Goal: Contribute content: Contribute content

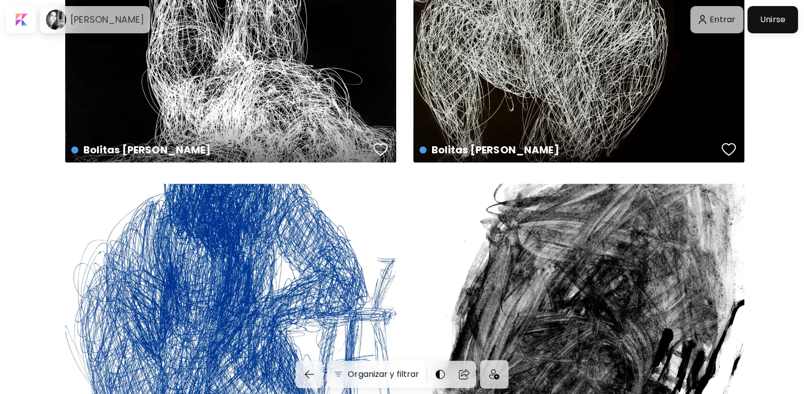
scroll to position [1792, 0]
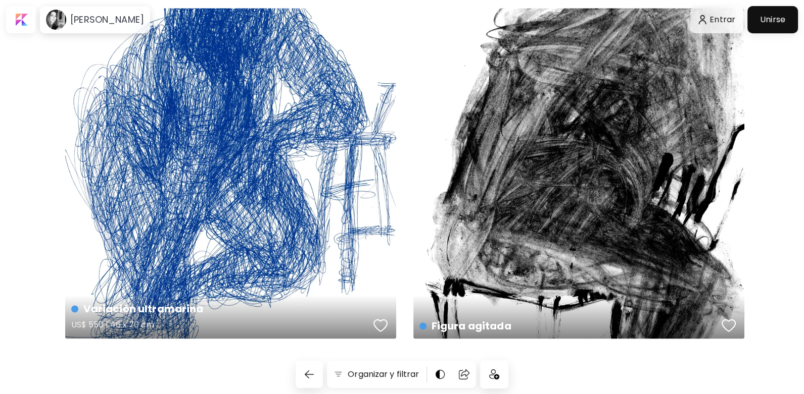
click at [168, 121] on div "Variación ultramarina US$ 550 | 46 x 70 cm" at bounding box center [230, 173] width 331 height 331
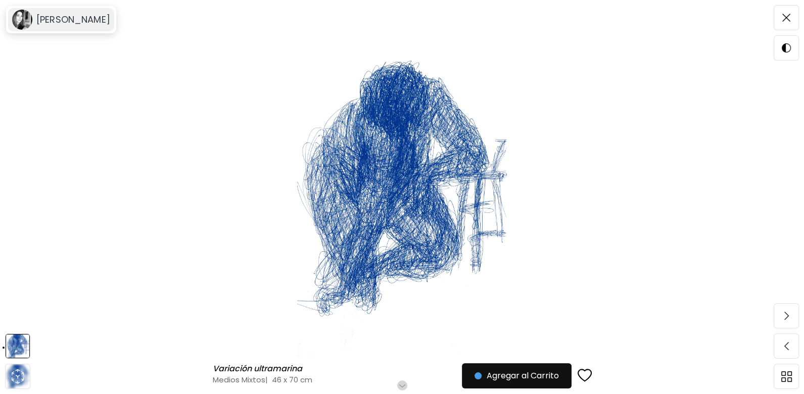
click at [73, 24] on h6 "Carolina Tangassi" at bounding box center [73, 20] width 74 height 12
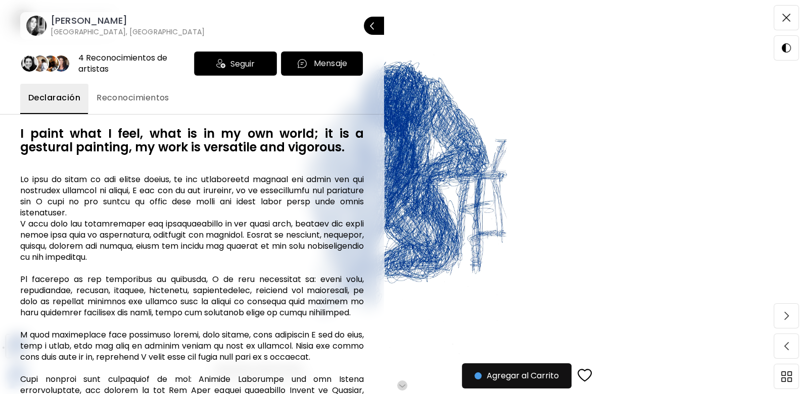
scroll to position [132, 0]
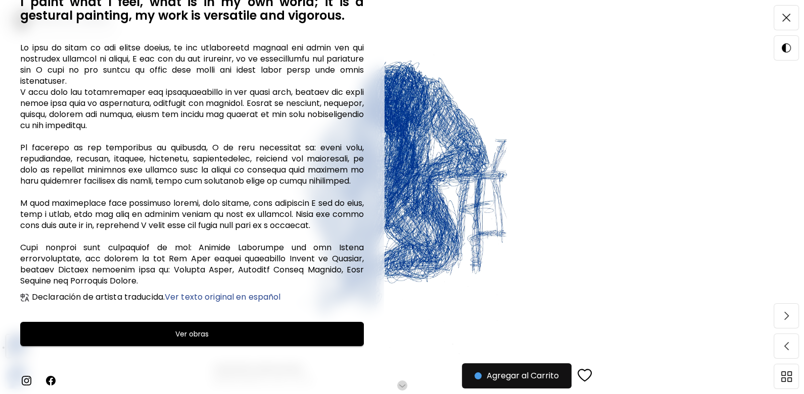
click at [237, 325] on button "Ver obras" at bounding box center [191, 334] width 343 height 24
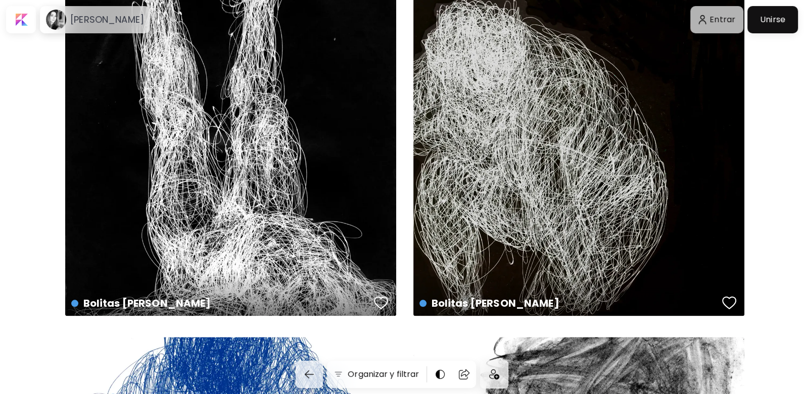
scroll to position [1616, 0]
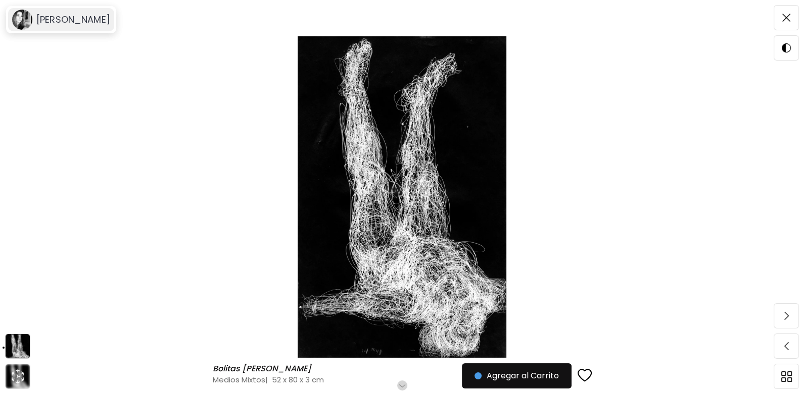
click at [68, 25] on h6 "Carolina Tangassi" at bounding box center [73, 20] width 74 height 12
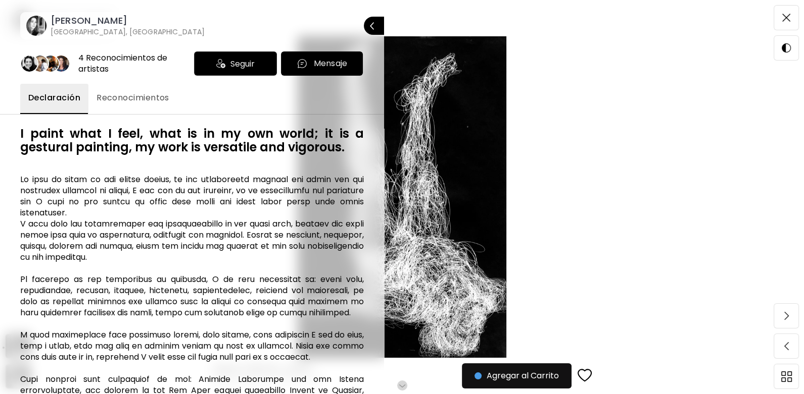
click at [131, 98] on span "Reconocimientos" at bounding box center [132, 98] width 73 height 12
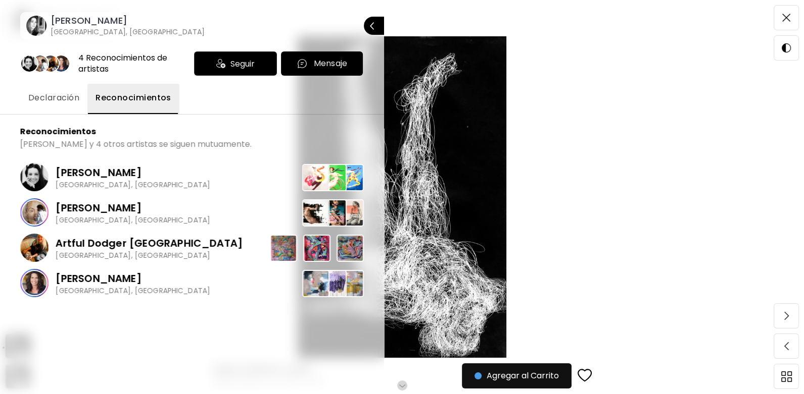
click at [109, 249] on p "Artful Dodger London" at bounding box center [149, 243] width 187 height 15
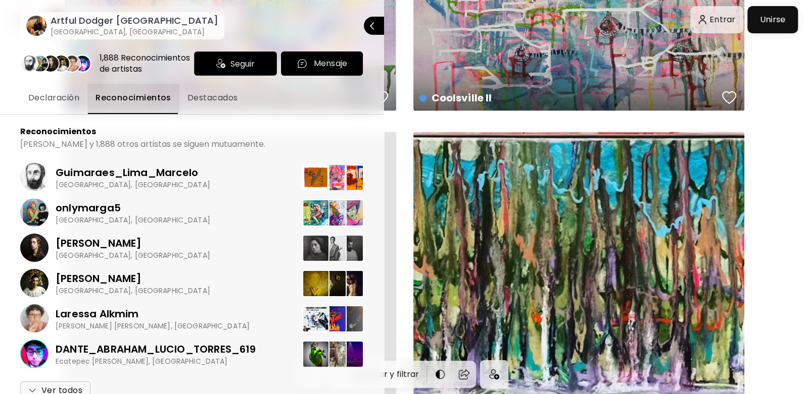
click at [512, 138] on div at bounding box center [402, 197] width 804 height 394
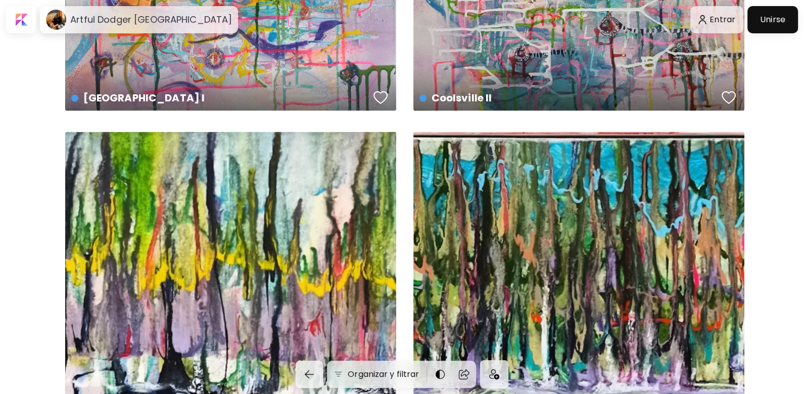
click at [514, 159] on div "Forest II US$ 338 | 90 x 30 cm" at bounding box center [578, 297] width 331 height 331
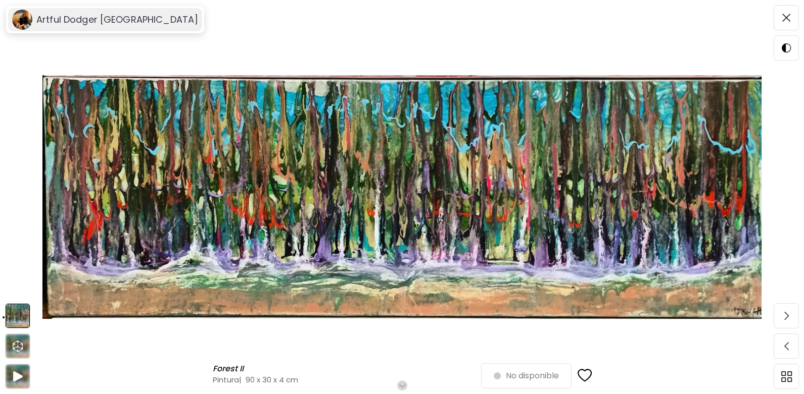
click at [104, 23] on h6 "Artful Dodger London" at bounding box center [117, 20] width 162 height 12
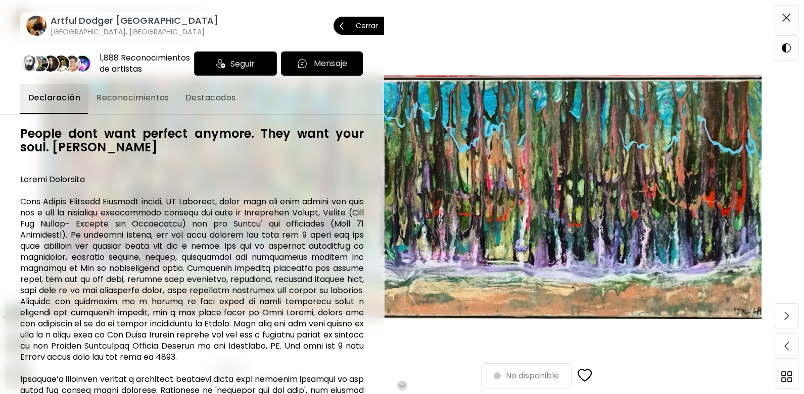
click at [104, 23] on h6 "Artful Dodger London" at bounding box center [135, 21] width 168 height 12
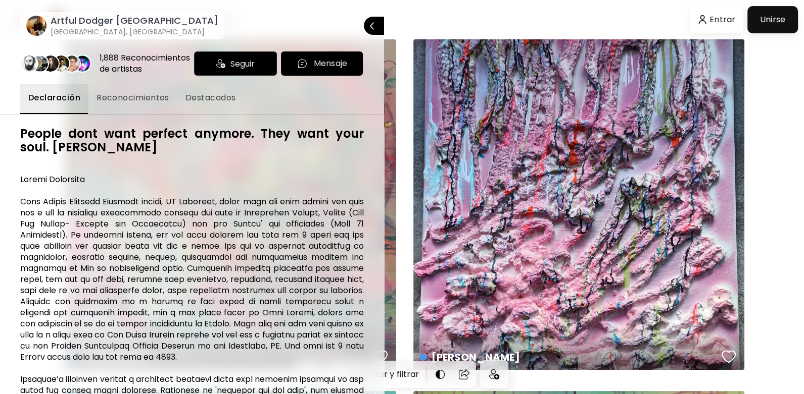
click at [774, 13] on div at bounding box center [402, 197] width 804 height 394
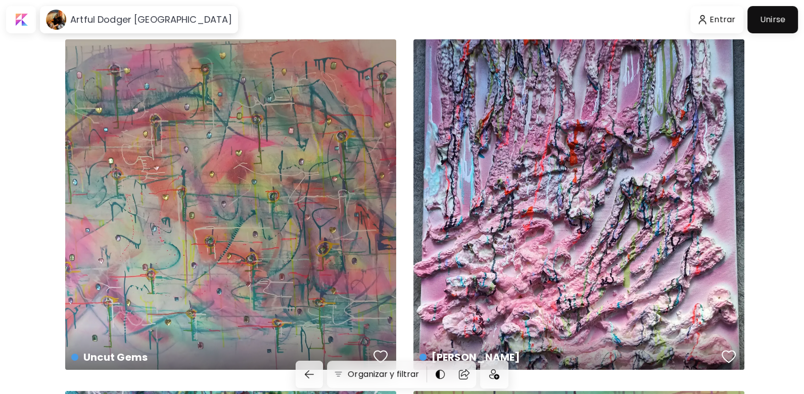
click at [773, 21] on div at bounding box center [772, 20] width 45 height 22
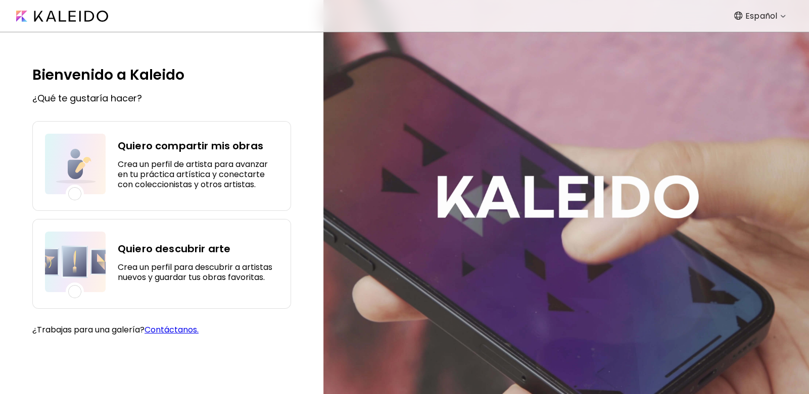
click at [174, 164] on h5 "Crea un perfil de artista para avanzar en tu práctica artística y conectarte co…" at bounding box center [198, 175] width 161 height 30
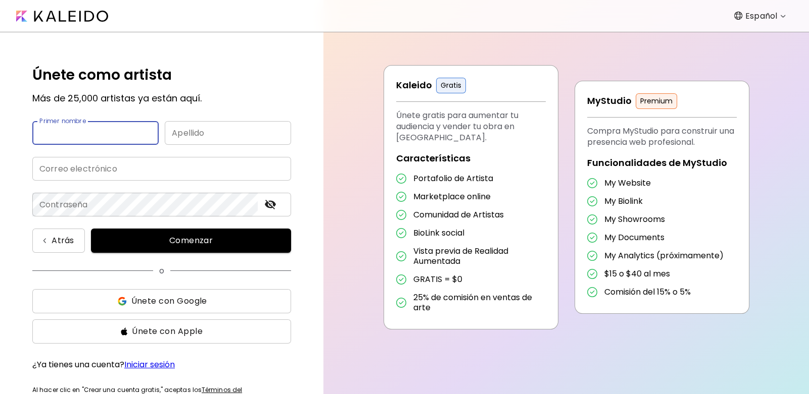
click at [119, 133] on input "text" at bounding box center [95, 133] width 126 height 24
type input "******"
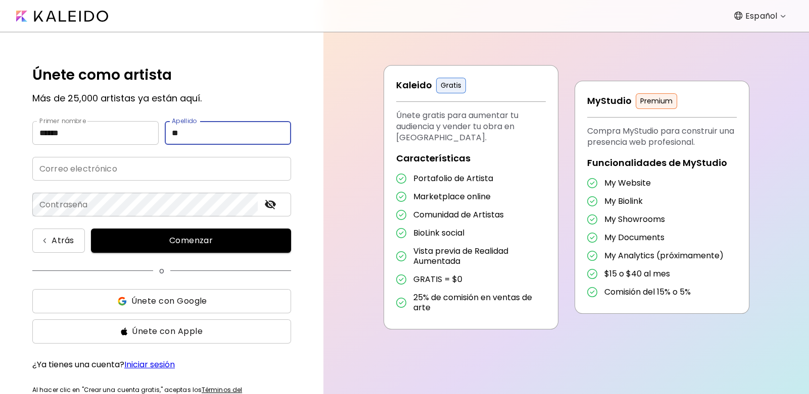
type input "*"
type input "**********"
click at [91, 174] on input "email" at bounding box center [161, 169] width 259 height 24
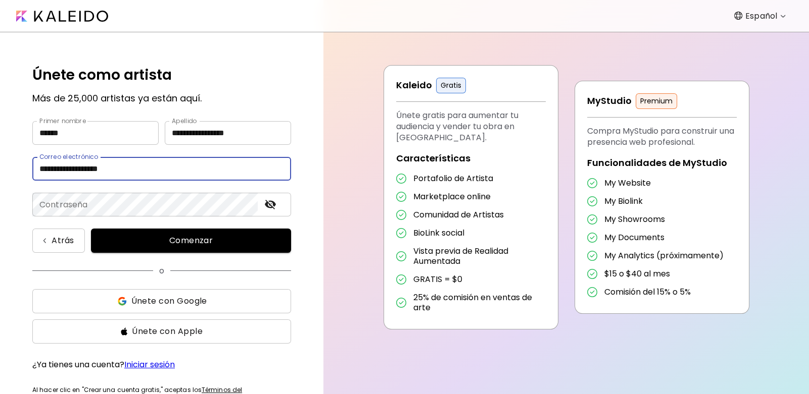
type input "**********"
drag, startPoint x: 150, startPoint y: 241, endPoint x: 118, endPoint y: 287, distance: 55.5
click at [118, 287] on form "**********" at bounding box center [161, 242] width 259 height 354
click at [131, 294] on button "Únete con Google" at bounding box center [161, 301] width 259 height 24
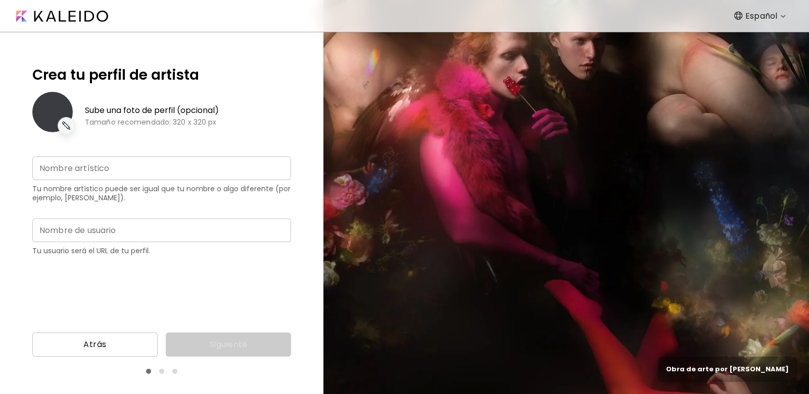
type input "*********"
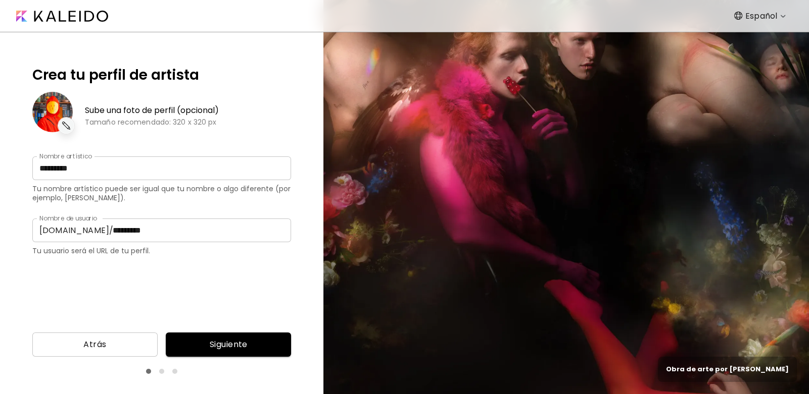
click at [126, 172] on input "*********" at bounding box center [161, 169] width 259 height 24
type input "****"
click at [143, 229] on input "*********" at bounding box center [198, 231] width 185 height 24
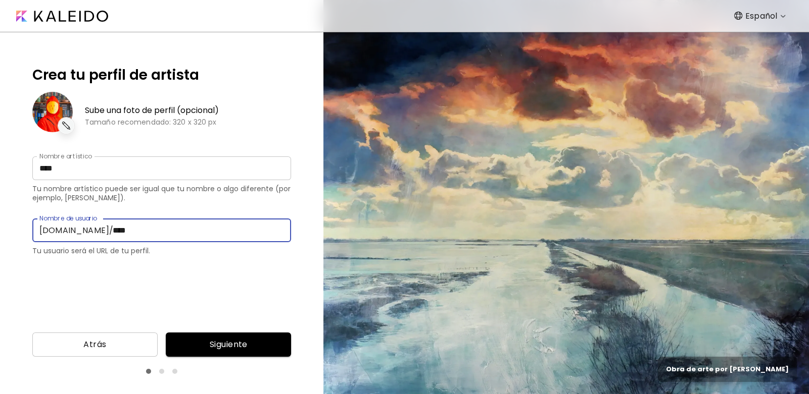
type input "****"
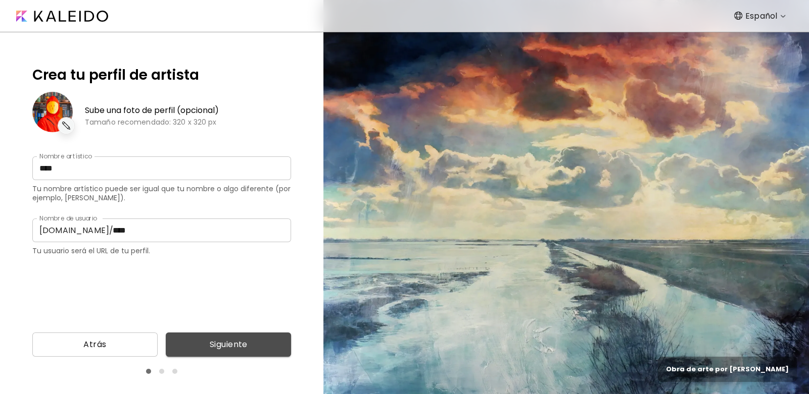
click at [255, 354] on button "Siguiente" at bounding box center [228, 345] width 125 height 24
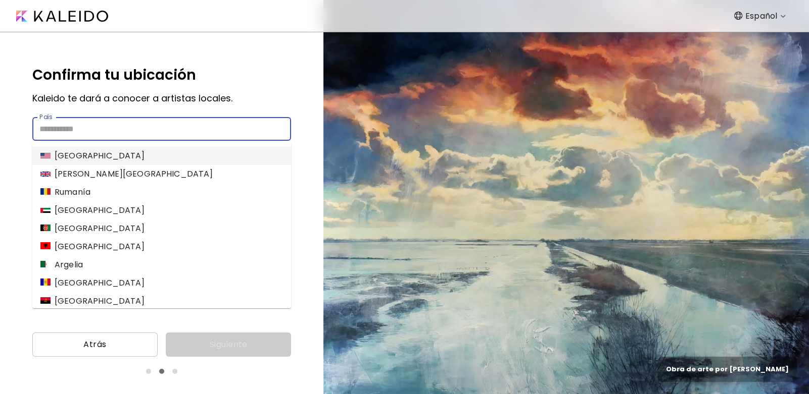
click at [158, 133] on input "País" at bounding box center [161, 129] width 259 height 24
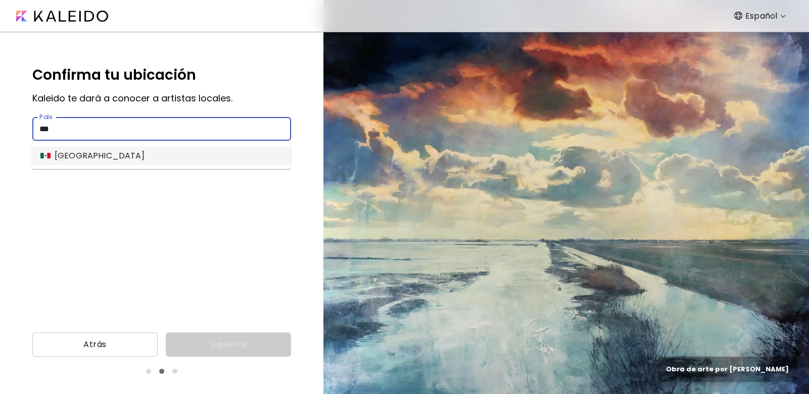
click at [149, 153] on li "México" at bounding box center [161, 156] width 259 height 18
type input "******"
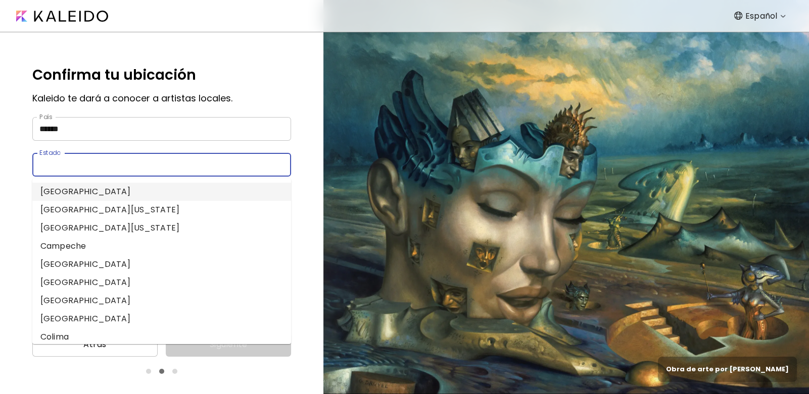
click at [222, 168] on input "Estado" at bounding box center [151, 165] width 239 height 24
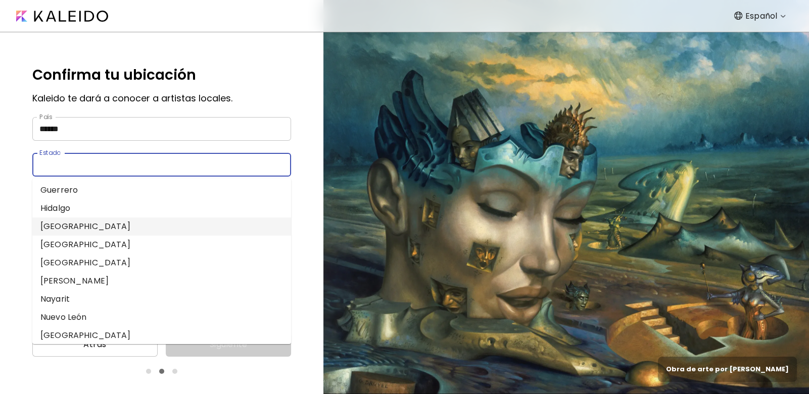
click at [119, 229] on li "Jalisco" at bounding box center [161, 227] width 259 height 18
type input "*******"
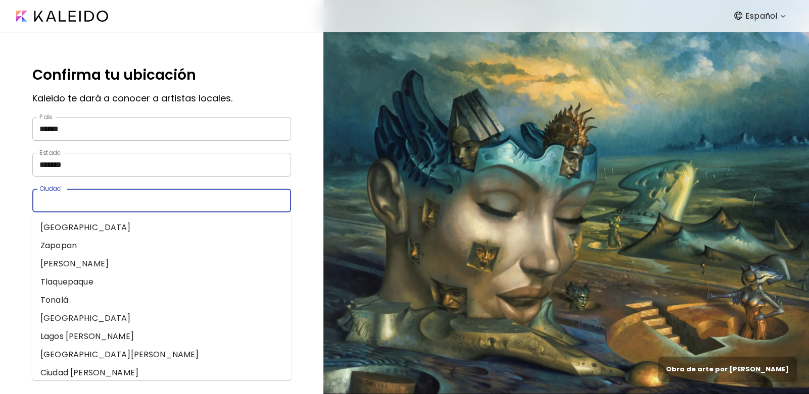
click at [144, 205] on input "Ciudad" at bounding box center [151, 201] width 239 height 24
click at [110, 223] on li "Guadalajara" at bounding box center [161, 228] width 259 height 18
type input "**********"
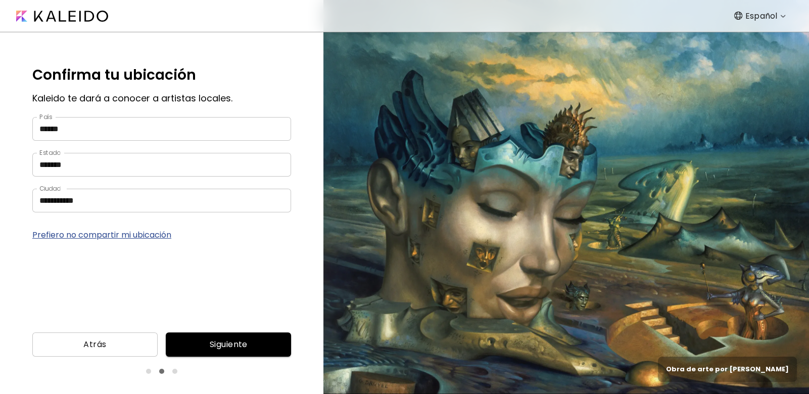
click at [215, 344] on span "Siguiente" at bounding box center [228, 345] width 109 height 12
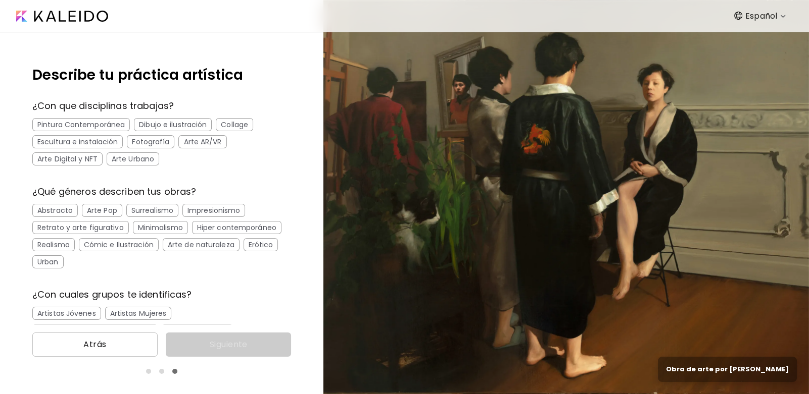
click at [93, 121] on div "Pintura Contemporánea" at bounding box center [80, 124] width 97 height 13
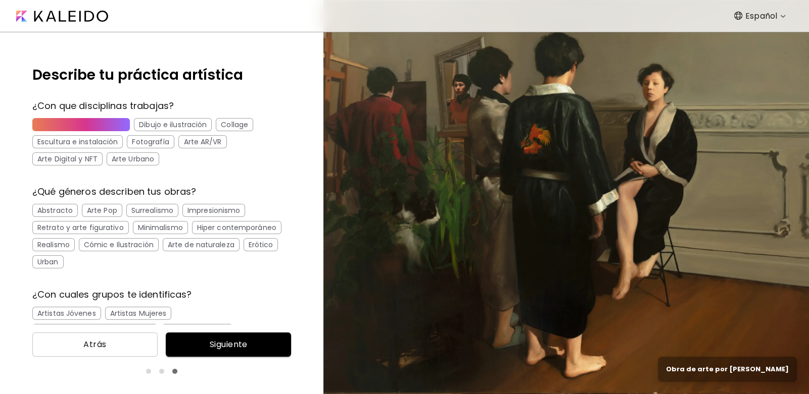
click at [101, 207] on div "Arte Pop" at bounding box center [102, 210] width 40 height 13
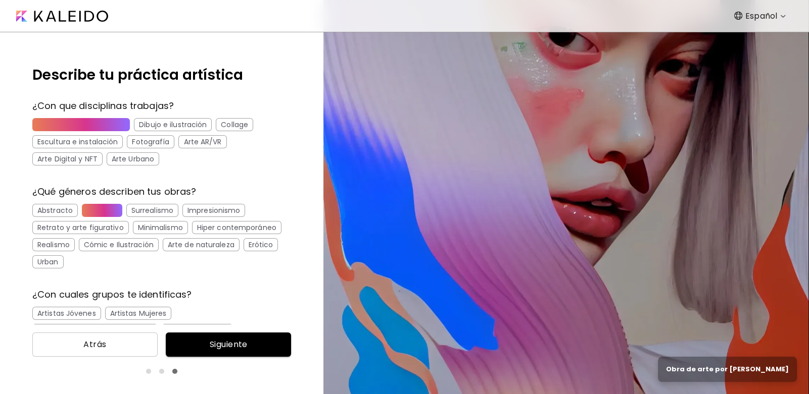
click at [120, 246] on div "Cómic e Ilustración" at bounding box center [119, 244] width 80 height 13
click at [55, 259] on div "Urban" at bounding box center [47, 262] width 31 height 13
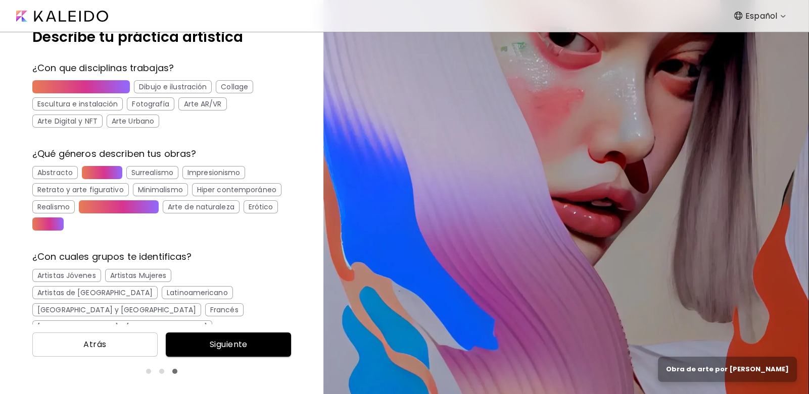
scroll to position [67, 0]
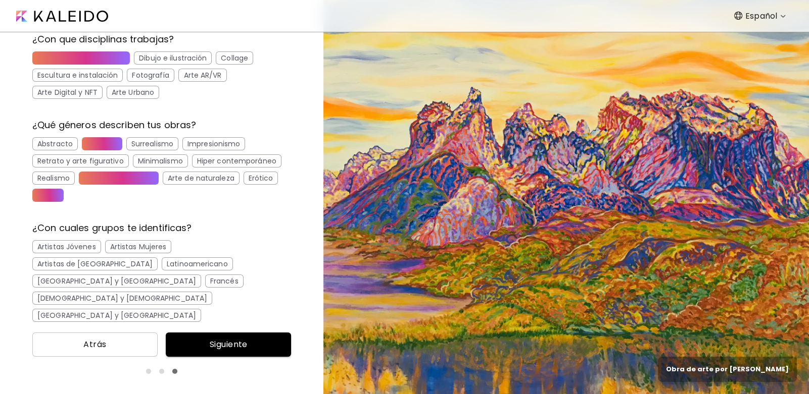
click at [91, 244] on div "Artistas Jóvenes" at bounding box center [66, 246] width 69 height 13
click at [162, 268] on div "Latinoamericano" at bounding box center [197, 264] width 71 height 13
click at [206, 339] on span "Siguiente" at bounding box center [228, 345] width 109 height 12
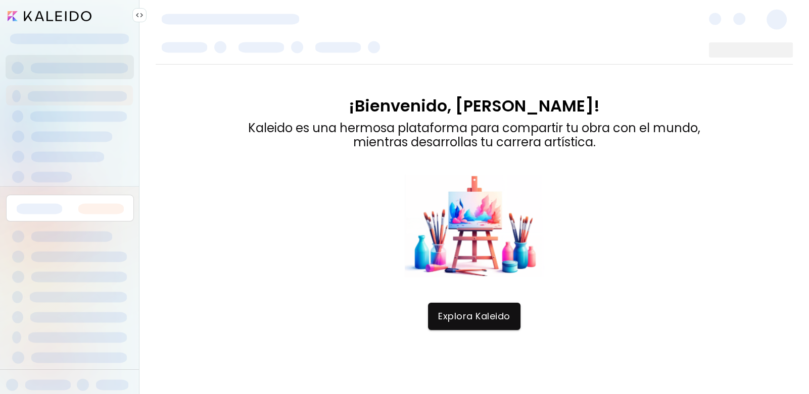
click at [157, 119] on div "¡Bienvenido, Manu! Kaleido es una hermosa plataforma para compartir tu obra con…" at bounding box center [474, 229] width 637 height 329
click at [71, 204] on div at bounding box center [70, 209] width 119 height 18
click at [140, 15] on img at bounding box center [139, 15] width 8 height 8
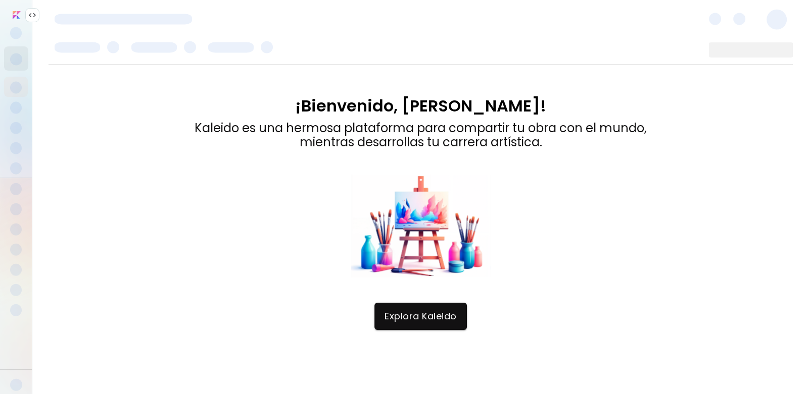
click at [34, 14] on img at bounding box center [32, 15] width 8 height 8
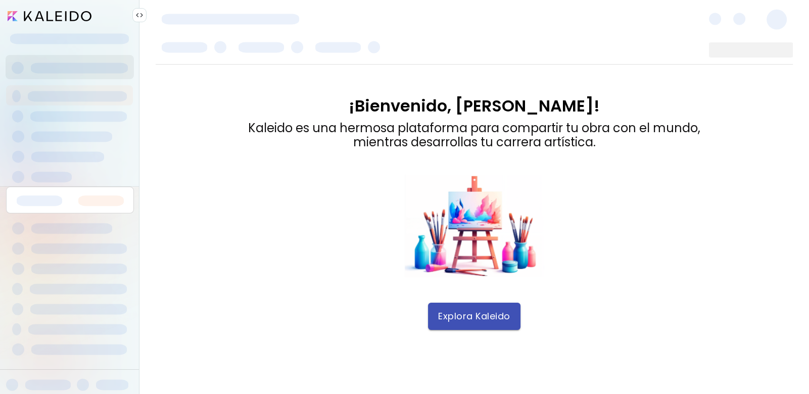
click at [474, 320] on span "Explora Kaleido" at bounding box center [474, 316] width 72 height 11
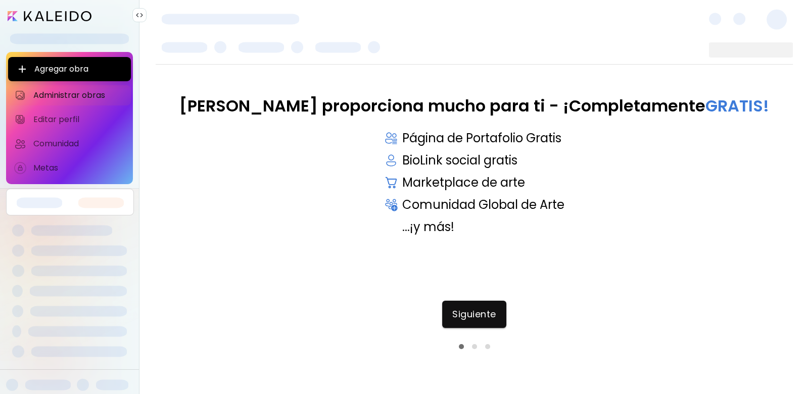
click at [349, 215] on div "Kaleido proporciona mucho para ti - ¡Completamente GRATIS! Página de Portafolio…" at bounding box center [474, 186] width 637 height 179
click at [478, 315] on span "Siguiente" at bounding box center [474, 314] width 44 height 11
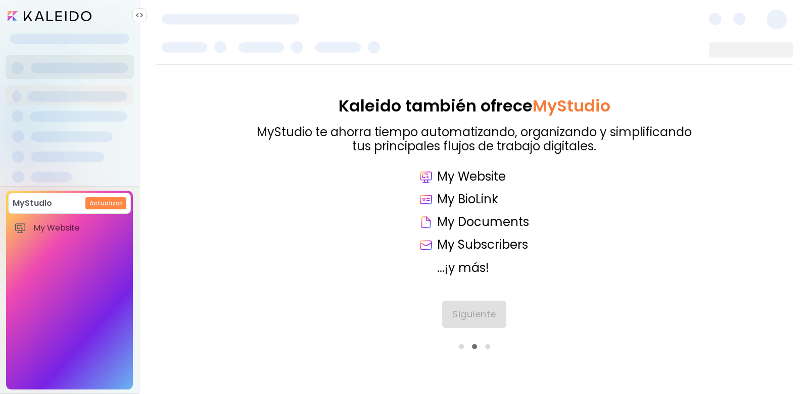
click at [303, 246] on div "Kaleido también ofrece MyStudio MyStudio te ahorra tiempo automatizando, organi…" at bounding box center [474, 186] width 637 height 179
click at [476, 310] on span "Siguiente" at bounding box center [474, 314] width 44 height 11
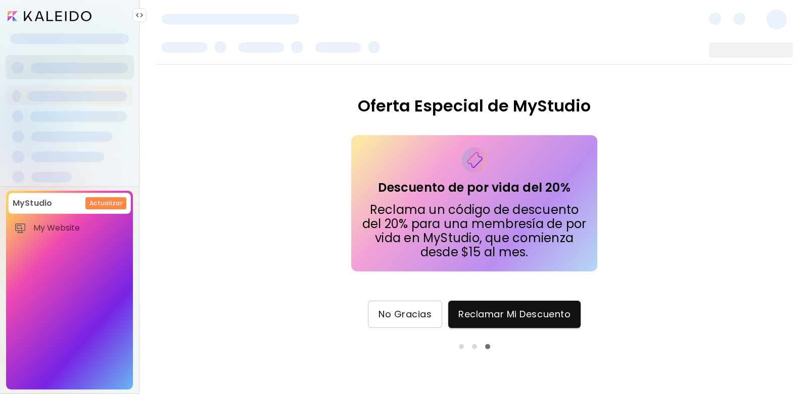
click at [403, 313] on span "No Gracias" at bounding box center [404, 314] width 53 height 11
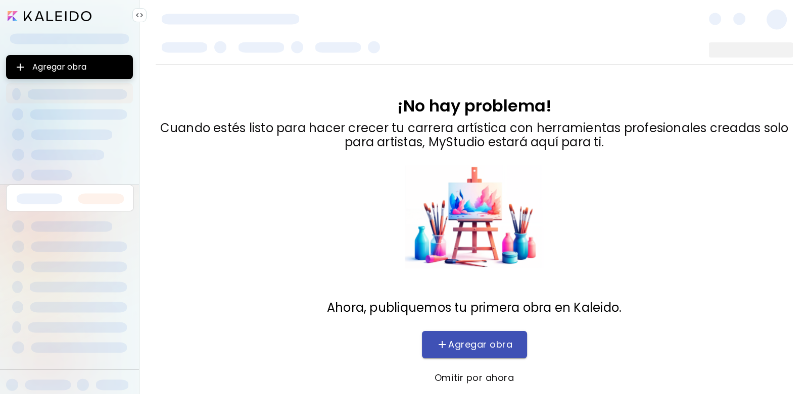
click at [503, 350] on span "Agregar obra" at bounding box center [474, 345] width 85 height 12
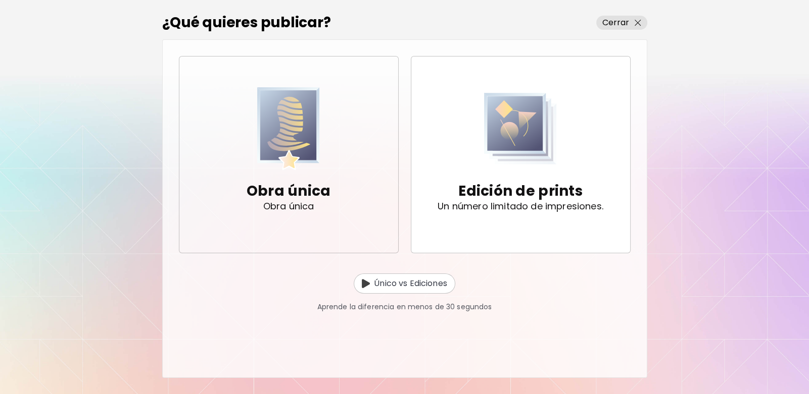
click at [293, 202] on p "Obra única" at bounding box center [288, 207] width 51 height 10
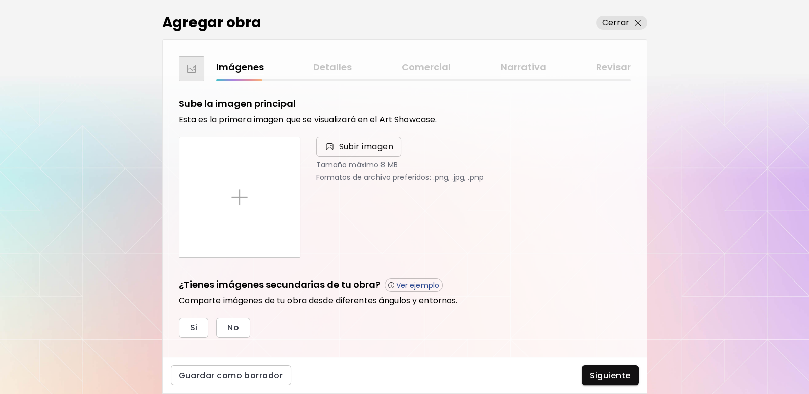
click at [357, 144] on span "Subir imagen" at bounding box center [366, 147] width 55 height 12
click at [0, 0] on input "Subir imagen" at bounding box center [0, 0] width 0 height 0
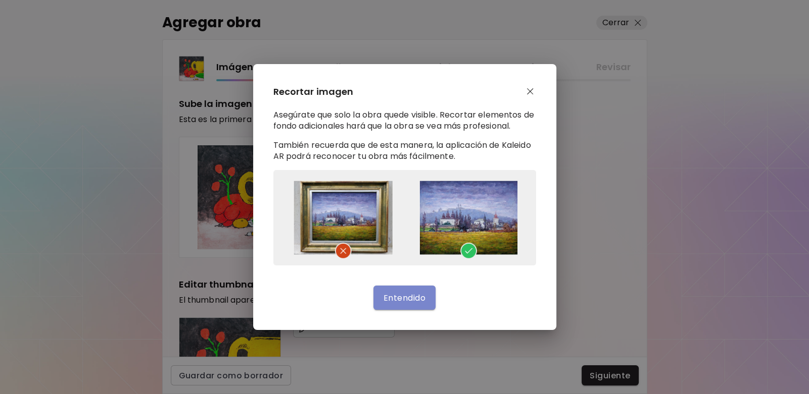
click at [413, 294] on span "Entendido" at bounding box center [404, 298] width 42 height 11
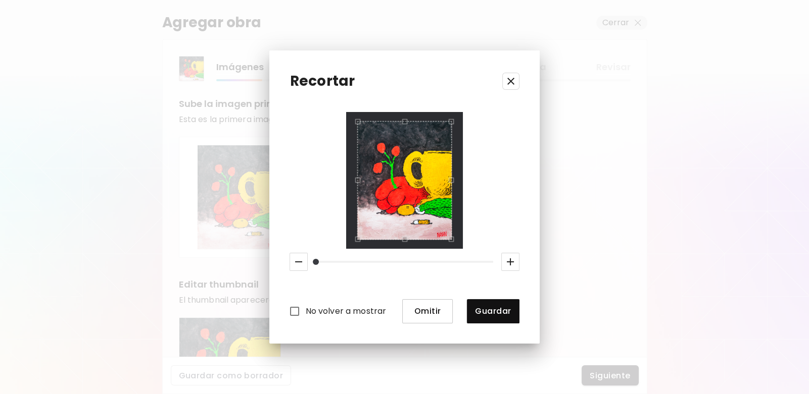
click at [412, 313] on span "Omitir" at bounding box center [427, 311] width 34 height 11
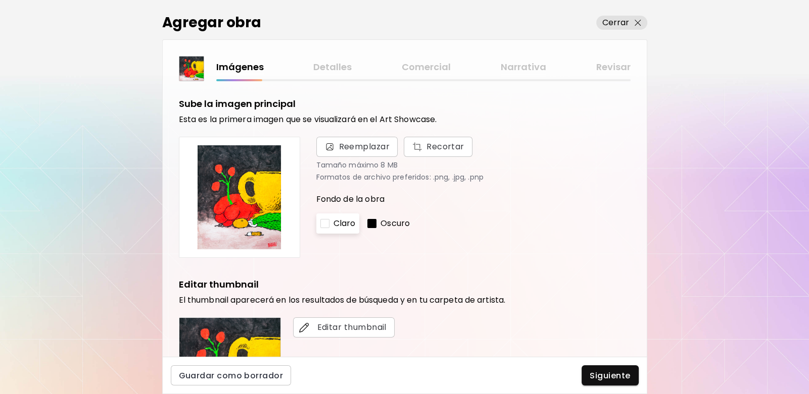
click at [252, 192] on img at bounding box center [239, 197] width 104 height 104
click at [351, 152] on span "Reemplazar" at bounding box center [364, 147] width 51 height 12
click at [0, 0] on input "Reemplazar Recortar" at bounding box center [0, 0] width 0 height 0
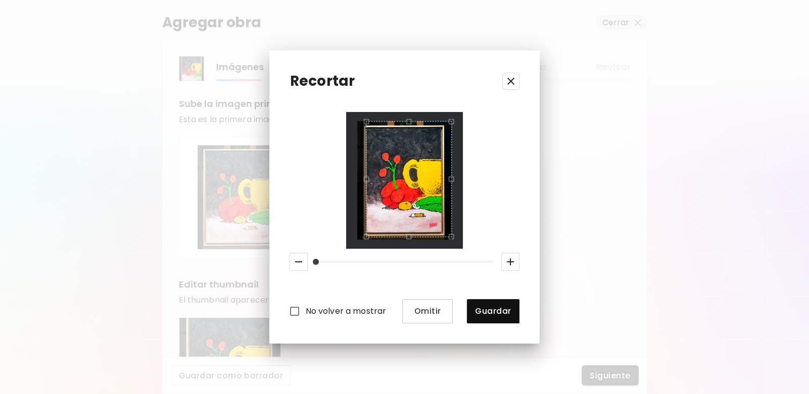
click at [364, 239] on div "Use the arrow keys to move the south west drag handle to change the crop select…" at bounding box center [364, 239] width 0 height 0
click at [443, 235] on div "Use the arrow keys to move the south east drag handle to change the crop select…" at bounding box center [443, 235] width 0 height 0
click at [510, 261] on icon "button" at bounding box center [510, 262] width 7 height 7
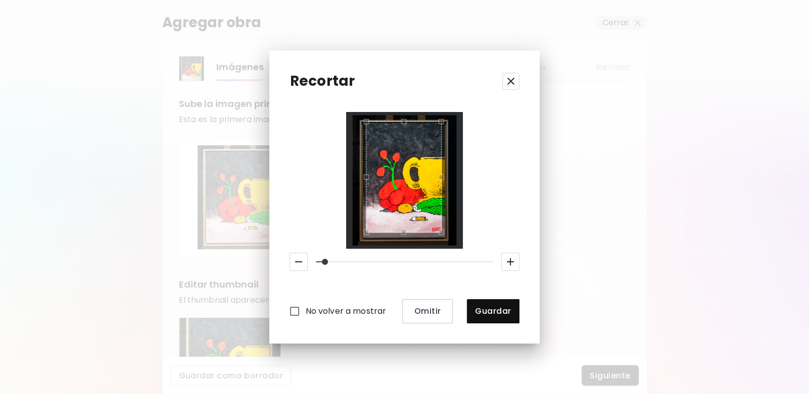
click at [510, 261] on icon "button" at bounding box center [510, 262] width 7 height 7
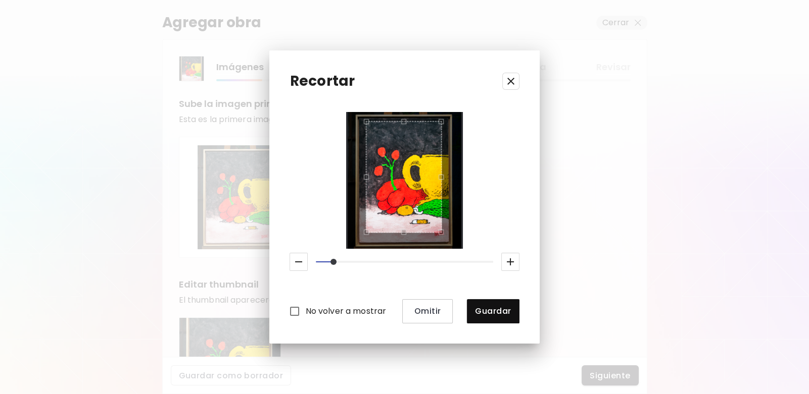
click at [300, 260] on icon "button" at bounding box center [298, 262] width 12 height 12
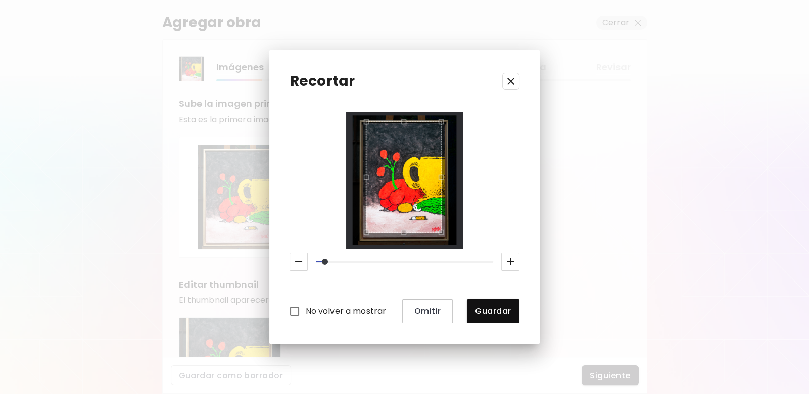
click at [300, 260] on icon "button" at bounding box center [298, 262] width 12 height 12
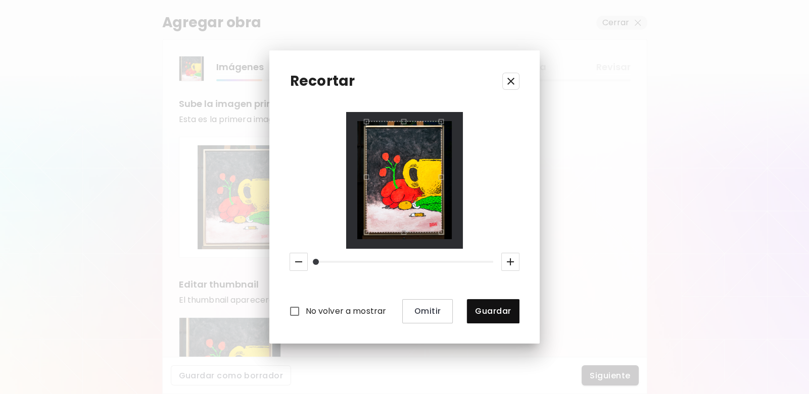
click at [300, 260] on icon "button" at bounding box center [298, 262] width 12 height 12
click at [410, 126] on div at bounding box center [404, 180] width 94 height 118
click at [492, 310] on span "Guardar" at bounding box center [493, 311] width 36 height 11
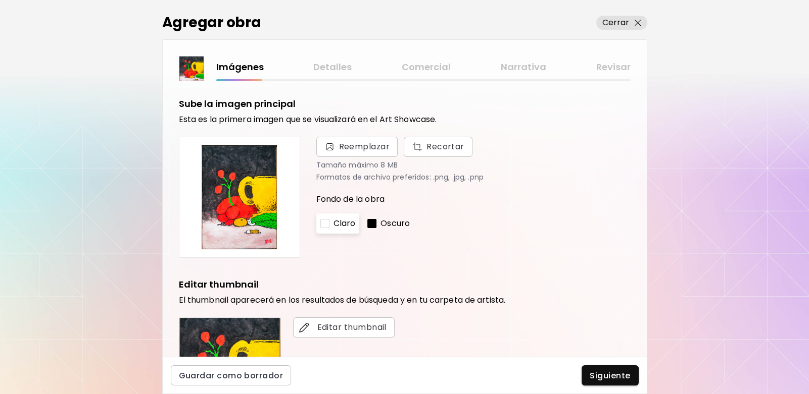
click at [337, 224] on p "Claro" at bounding box center [344, 224] width 22 height 12
click at [379, 222] on div "Oscuro" at bounding box center [388, 224] width 51 height 20
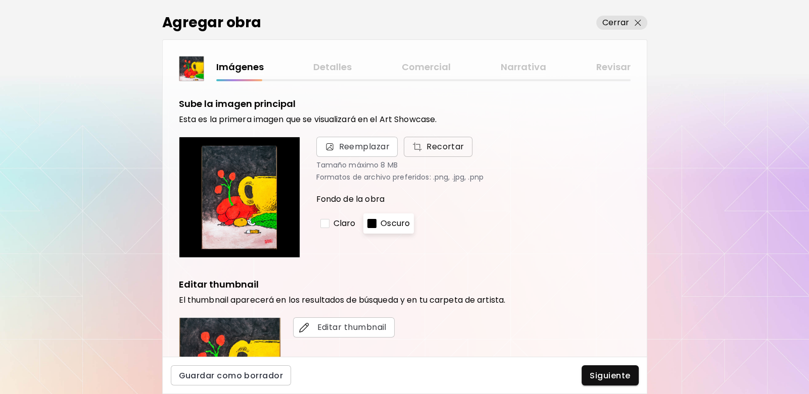
click at [426, 144] on span "Recortar" at bounding box center [438, 147] width 53 height 12
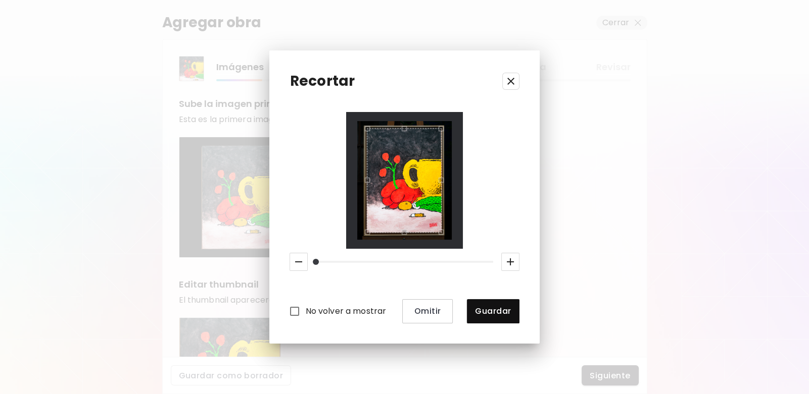
click at [365, 178] on div "Use the up and down arrow keys to move the west drag handle to change the crop …" at bounding box center [365, 178] width 0 height 0
click at [402, 234] on div "Use the up and down arrow keys to move the south drag handle to change the crop…" at bounding box center [402, 234] width 0 height 0
click at [493, 305] on button "Guardar" at bounding box center [493, 312] width 52 height 24
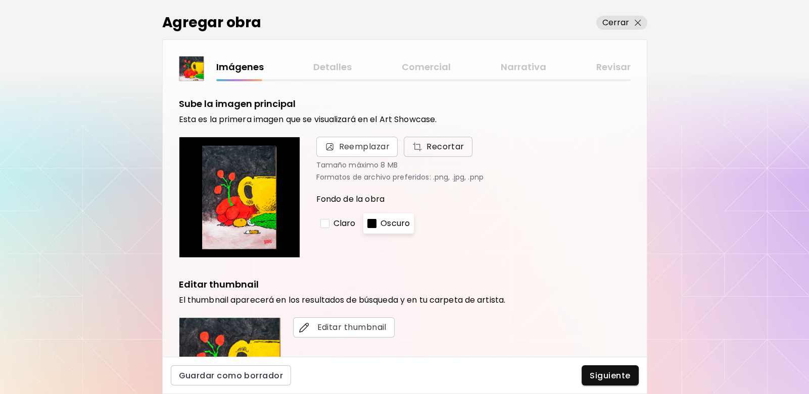
click at [449, 149] on span "Recortar" at bounding box center [438, 147] width 53 height 12
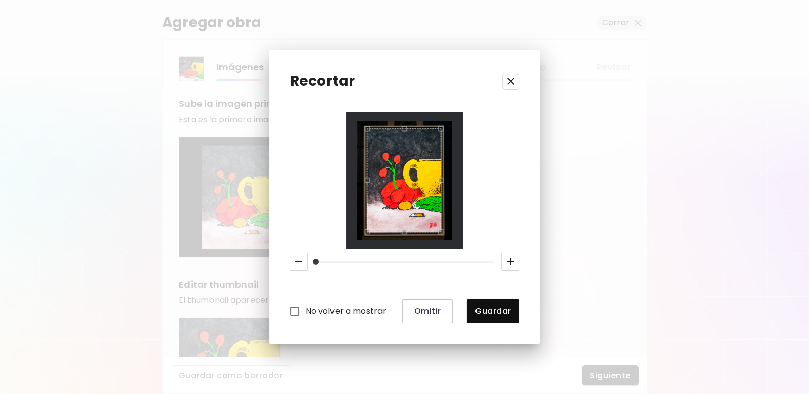
click at [441, 183] on div "Use the arrow keys to move the crop selection area" at bounding box center [440, 178] width 3 height 104
click at [488, 310] on span "Guardar" at bounding box center [493, 311] width 36 height 11
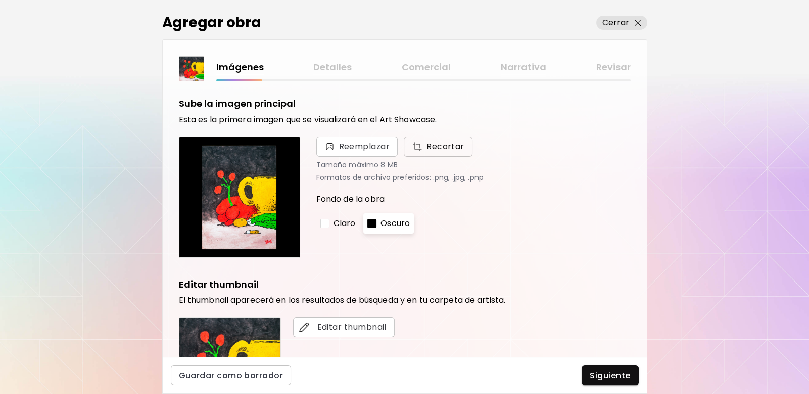
click at [446, 150] on span "Recortar" at bounding box center [438, 147] width 53 height 12
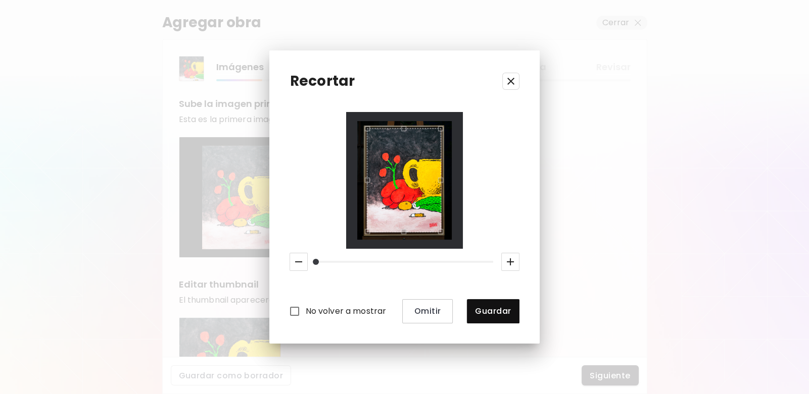
click at [443, 178] on div "Use the up and down arrow keys to move the east drag handle to change the crop …" at bounding box center [443, 178] width 0 height 0
click at [485, 312] on span "Guardar" at bounding box center [493, 311] width 36 height 11
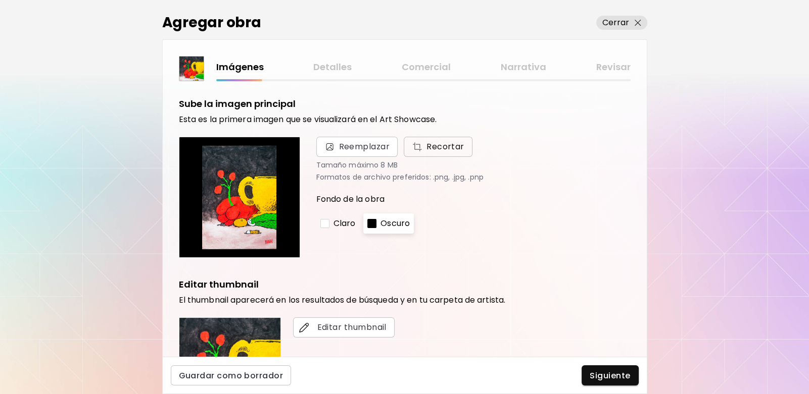
scroll to position [202, 0]
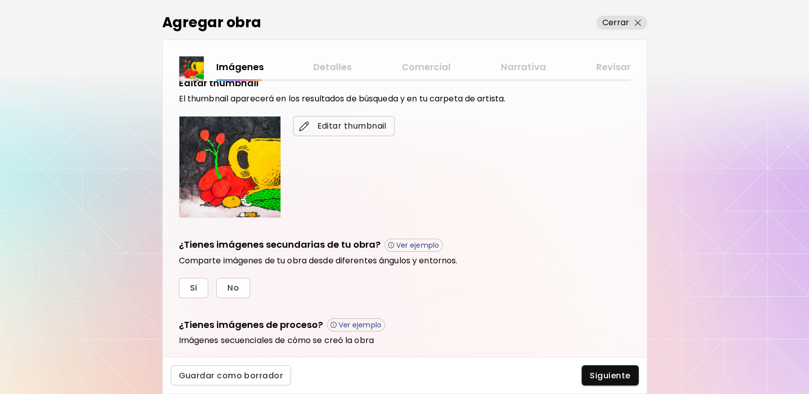
click at [323, 124] on span "Editar thumbnail" at bounding box center [343, 126] width 85 height 12
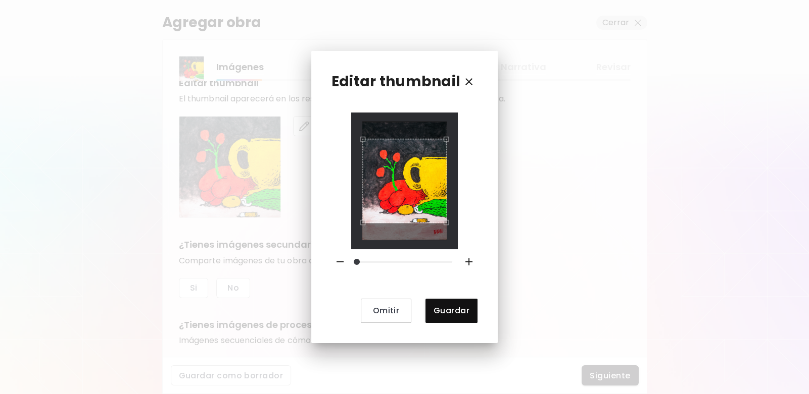
click at [360, 260] on span at bounding box center [357, 262] width 6 height 6
click at [399, 211] on div "Use the arrow keys to move the crop selection area" at bounding box center [404, 186] width 84 height 84
click at [461, 307] on span "Guardar" at bounding box center [451, 311] width 36 height 11
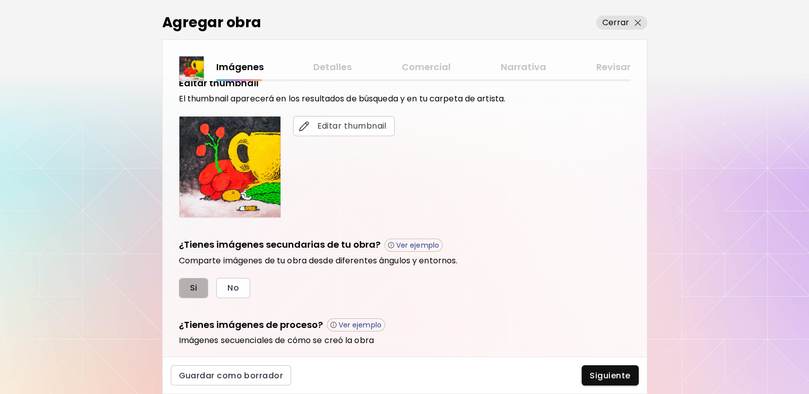
click at [192, 283] on span "Si" at bounding box center [194, 288] width 8 height 11
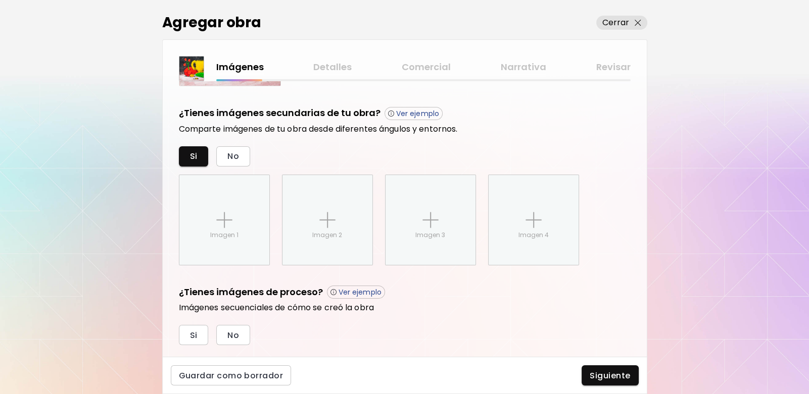
scroll to position [357, 0]
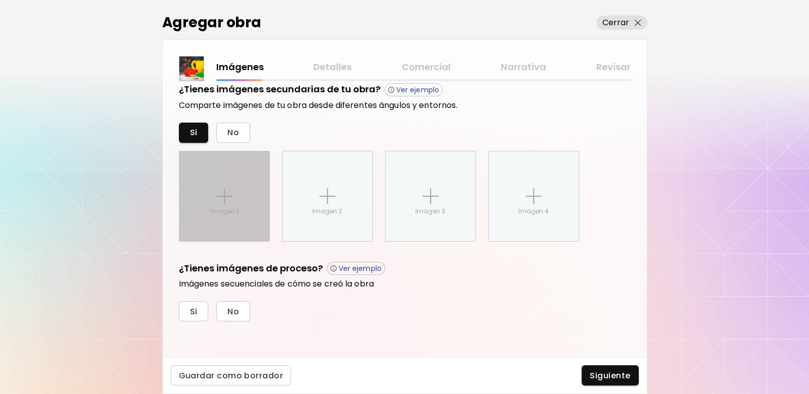
click at [236, 187] on div "Imagen 1" at bounding box center [224, 197] width 90 height 90
click at [0, 0] on input "Imagen 1" at bounding box center [0, 0] width 0 height 0
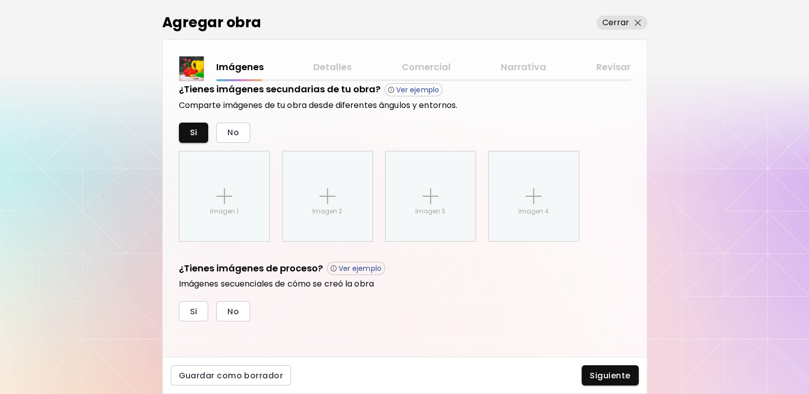
scroll to position [369, 0]
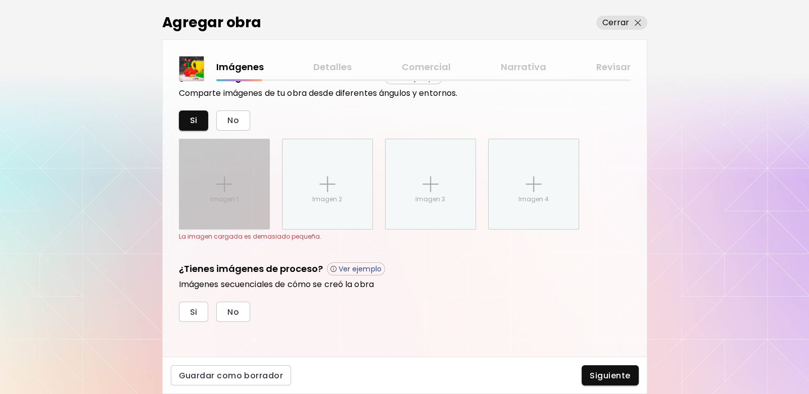
click at [235, 193] on div "Imagen 1" at bounding box center [224, 184] width 90 height 90
click at [0, 0] on input "Imagen 1" at bounding box center [0, 0] width 0 height 0
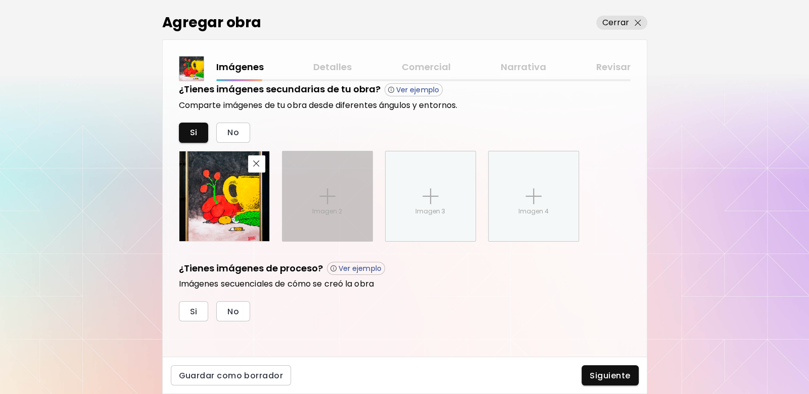
click at [329, 194] on img at bounding box center [327, 196] width 16 height 16
click at [0, 0] on input "Imagen 2" at bounding box center [0, 0] width 0 height 0
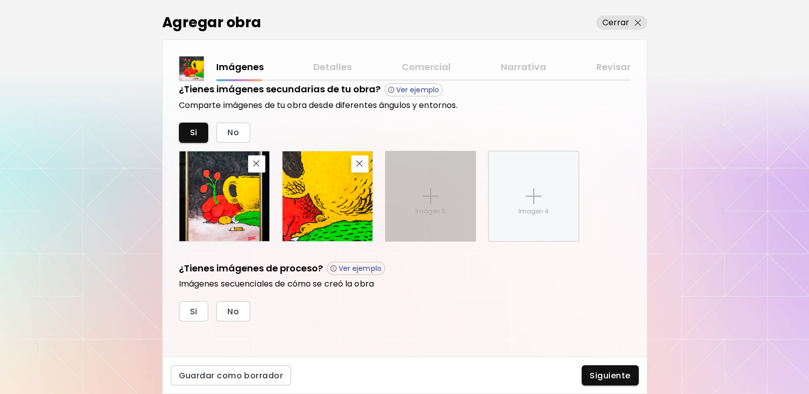
click at [429, 188] on img at bounding box center [430, 196] width 16 height 16
click at [0, 0] on input "Imagen 3" at bounding box center [0, 0] width 0 height 0
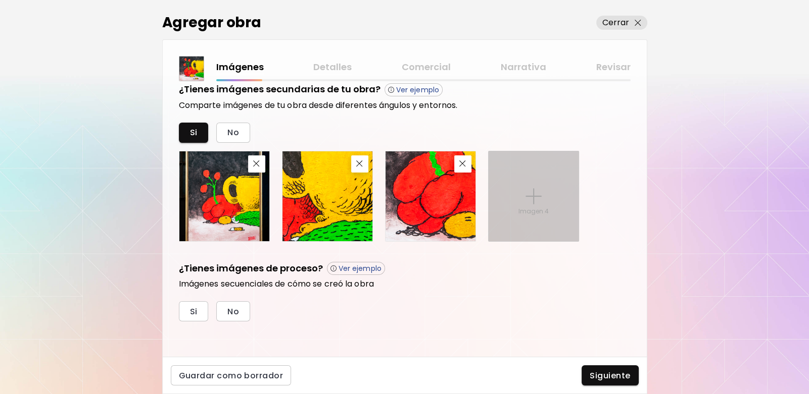
click at [528, 214] on p "Imagen 4" at bounding box center [533, 211] width 30 height 9
click at [0, 0] on input "Imagen 4" at bounding box center [0, 0] width 0 height 0
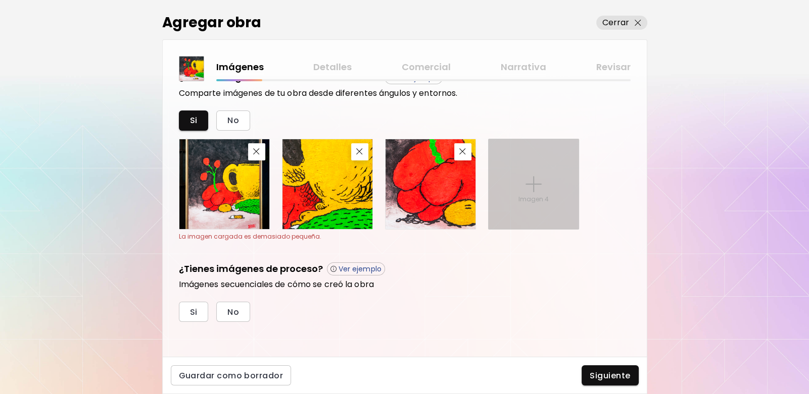
click at [536, 184] on img at bounding box center [533, 184] width 16 height 16
click at [0, 0] on input "Imagen 4" at bounding box center [0, 0] width 0 height 0
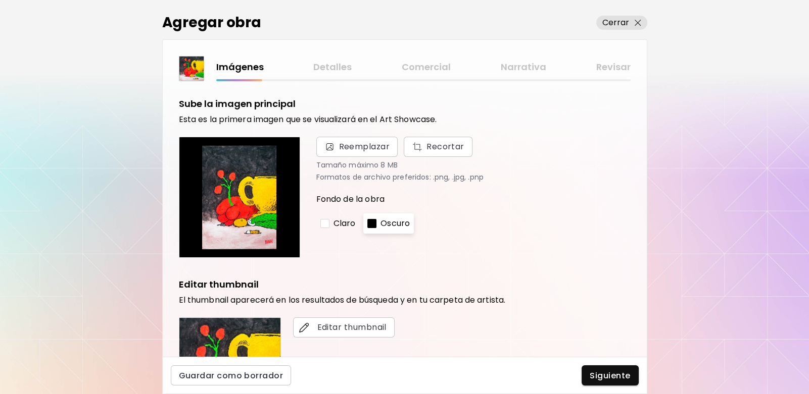
scroll to position [357, 0]
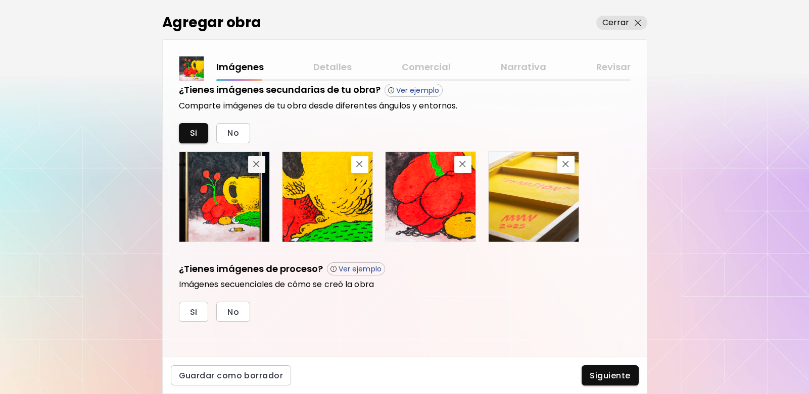
click at [259, 170] on button "button" at bounding box center [256, 164] width 17 height 17
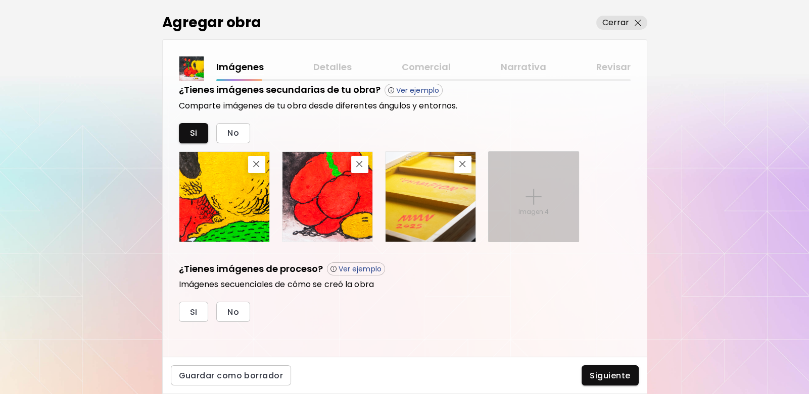
click at [530, 195] on img at bounding box center [533, 197] width 16 height 16
click at [0, 0] on input "Imagen 4" at bounding box center [0, 0] width 0 height 0
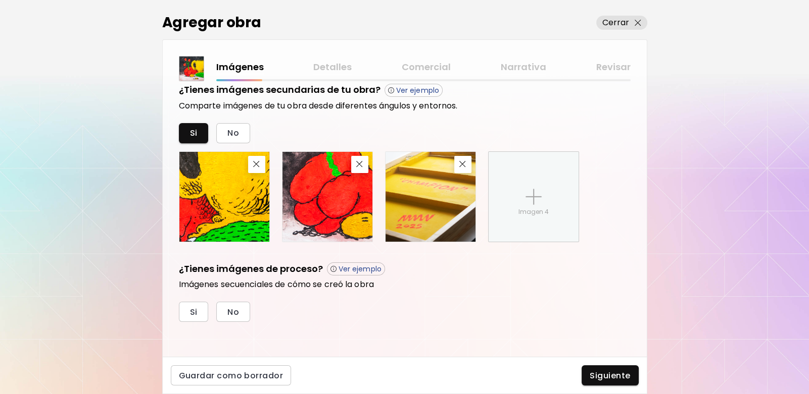
scroll to position [369, 0]
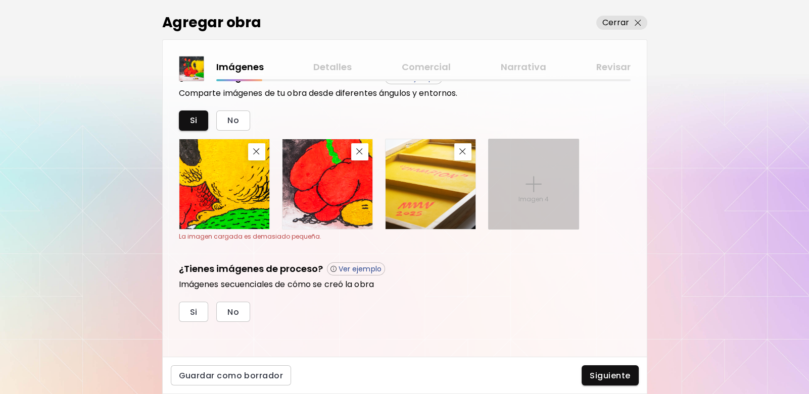
click at [541, 186] on div "Imagen 4" at bounding box center [533, 184] width 90 height 90
click at [0, 0] on input "Imagen 4" at bounding box center [0, 0] width 0 height 0
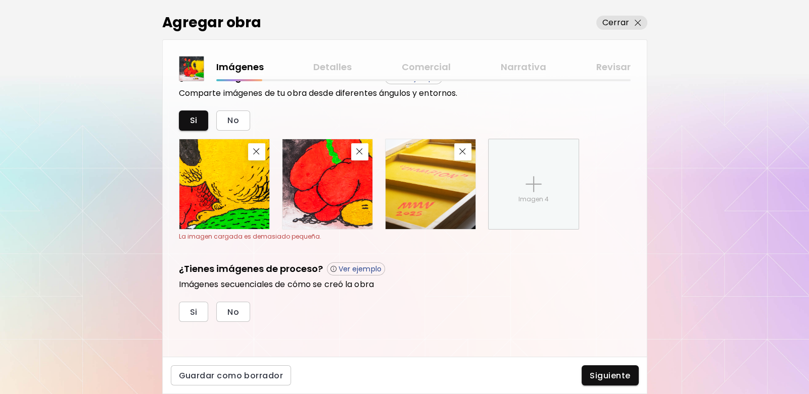
drag, startPoint x: 523, startPoint y: 199, endPoint x: 465, endPoint y: 200, distance: 58.1
click at [465, 200] on div "Imagen 4" at bounding box center [405, 184] width 452 height 91
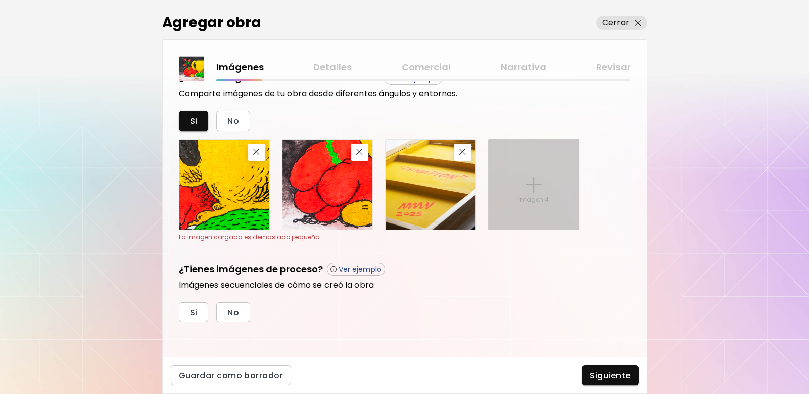
click at [544, 195] on p "Imagen 4" at bounding box center [533, 199] width 30 height 9
click at [0, 0] on input "Imagen 4" at bounding box center [0, 0] width 0 height 0
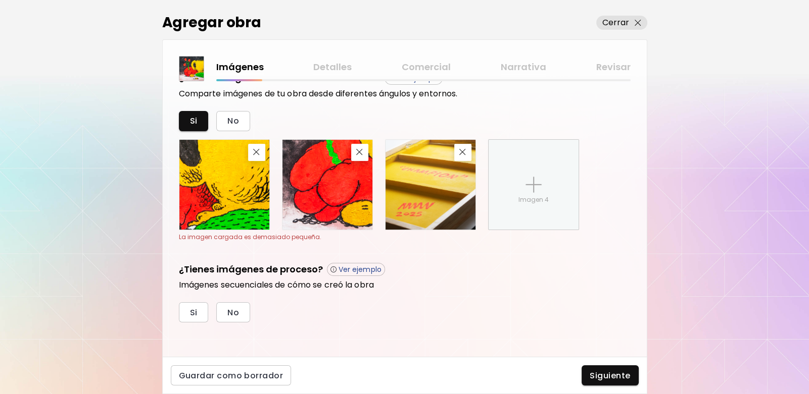
click at [242, 184] on img at bounding box center [224, 185] width 90 height 90
click at [259, 151] on img "button" at bounding box center [256, 152] width 7 height 7
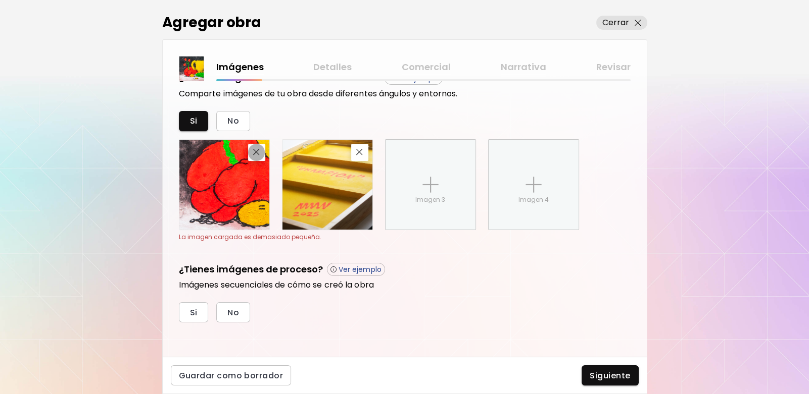
click at [259, 151] on img "button" at bounding box center [256, 152] width 7 height 7
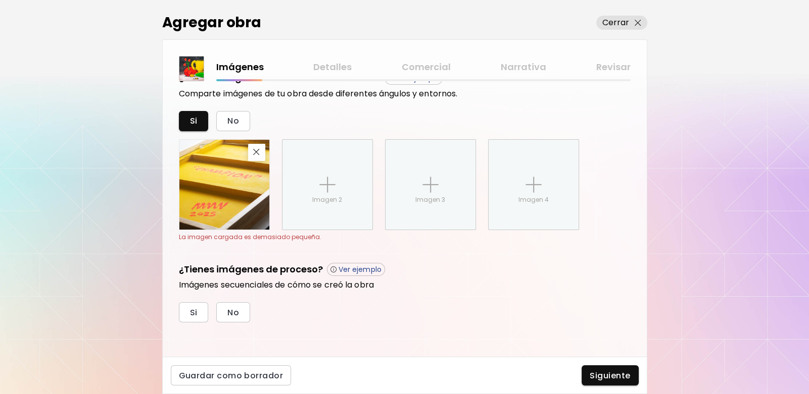
click at [259, 151] on img "button" at bounding box center [256, 152] width 7 height 7
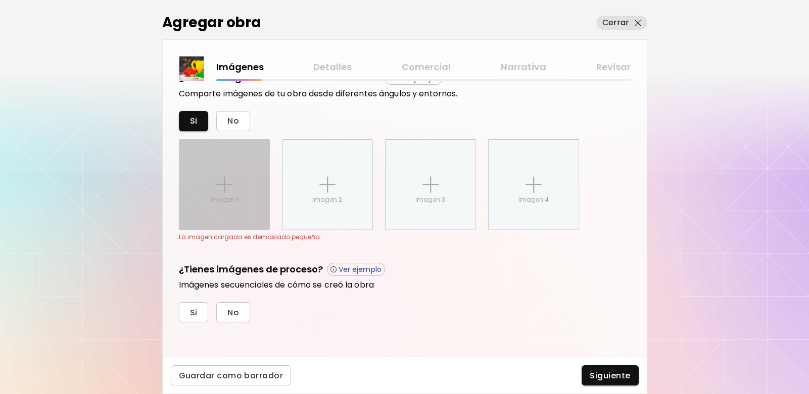
click at [234, 172] on div "Imagen 1" at bounding box center [224, 185] width 90 height 90
click at [0, 0] on input "Imagen 1" at bounding box center [0, 0] width 0 height 0
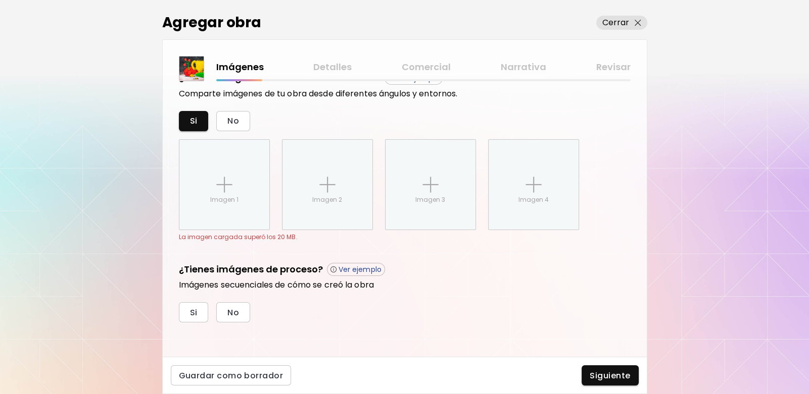
click at [114, 154] on div "Agregar obra Cerrar Imágenes Detalles Comercial Narrativa Revisar Sube la image…" at bounding box center [404, 197] width 809 height 394
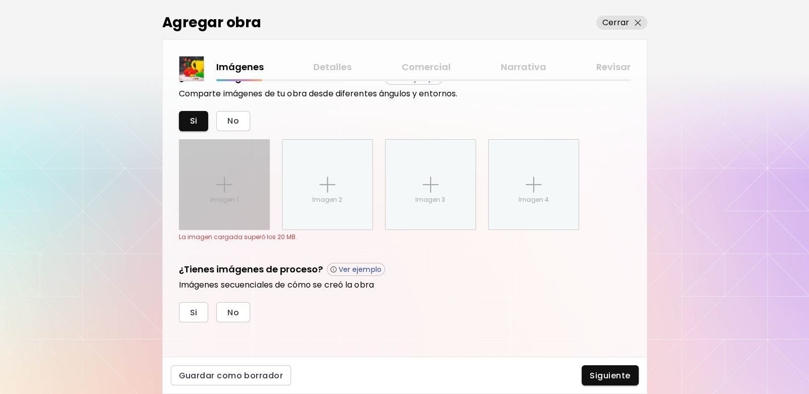
click at [220, 177] on img at bounding box center [224, 185] width 16 height 16
click at [0, 0] on input "Imagen 1" at bounding box center [0, 0] width 0 height 0
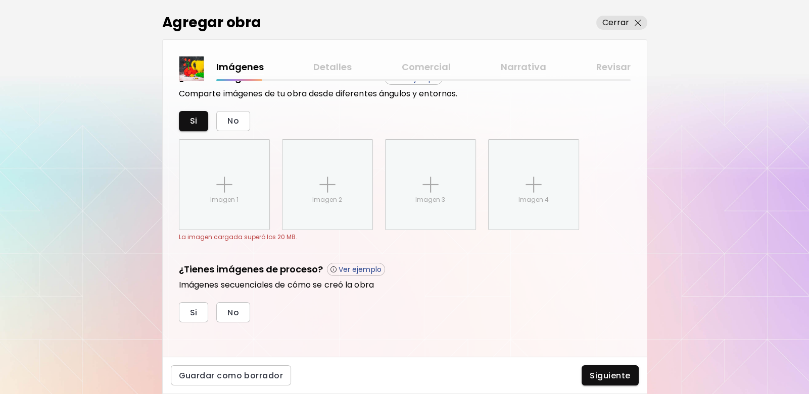
click at [131, 272] on div "Agregar obra Cerrar Imágenes Detalles Comercial Narrativa Revisar Sube la image…" at bounding box center [404, 197] width 809 height 394
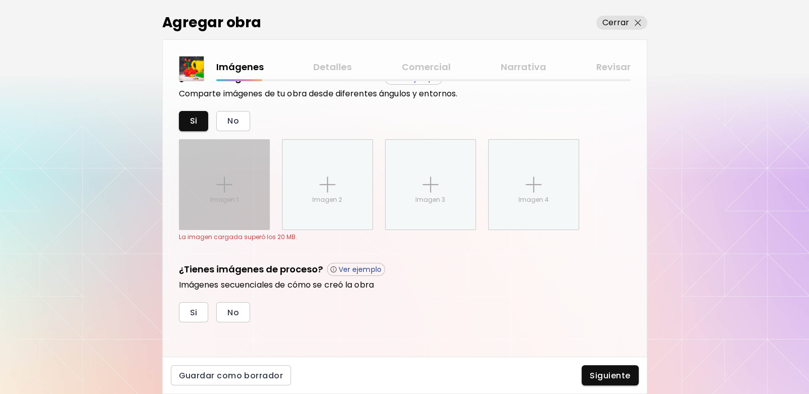
click at [202, 193] on div "Imagen 1" at bounding box center [224, 185] width 90 height 90
click at [0, 0] on input "Imagen 1" at bounding box center [0, 0] width 0 height 0
click at [226, 173] on div "Imagen 1" at bounding box center [224, 185] width 90 height 90
click at [0, 0] on input "Imagen 1" at bounding box center [0, 0] width 0 height 0
click at [246, 176] on div "Imagen 1" at bounding box center [224, 185] width 90 height 90
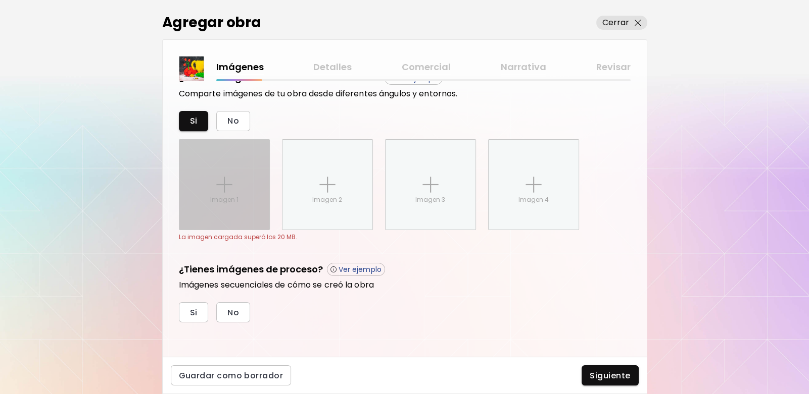
click at [0, 0] on input "Imagen 1" at bounding box center [0, 0] width 0 height 0
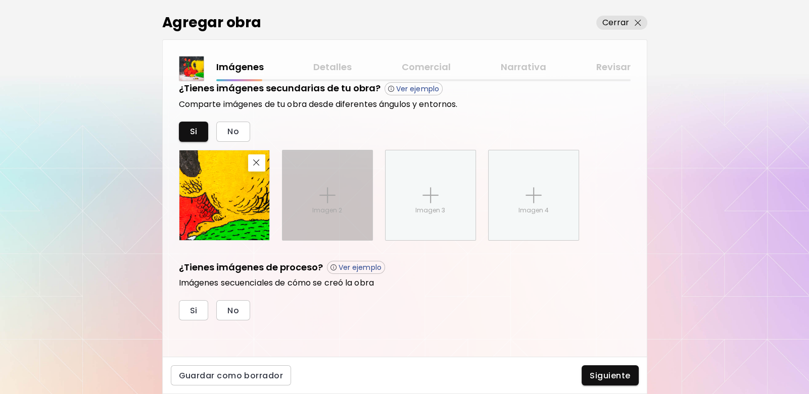
scroll to position [357, 0]
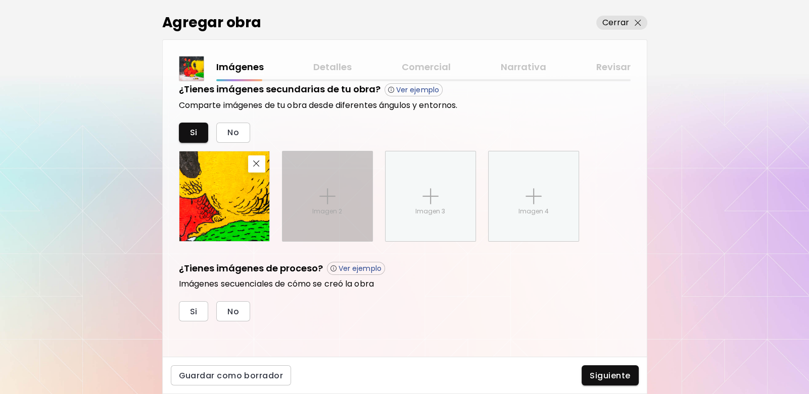
click at [314, 185] on div "Imagen 2" at bounding box center [327, 197] width 90 height 90
click at [0, 0] on input "Imagen 2" at bounding box center [0, 0] width 0 height 0
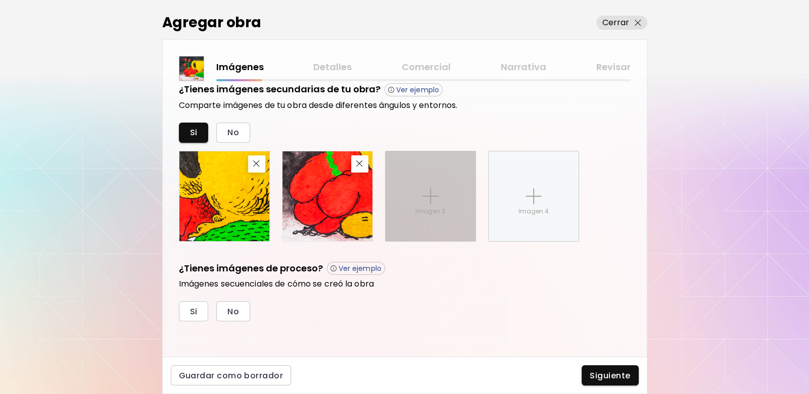
click at [424, 199] on img at bounding box center [430, 196] width 16 height 16
click at [0, 0] on input "Imagen 3" at bounding box center [0, 0] width 0 height 0
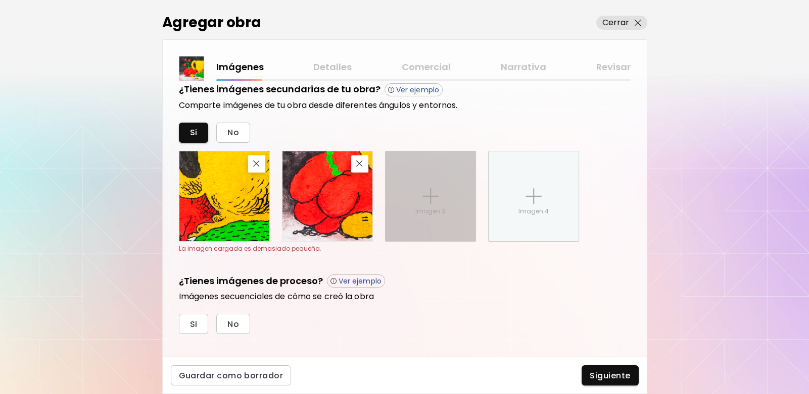
scroll to position [369, 0]
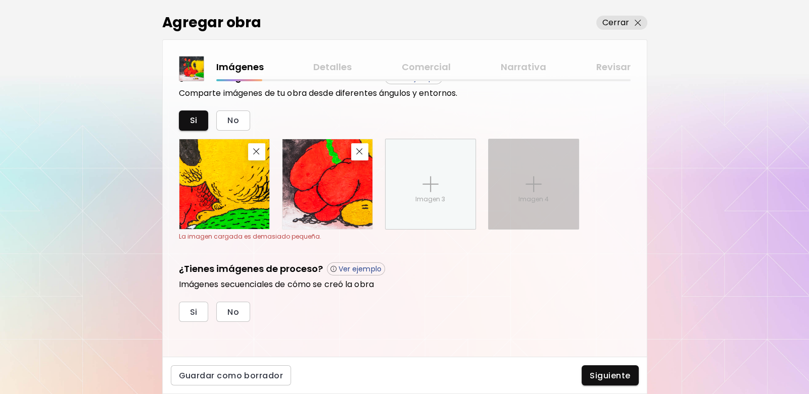
click at [523, 181] on div "Imagen 4" at bounding box center [533, 184] width 90 height 90
click at [0, 0] on input "Imagen 4" at bounding box center [0, 0] width 0 height 0
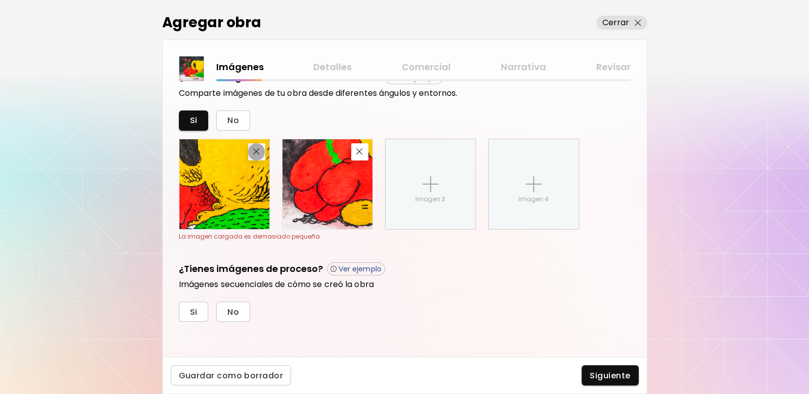
click at [259, 149] on img "button" at bounding box center [256, 152] width 7 height 7
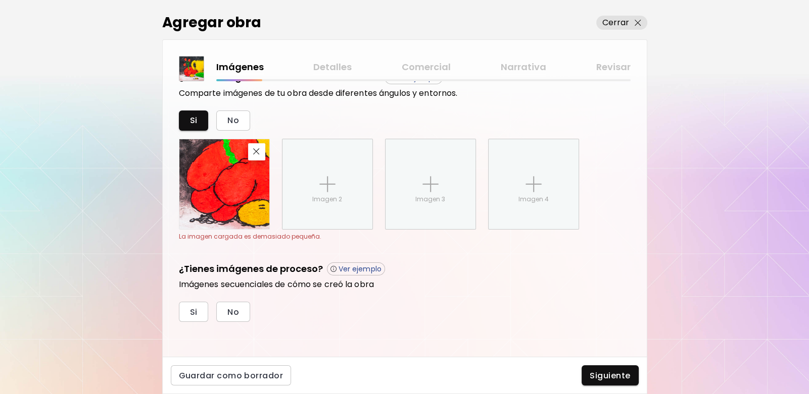
click at [259, 149] on img "button" at bounding box center [256, 152] width 7 height 7
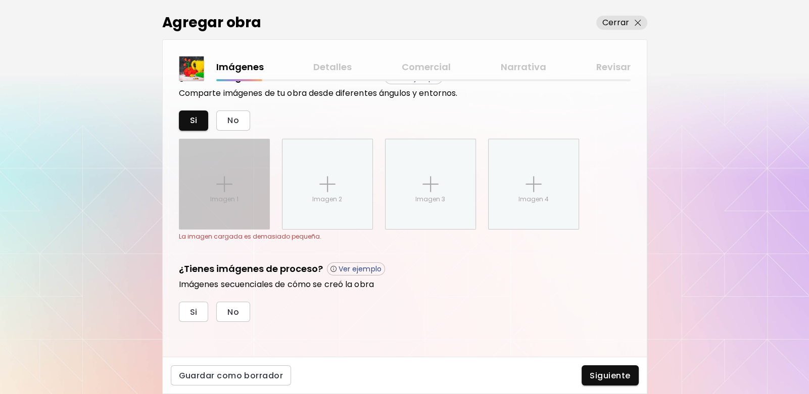
click at [227, 181] on img at bounding box center [224, 184] width 16 height 16
click at [0, 0] on input "Imagen 1" at bounding box center [0, 0] width 0 height 0
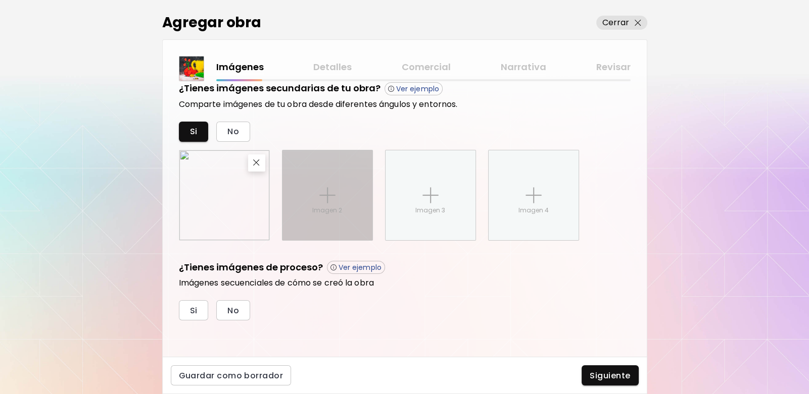
scroll to position [357, 0]
click at [319, 189] on img at bounding box center [327, 196] width 16 height 16
click at [0, 0] on input "Imagen 2" at bounding box center [0, 0] width 0 height 0
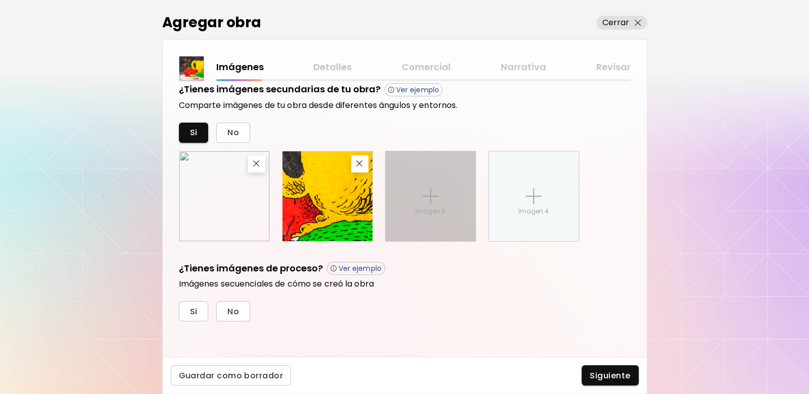
click at [432, 204] on div "Imagen 3" at bounding box center [430, 197] width 90 height 90
click at [0, 0] on input "Imagen 3" at bounding box center [0, 0] width 0 height 0
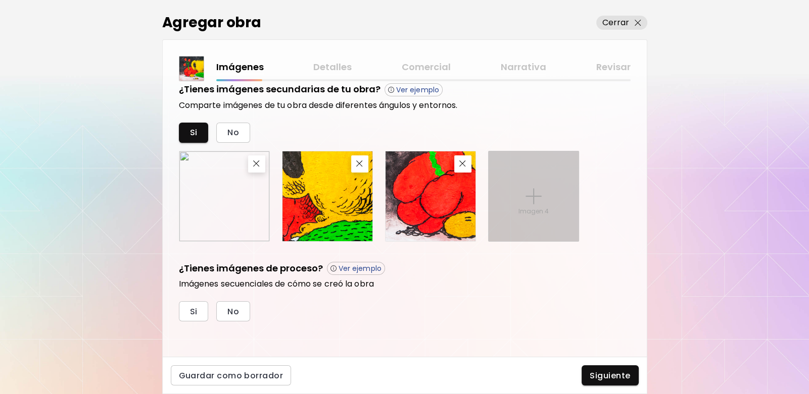
click at [543, 204] on div "Imagen 4" at bounding box center [533, 197] width 90 height 90
click at [0, 0] on input "Imagen 4" at bounding box center [0, 0] width 0 height 0
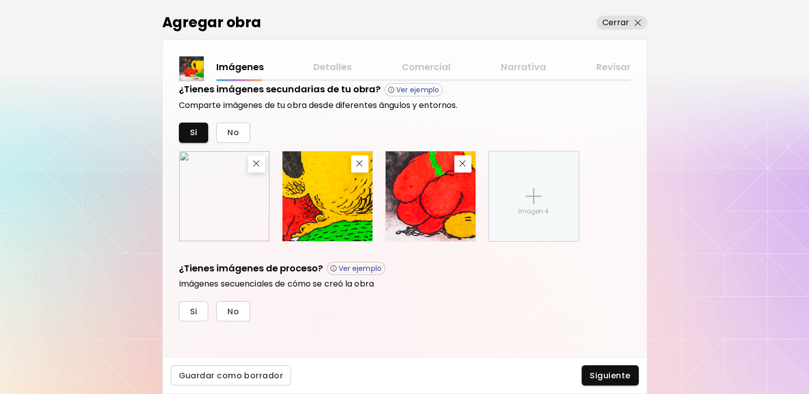
scroll to position [369, 0]
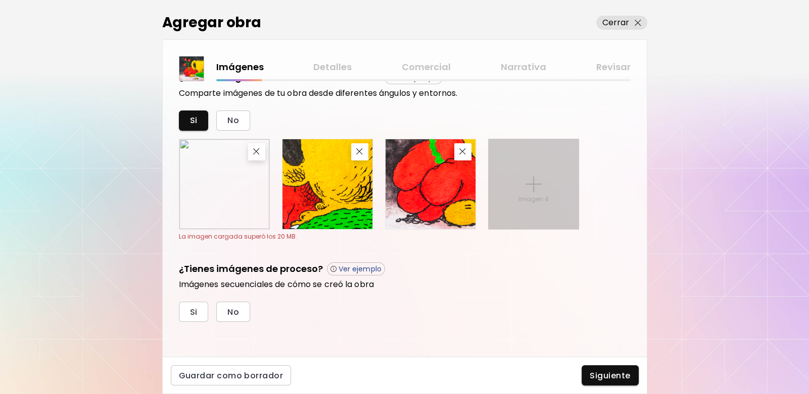
click at [524, 178] on div "Imagen 4" at bounding box center [533, 184] width 90 height 90
click at [0, 0] on input "Imagen 4" at bounding box center [0, 0] width 0 height 0
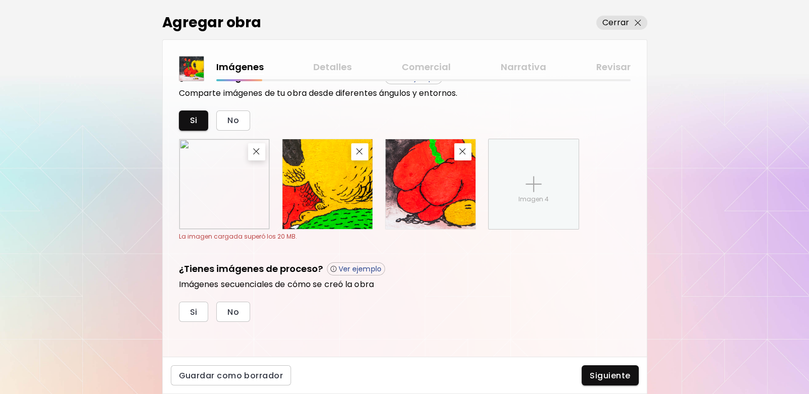
scroll to position [369, 0]
click at [196, 311] on span "Si" at bounding box center [194, 313] width 8 height 11
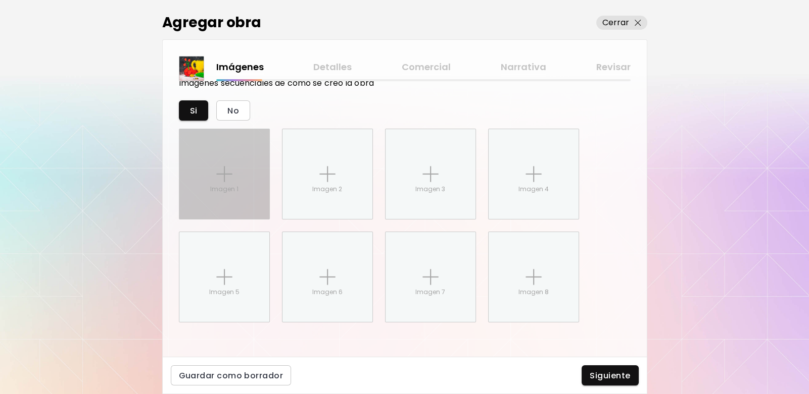
click at [225, 168] on img at bounding box center [224, 174] width 16 height 16
click at [0, 0] on input "Imagen 1" at bounding box center [0, 0] width 0 height 0
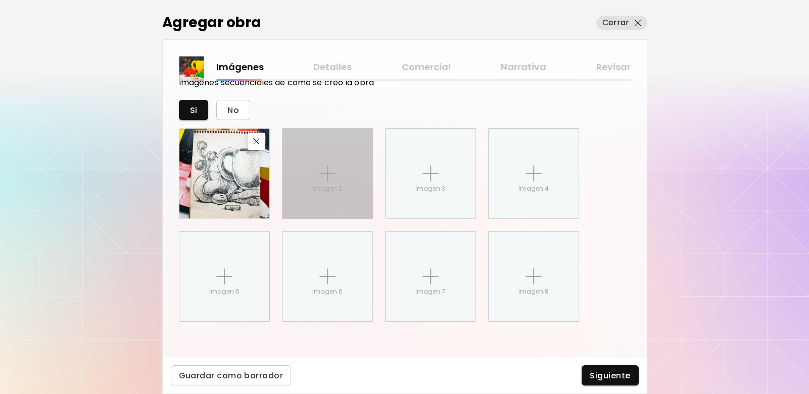
click at [335, 173] on div "Imagen 2" at bounding box center [327, 174] width 90 height 90
click at [0, 0] on input "Imagen 2" at bounding box center [0, 0] width 0 height 0
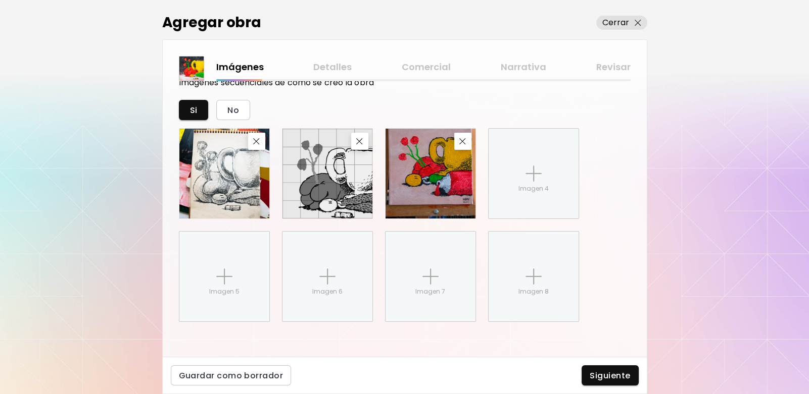
click at [623, 188] on div "Imagen 4 Imagen 5 Imagen 6 Imagen 7 Imagen 8" at bounding box center [405, 225] width 452 height 194
click at [611, 377] on span "Siguiente" at bounding box center [609, 376] width 40 height 11
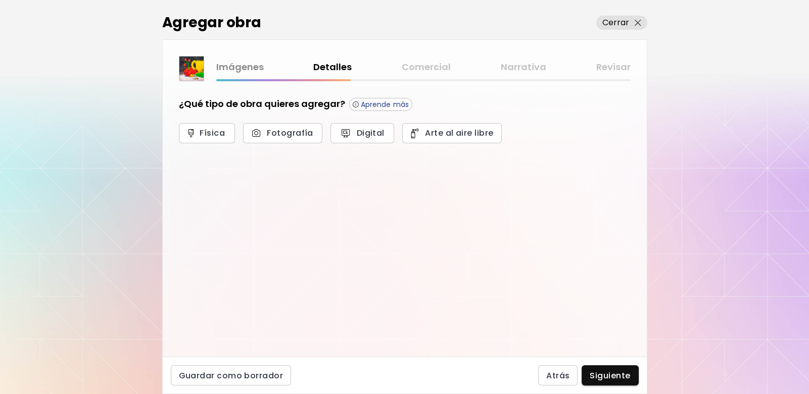
click at [189, 203] on div "¿Qué tipo de obra quieres agregar? Aprende más Física Fotografía Digital Arte a…" at bounding box center [405, 219] width 484 height 276
click at [214, 133] on span "Física" at bounding box center [207, 133] width 34 height 11
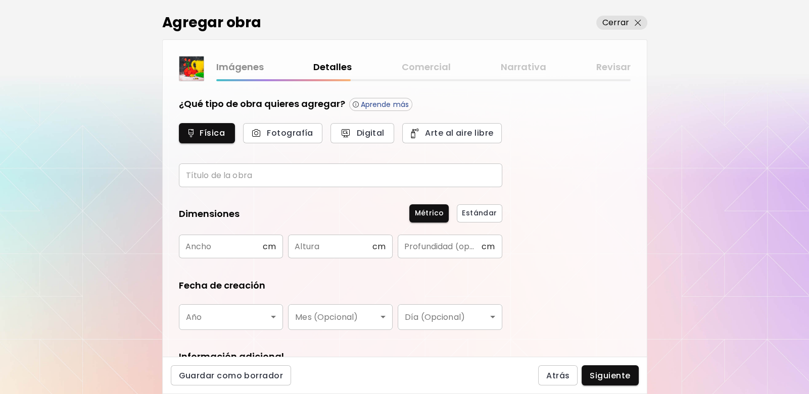
click at [243, 178] on input "text" at bounding box center [340, 176] width 323 height 24
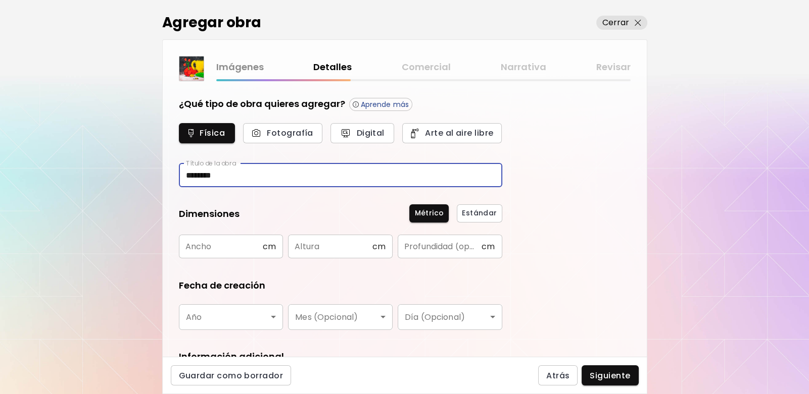
type input "********"
click at [234, 244] on input "text" at bounding box center [221, 247] width 84 height 24
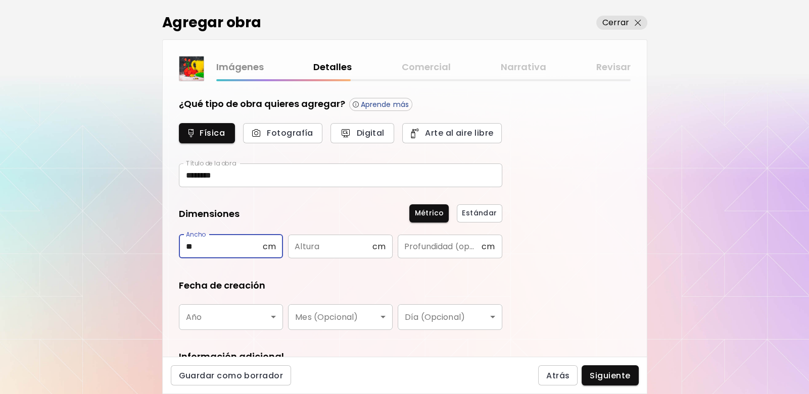
type input "**"
click at [308, 244] on input "text" at bounding box center [330, 247] width 84 height 24
type input "**"
click at [439, 245] on input "text" at bounding box center [440, 247] width 84 height 24
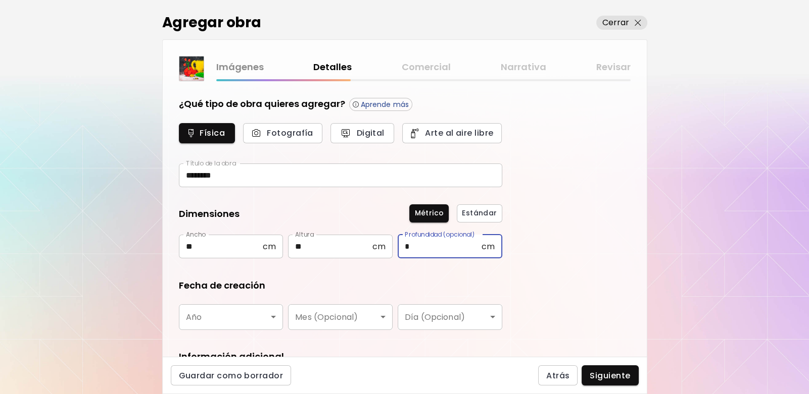
type input "*"
click at [340, 248] on input "**" at bounding box center [330, 247] width 84 height 24
type input "**"
click at [243, 246] on input "**" at bounding box center [221, 247] width 84 height 24
type input "****"
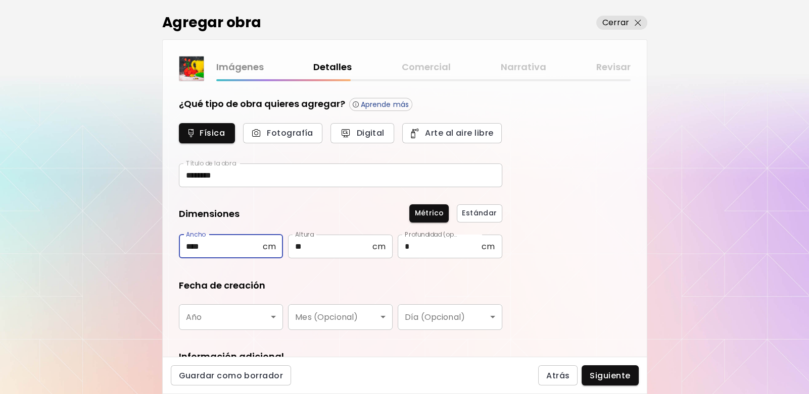
click at [451, 246] on input "*" at bounding box center [440, 247] width 84 height 24
click at [258, 320] on body "kaleido.art/Manv Agregar obra Administrar obras Editar perfil My BioLink Comuni…" at bounding box center [404, 197] width 809 height 394
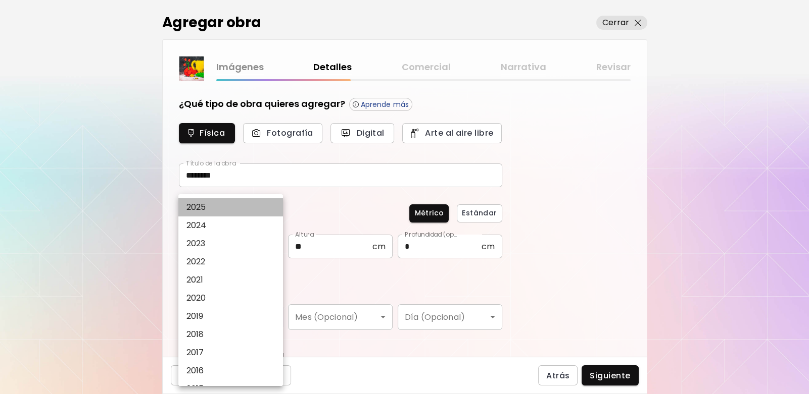
click at [247, 206] on li "2025" at bounding box center [233, 208] width 110 height 18
type input "****"
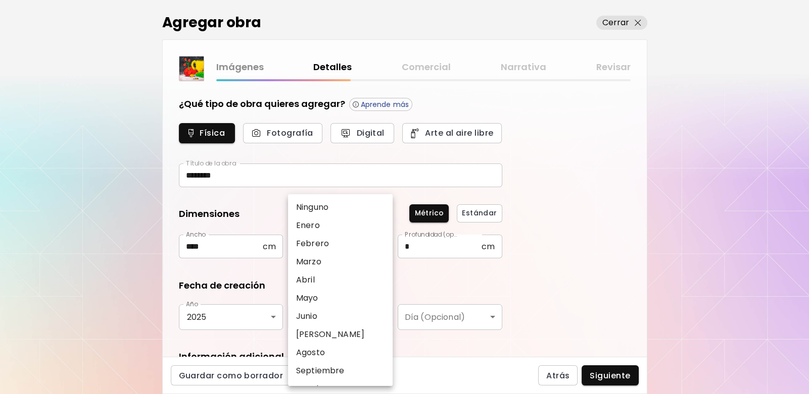
click at [374, 321] on body "kaleido.art/Manv Agregar obra Administrar obras Editar perfil My BioLink Comuni…" at bounding box center [404, 197] width 809 height 394
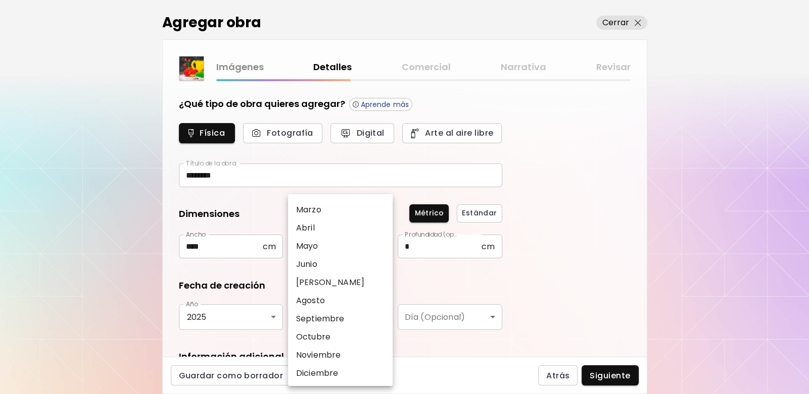
click at [333, 292] on li "Agosto" at bounding box center [343, 301] width 110 height 18
type input "******"
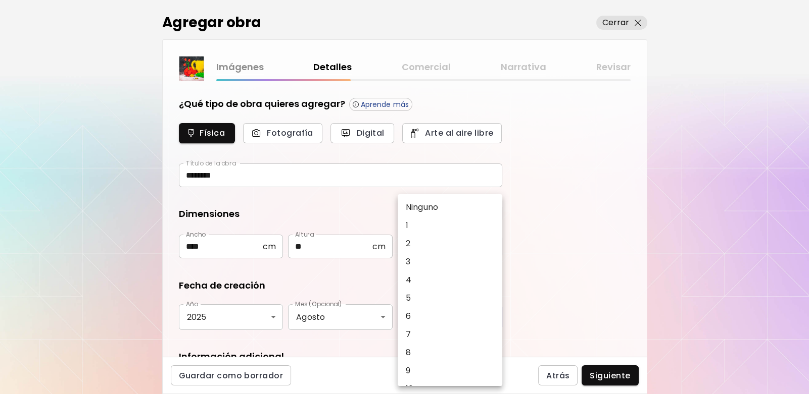
click at [476, 322] on body "kaleido.art/Manv Agregar obra Administrar obras Editar perfil My BioLink Comuni…" at bounding box center [404, 197] width 809 height 394
click at [465, 204] on li "Ninguno" at bounding box center [453, 208] width 110 height 18
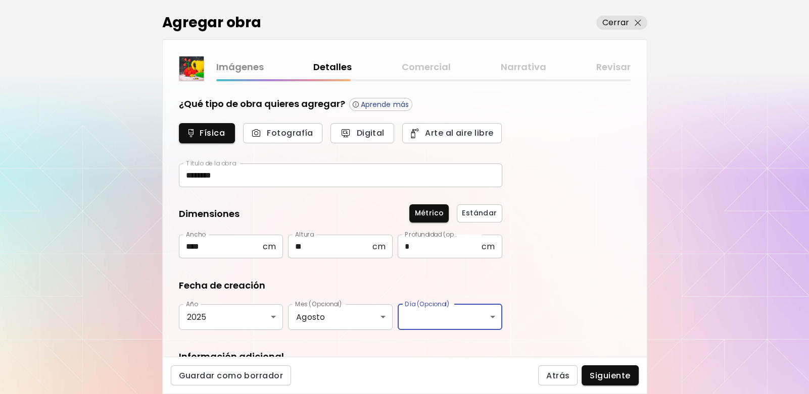
click at [536, 243] on div "¿Qué tipo de obra quieres agregar? Aprende más Física Fotografía Digital Arte a…" at bounding box center [405, 219] width 484 height 276
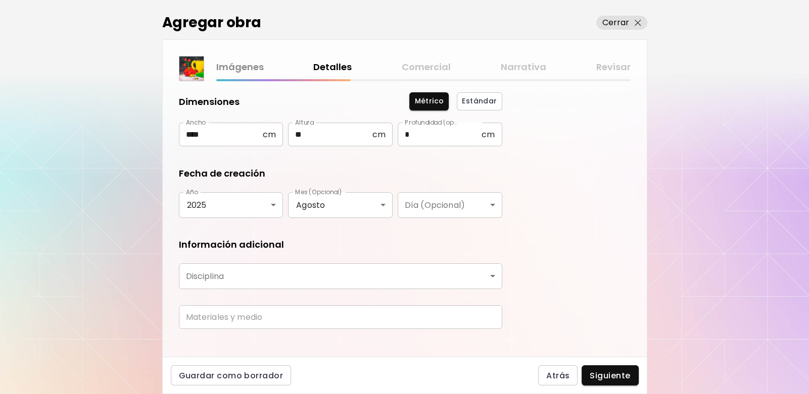
scroll to position [123, 0]
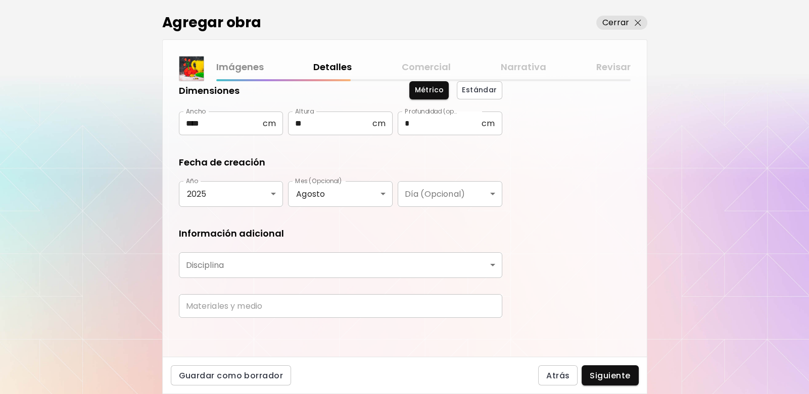
click at [362, 262] on body "kaleido.art/Manv Agregar obra Administrar obras Editar perfil My BioLink Comuni…" at bounding box center [404, 197] width 809 height 394
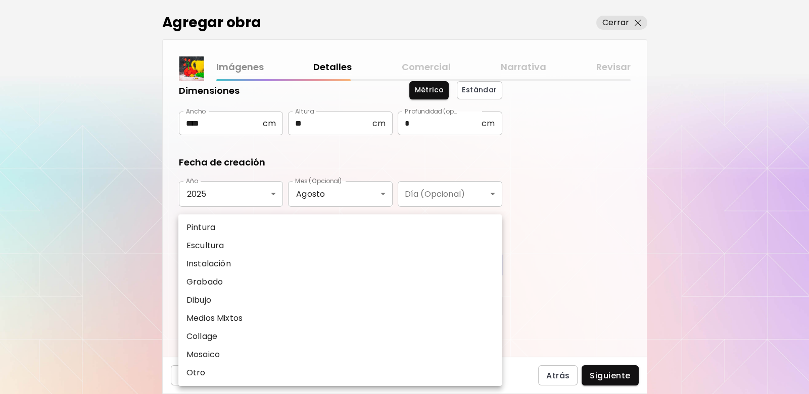
click at [253, 220] on li "Pintura" at bounding box center [339, 228] width 323 height 18
type input "********"
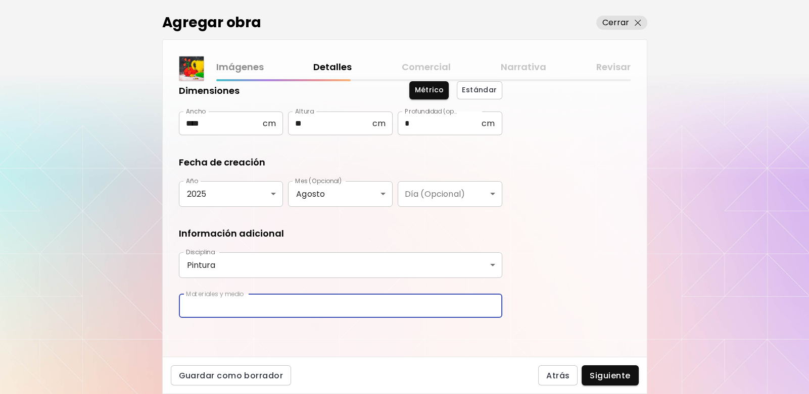
click at [263, 304] on input "text" at bounding box center [340, 306] width 323 height 24
type input "*"
drag, startPoint x: 266, startPoint y: 312, endPoint x: 235, endPoint y: 310, distance: 31.4
click at [235, 310] on input "**********" at bounding box center [340, 306] width 323 height 24
type input "**********"
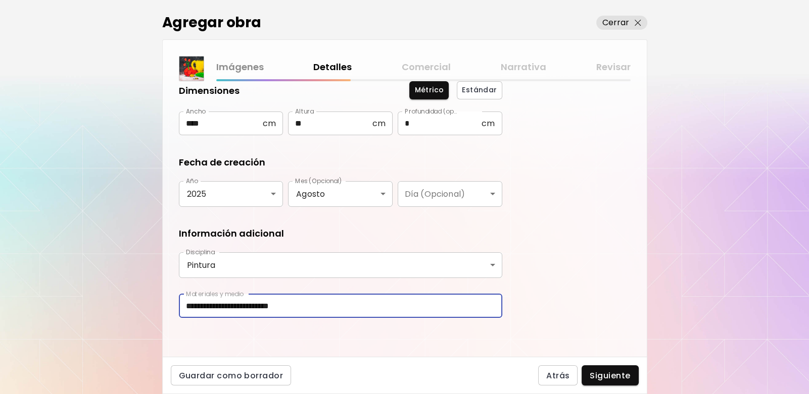
click at [558, 264] on div "**********" at bounding box center [405, 219] width 484 height 276
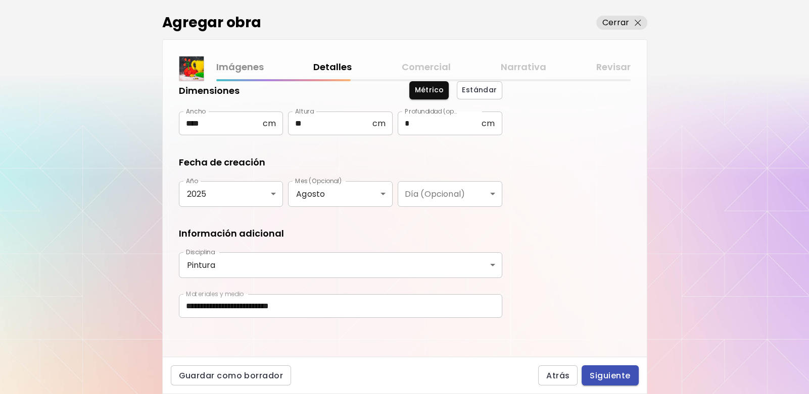
click at [609, 375] on span "Siguiente" at bounding box center [609, 376] width 40 height 11
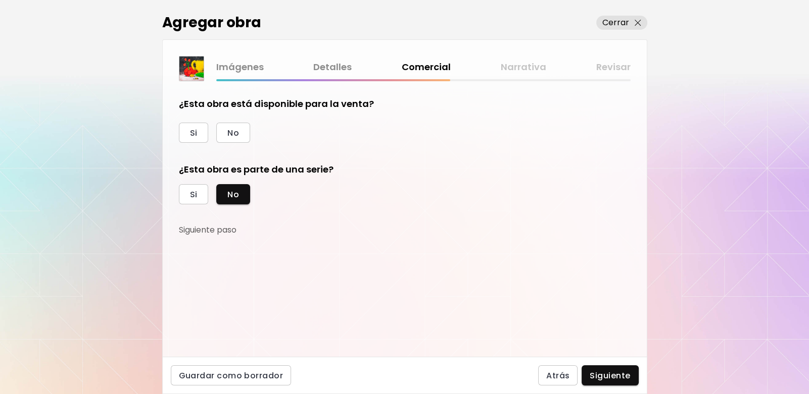
click at [191, 143] on div "¿Esta obra está disponible para la venta? Si No ¿Esta obra es parte de una seri…" at bounding box center [340, 166] width 323 height 138
click at [194, 133] on span "Si" at bounding box center [194, 133] width 8 height 11
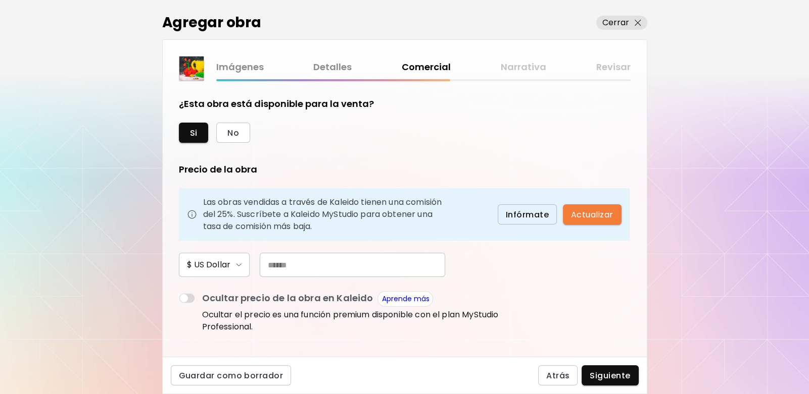
click at [242, 260] on button "$ US Dollar" at bounding box center [214, 265] width 71 height 24
click at [242, 260] on li "$ US Dollar" at bounding box center [213, 266] width 71 height 14
click at [286, 261] on input "text" at bounding box center [352, 265] width 185 height 24
click at [506, 266] on form "¿Esta obra está disponible para la venta? Si No Precio de la obra Las obras ven…" at bounding box center [405, 218] width 452 height 243
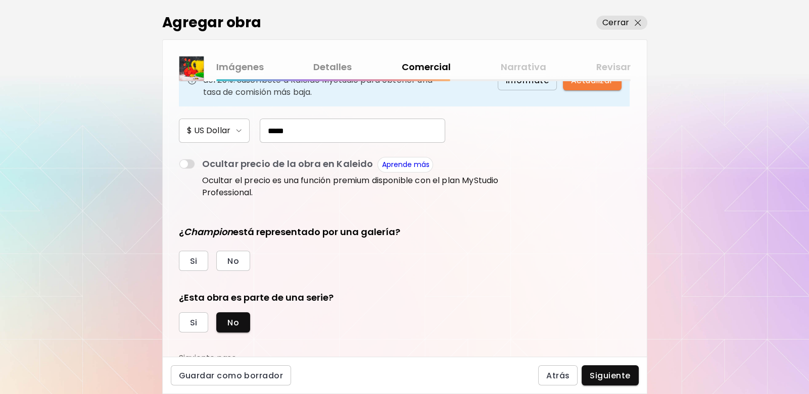
scroll to position [141, 0]
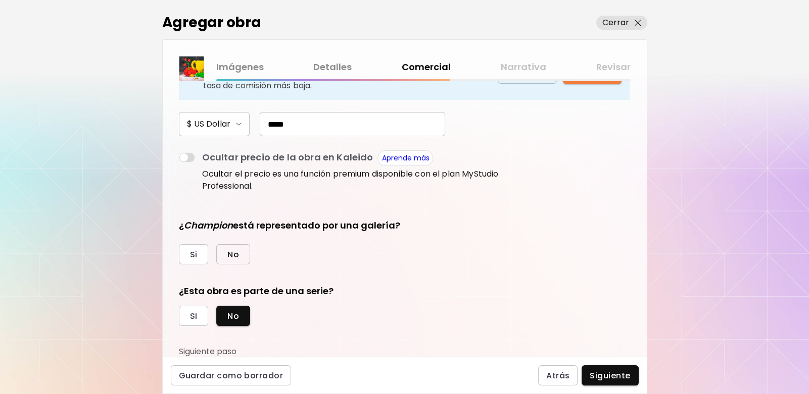
click at [227, 255] on span "No" at bounding box center [233, 255] width 12 height 11
click at [195, 308] on button "Si" at bounding box center [194, 316] width 30 height 20
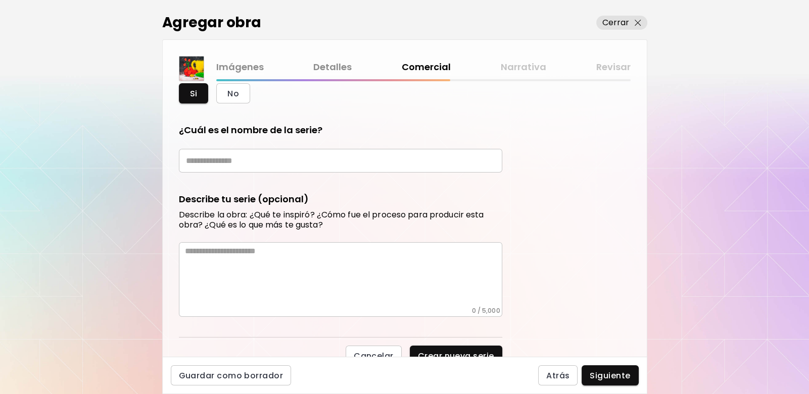
scroll to position [372, 0]
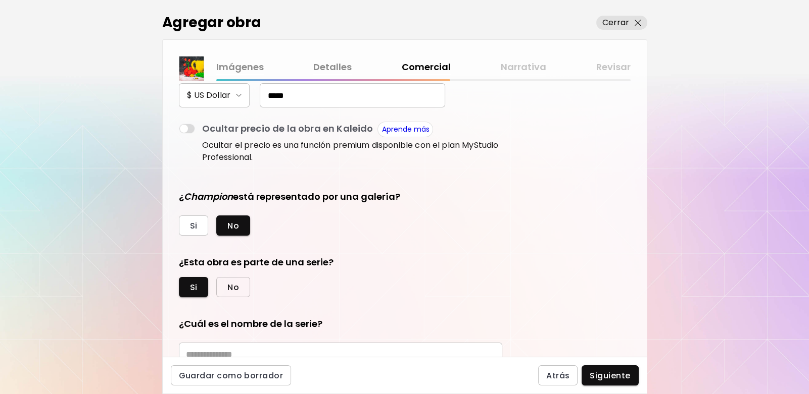
click at [232, 282] on span "No" at bounding box center [233, 287] width 12 height 11
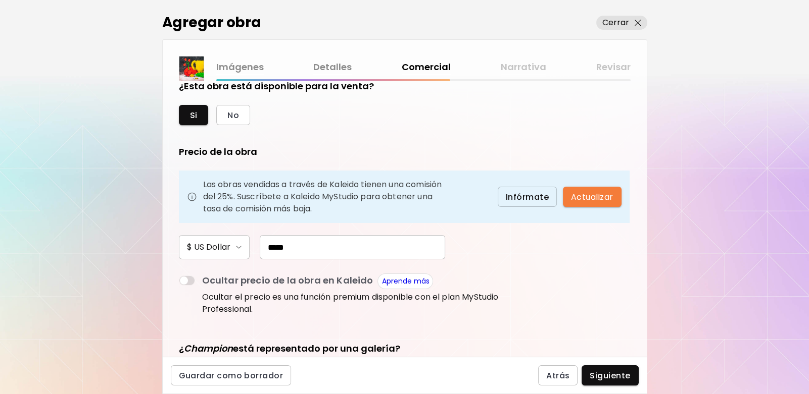
scroll to position [0, 0]
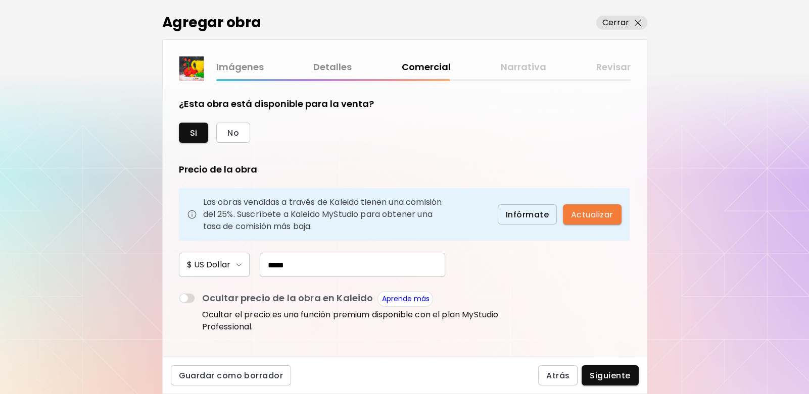
click at [274, 265] on input "*****" at bounding box center [352, 265] width 185 height 24
type input "*****"
click at [491, 267] on div "$ US Dollar *****" at bounding box center [340, 265] width 323 height 24
click at [614, 371] on span "Siguiente" at bounding box center [609, 376] width 40 height 11
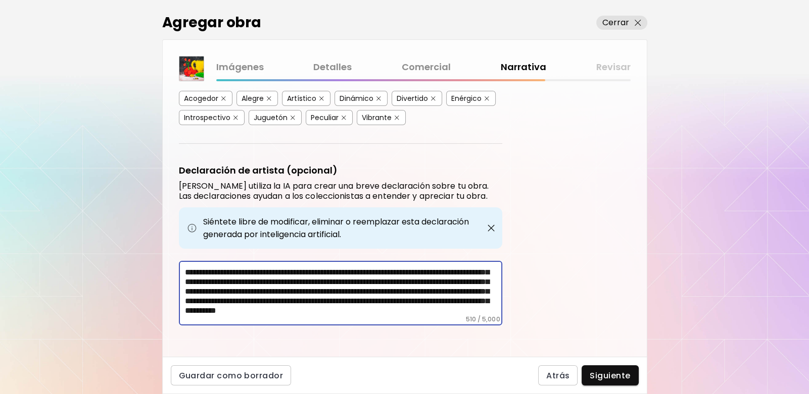
scroll to position [27, 0]
click at [612, 369] on button "Siguiente" at bounding box center [609, 376] width 57 height 20
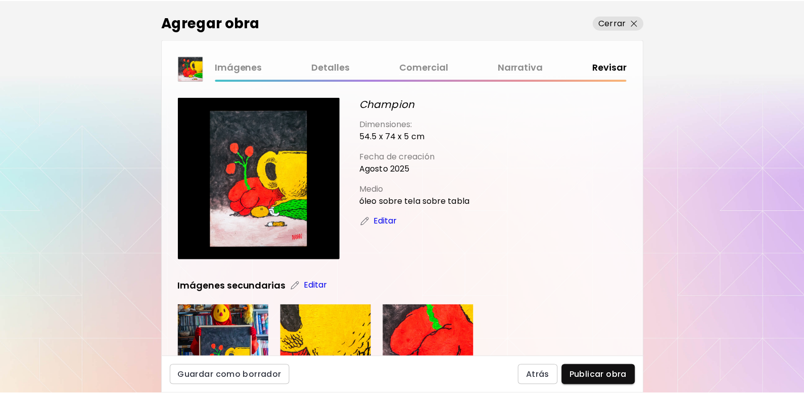
scroll to position [534, 0]
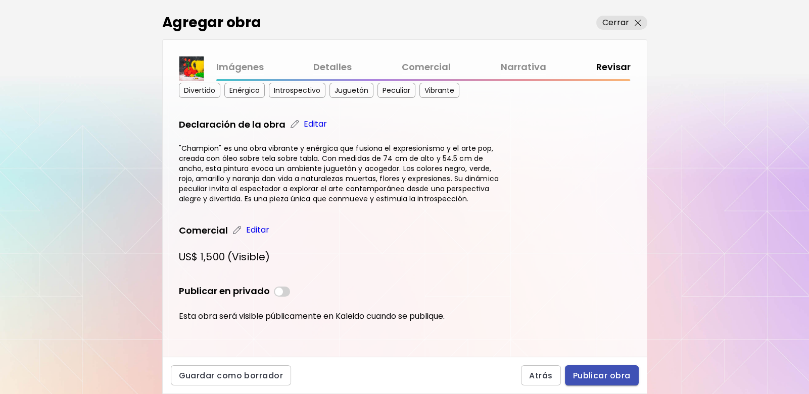
click at [604, 372] on span "Publicar obra" at bounding box center [602, 376] width 58 height 11
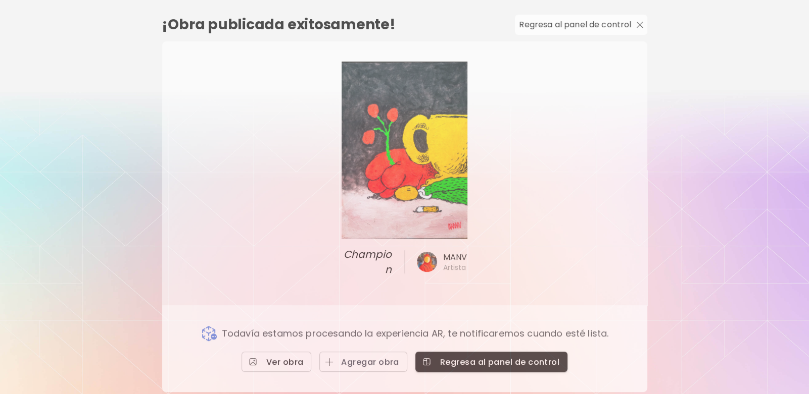
click at [279, 357] on span "Ver obra" at bounding box center [277, 362] width 54 height 11
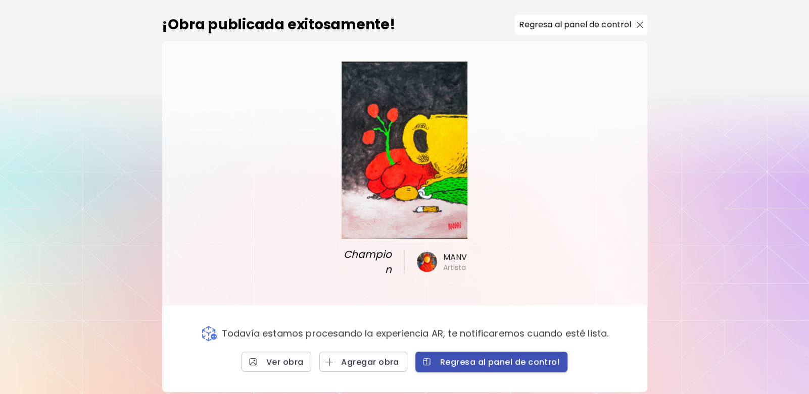
click at [507, 365] on span "Regresa al panel de control" at bounding box center [491, 362] width 136 height 11
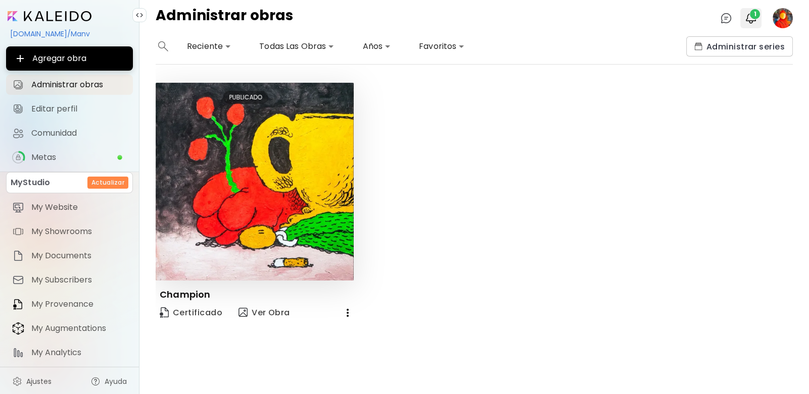
click at [745, 19] on img "button" at bounding box center [751, 18] width 12 height 12
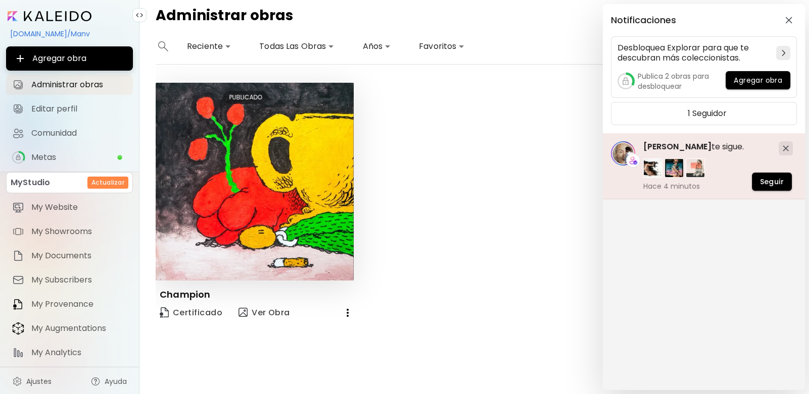
click at [672, 147] on span "[PERSON_NAME]" at bounding box center [677, 147] width 68 height 12
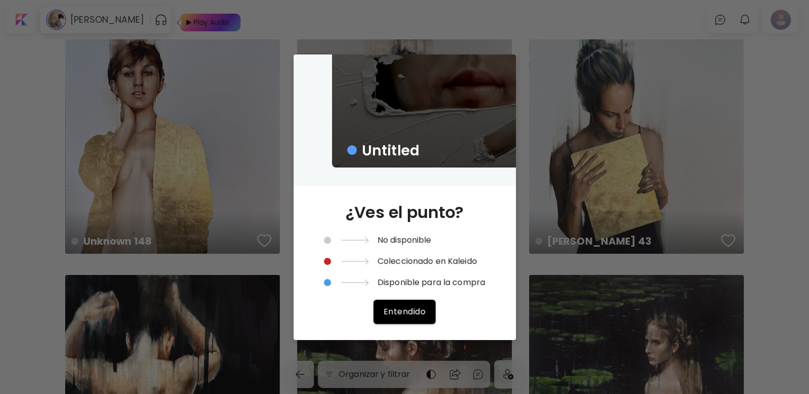
click at [755, 77] on div "Untitled ¿Ves el punto? No disponible Coleccionado en Kaleido Disponible para l…" at bounding box center [404, 197] width 809 height 394
click at [560, 264] on div "Untitled ¿Ves el punto? No disponible Coleccionado en Kaleido Disponible para l…" at bounding box center [404, 197] width 809 height 394
click at [397, 186] on div "Untitled" at bounding box center [404, 120] width 222 height 131
click at [411, 352] on div "Untitled ¿Ves el punto? No disponible Coleccionado en Kaleido Disponible para l…" at bounding box center [404, 197] width 809 height 394
click at [376, 259] on div "¿Ves el punto? No disponible Coleccionado en Kaleido Disponible para la compra …" at bounding box center [404, 263] width 161 height 155
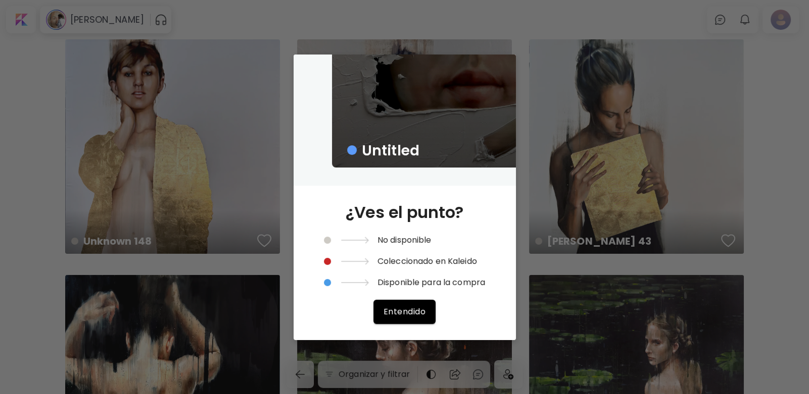
click at [407, 307] on span "Entendido" at bounding box center [404, 312] width 42 height 11
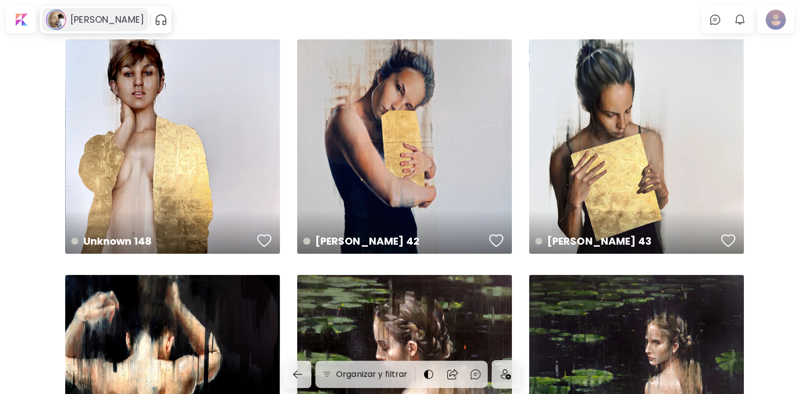
click at [85, 17] on h6 "[PERSON_NAME]" at bounding box center [107, 20] width 74 height 12
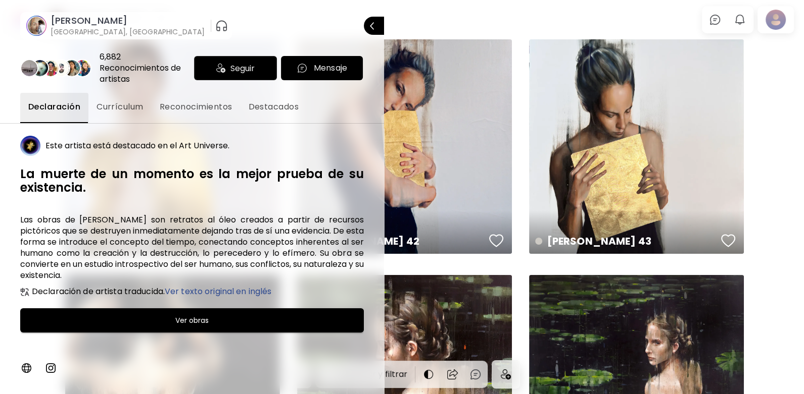
click at [136, 106] on span "Currículum" at bounding box center [119, 107] width 47 height 12
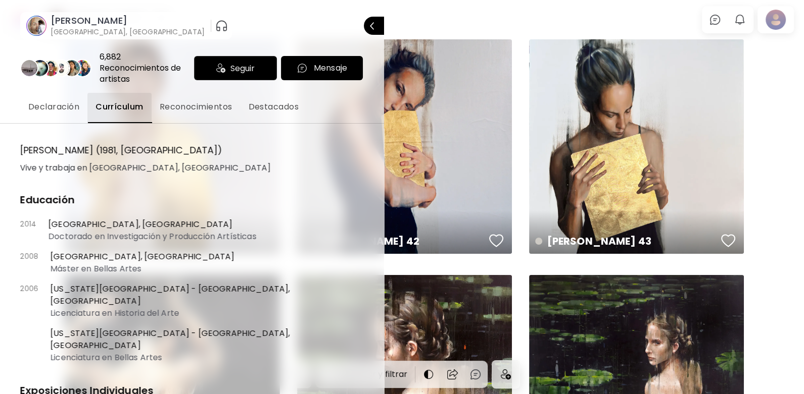
click at [213, 61] on div "Seguir" at bounding box center [235, 68] width 83 height 24
click at [48, 100] on button "Declaración" at bounding box center [53, 108] width 67 height 30
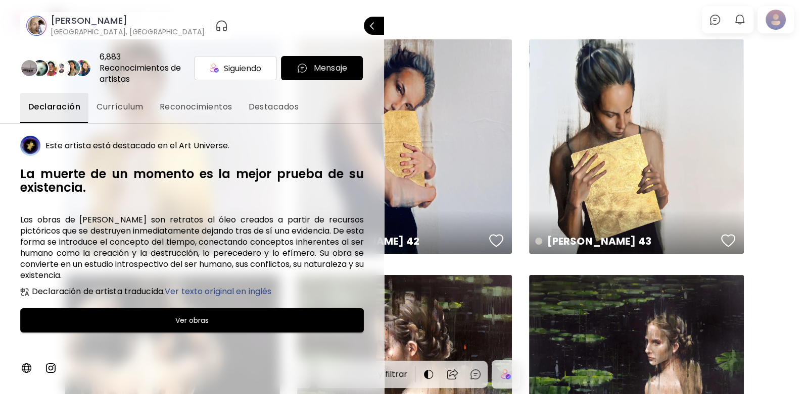
click at [775, 24] on div at bounding box center [402, 197] width 804 height 394
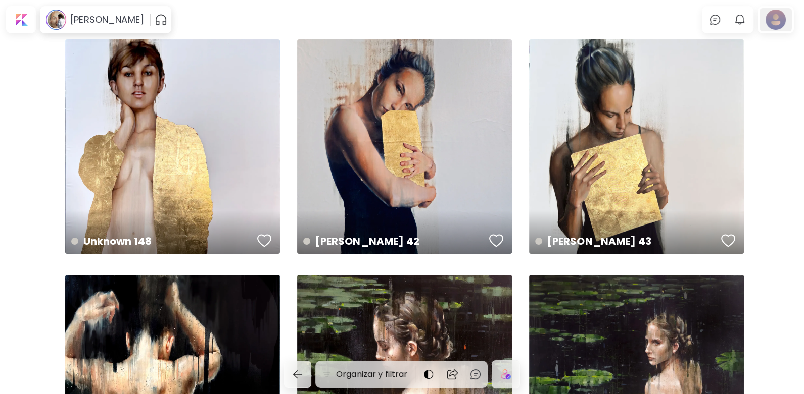
click at [790, 24] on div at bounding box center [775, 19] width 32 height 23
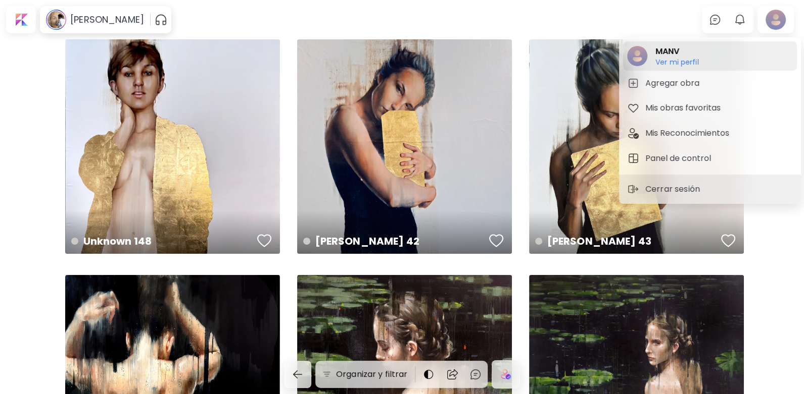
click at [685, 60] on h6 "Ver mi perfil" at bounding box center [676, 62] width 43 height 9
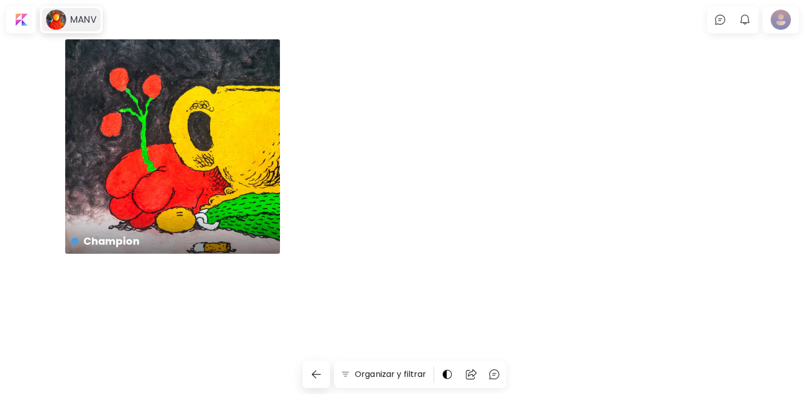
click at [94, 19] on h6 "MANV" at bounding box center [83, 20] width 26 height 12
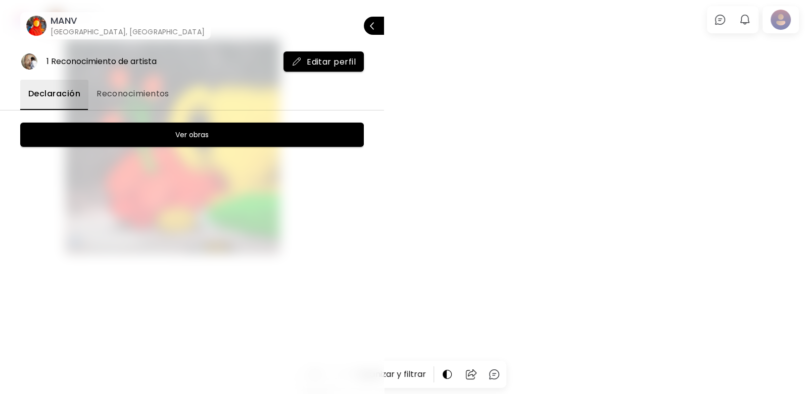
click at [146, 100] on button "Reconocimientos" at bounding box center [132, 95] width 89 height 30
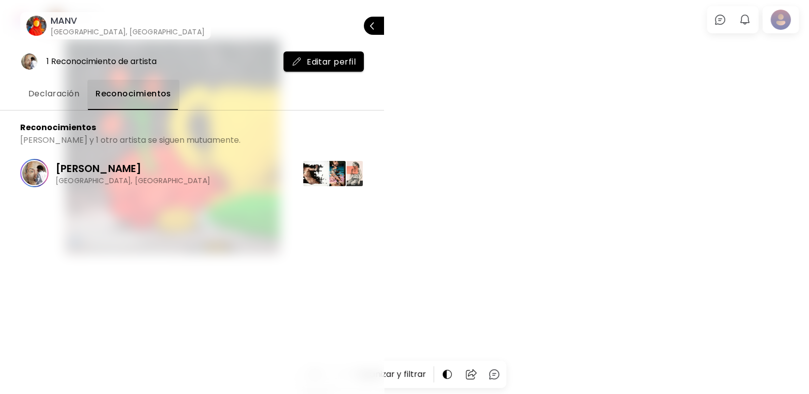
click at [58, 96] on span "Declaración" at bounding box center [53, 94] width 51 height 12
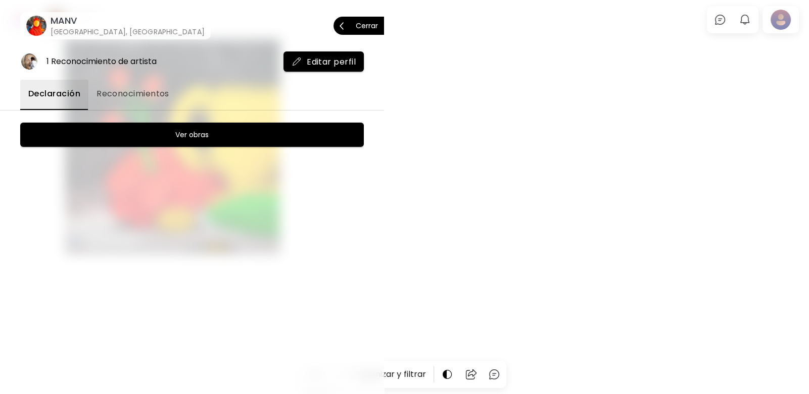
click at [376, 22] on p "Cerrar" at bounding box center [367, 25] width 22 height 7
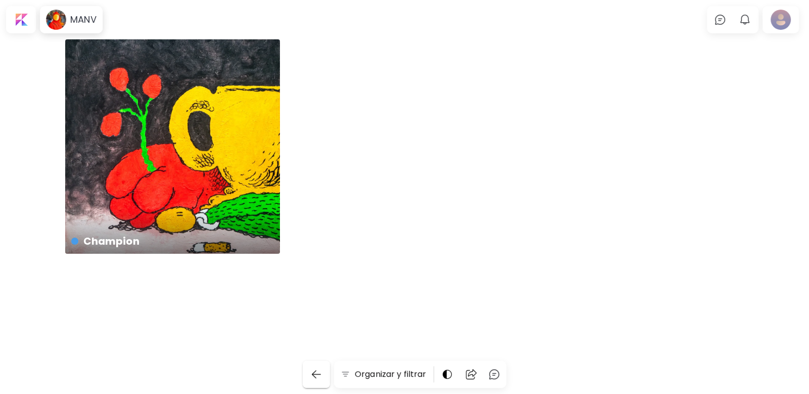
click at [321, 380] on img "button" at bounding box center [316, 375] width 12 height 12
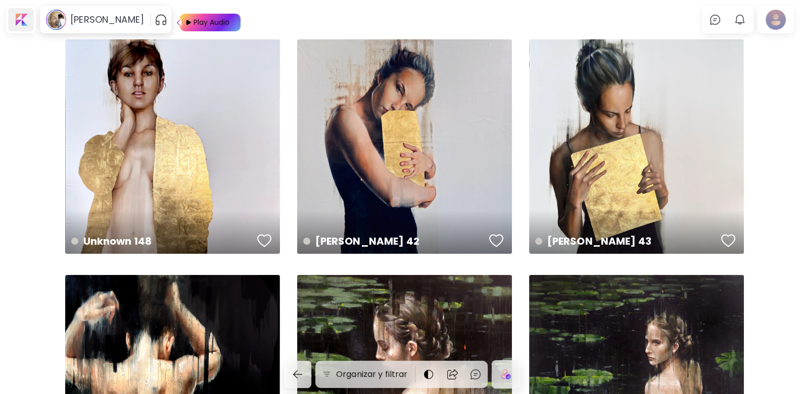
click at [23, 24] on div at bounding box center [21, 19] width 26 height 23
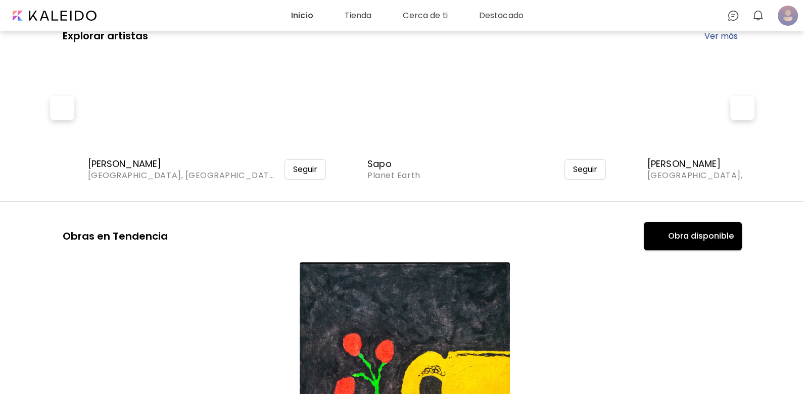
scroll to position [404, 0]
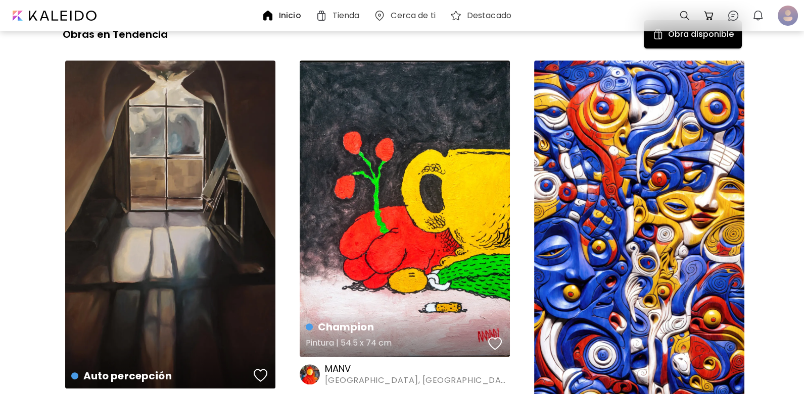
click at [495, 342] on div "button" at bounding box center [495, 343] width 14 height 15
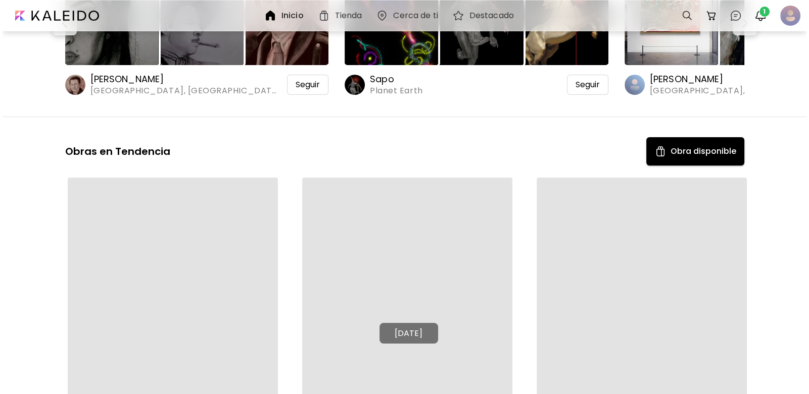
scroll to position [0, 0]
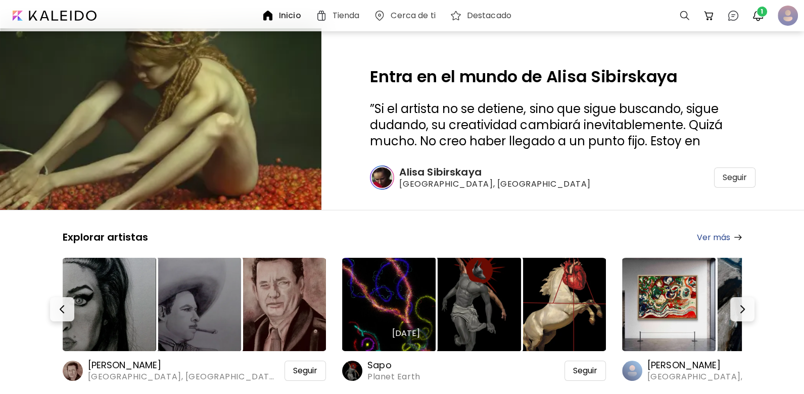
drag, startPoint x: 32, startPoint y: 296, endPoint x: 40, endPoint y: 121, distance: 175.5
click at [757, 12] on span "1" at bounding box center [762, 12] width 10 height 10
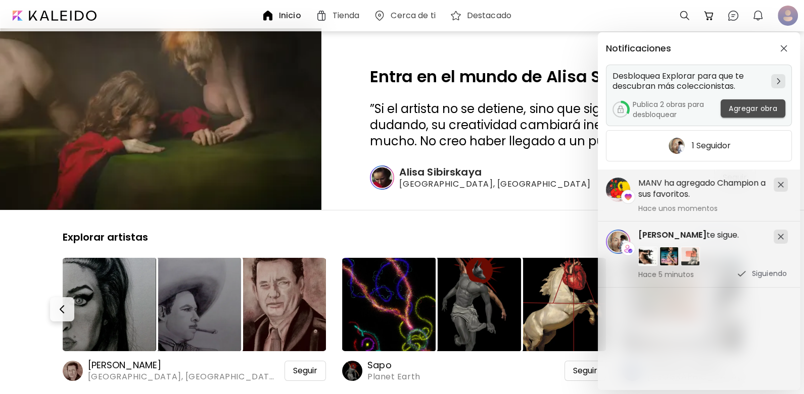
click at [739, 104] on span "Agregar obra" at bounding box center [752, 109] width 48 height 11
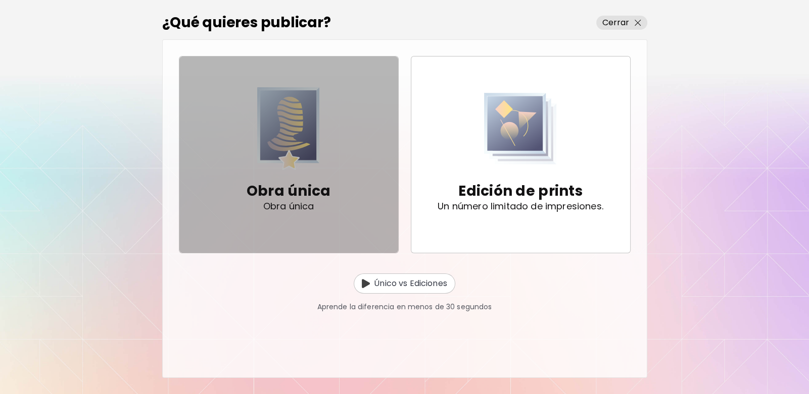
click at [278, 144] on img "button" at bounding box center [288, 128] width 63 height 83
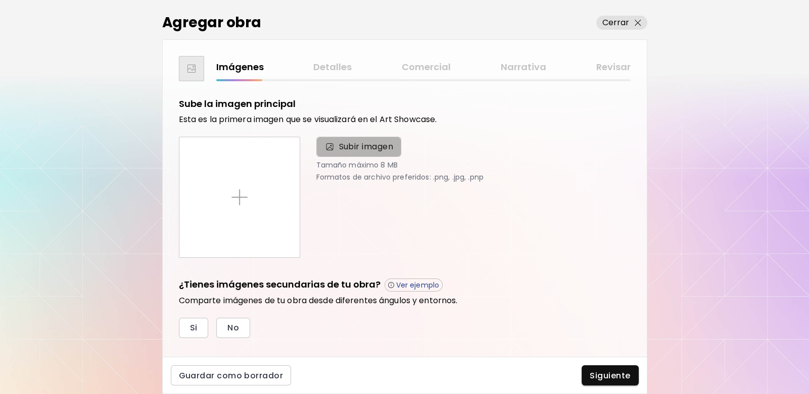
click at [380, 143] on span "Subir imagen" at bounding box center [366, 147] width 55 height 12
click at [0, 0] on input "Subir imagen" at bounding box center [0, 0] width 0 height 0
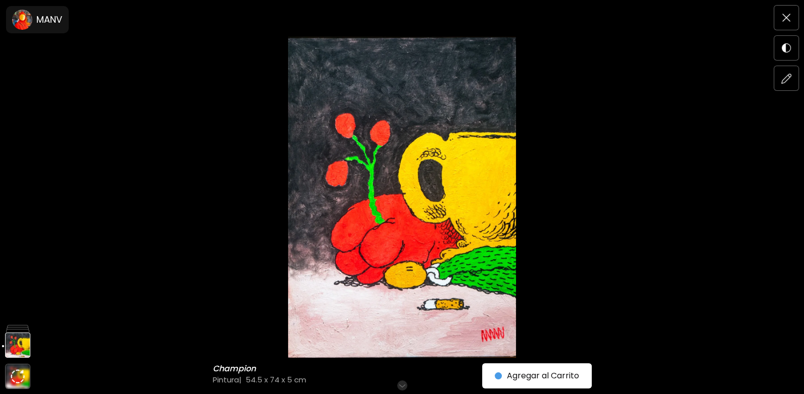
click at [663, 85] on img at bounding box center [401, 197] width 719 height 322
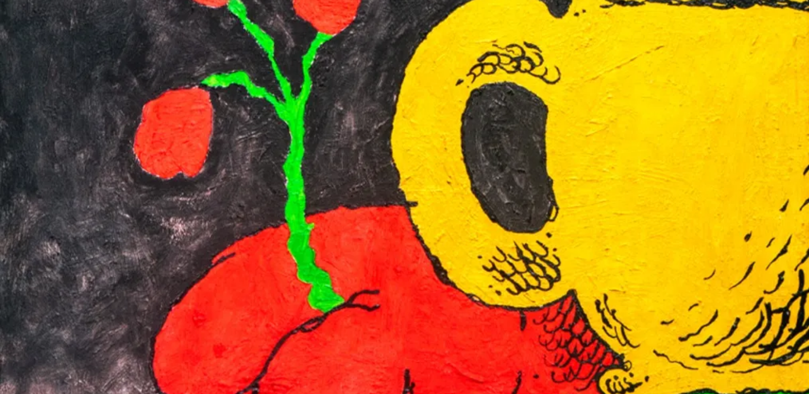
scroll to position [404, 0]
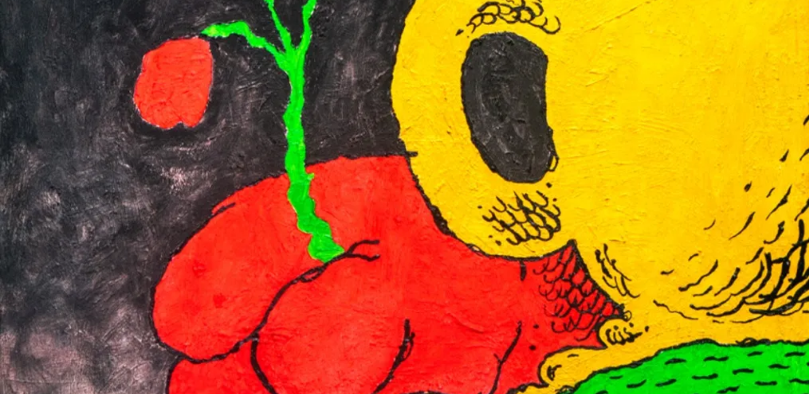
click at [588, 92] on img at bounding box center [404, 166] width 809 height 1140
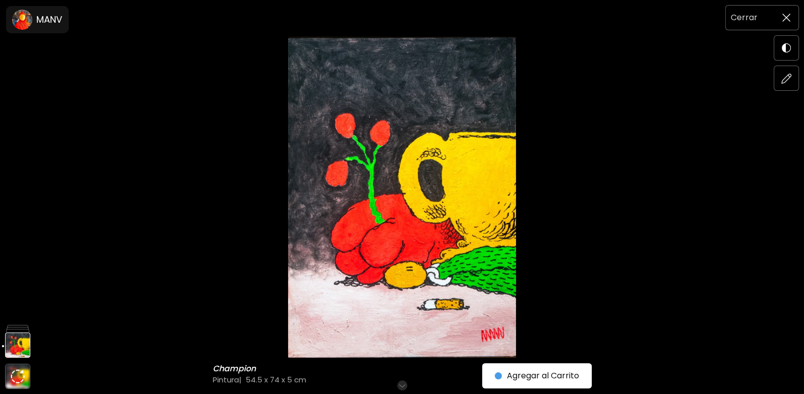
click at [779, 14] on span at bounding box center [785, 17] width 21 height 21
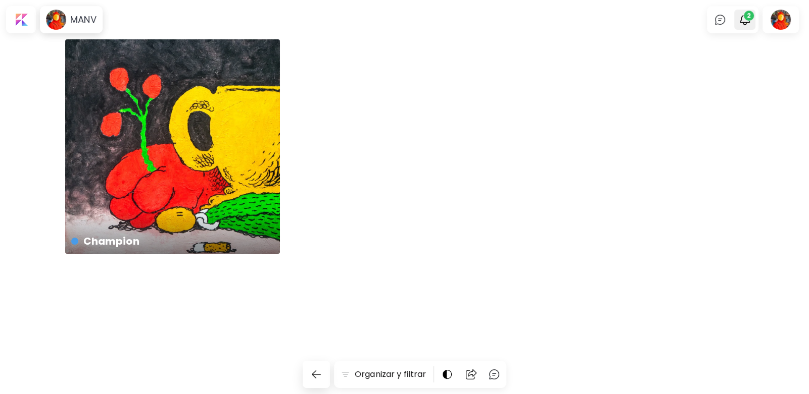
click at [747, 15] on span "2" at bounding box center [749, 16] width 10 height 10
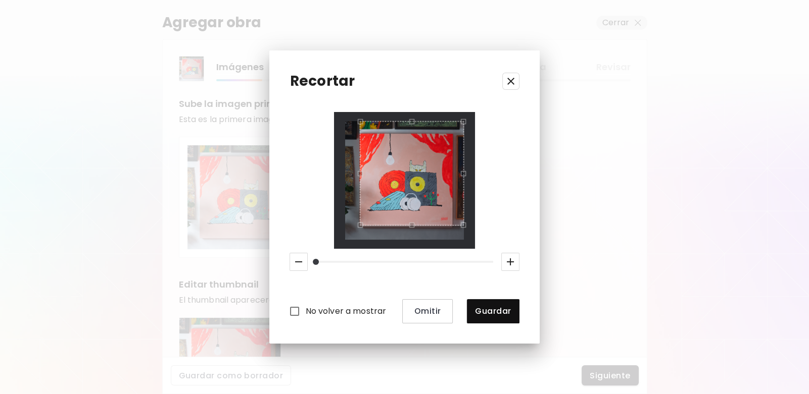
click at [358, 228] on div "Use the arrow keys to move the south west drag handle to change the crop select…" at bounding box center [358, 228] width 0 height 0
click at [455, 132] on div "Use the arrow keys to move the north east drag handle to change the crop select…" at bounding box center [455, 132] width 0 height 0
click at [454, 132] on div "Use the arrow keys to move the north east drag handle to change the crop select…" at bounding box center [454, 132] width 0 height 0
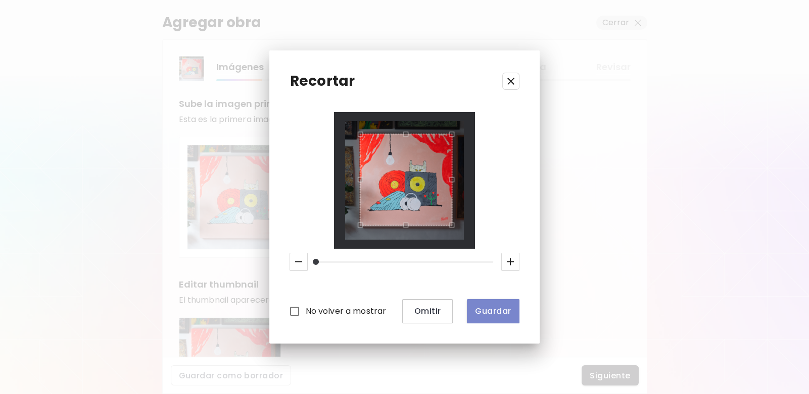
click at [495, 311] on span "Guardar" at bounding box center [493, 311] width 36 height 11
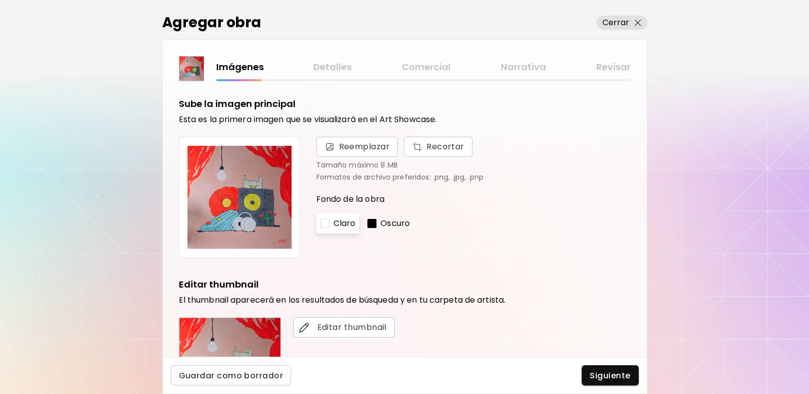
click at [328, 220] on div at bounding box center [324, 223] width 9 height 9
click at [386, 221] on p "Oscuro" at bounding box center [394, 224] width 29 height 12
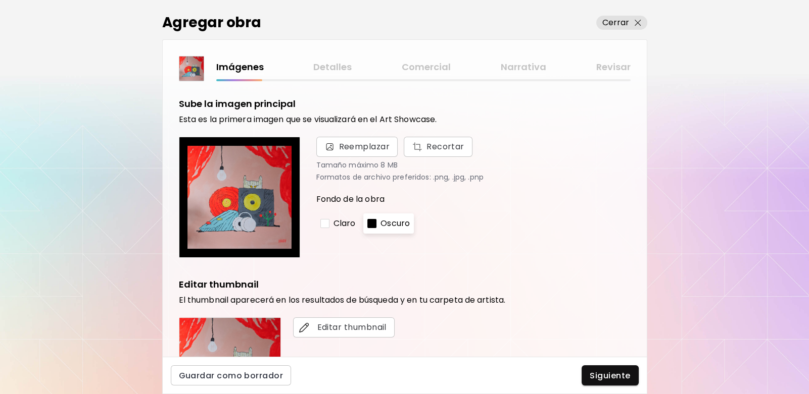
click at [334, 224] on p "Claro" at bounding box center [344, 224] width 22 height 12
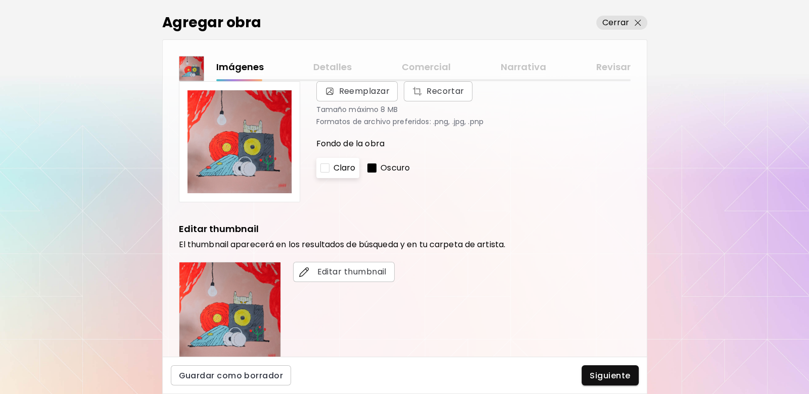
scroll to position [258, 0]
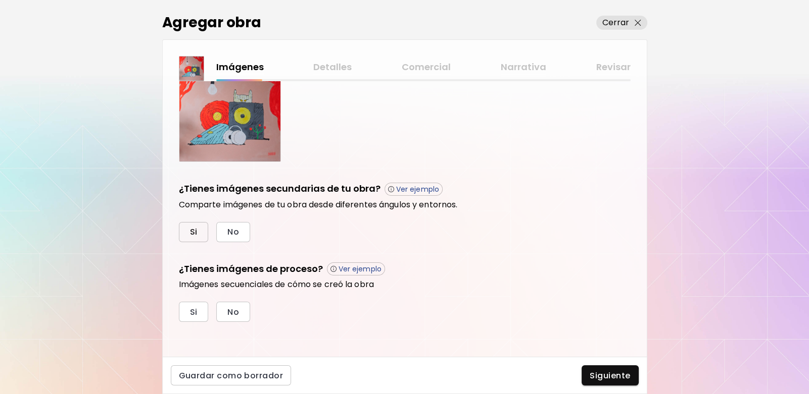
click at [200, 234] on button "Si" at bounding box center [194, 232] width 30 height 20
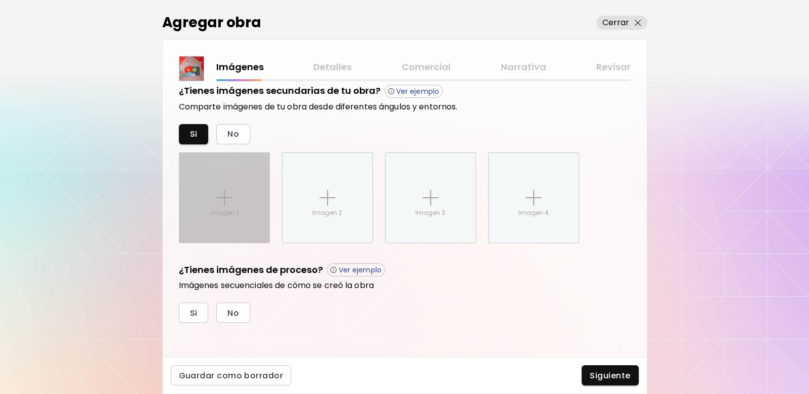
scroll to position [357, 0]
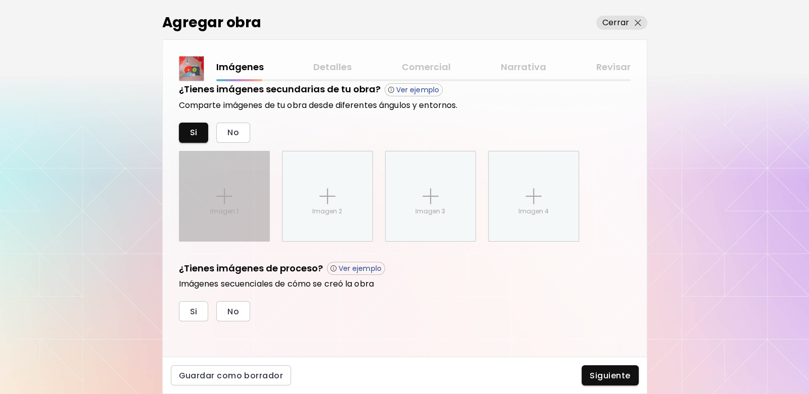
click at [237, 193] on div "Imagen 1" at bounding box center [224, 197] width 90 height 90
click at [0, 0] on input "Imagen 1" at bounding box center [0, 0] width 0 height 0
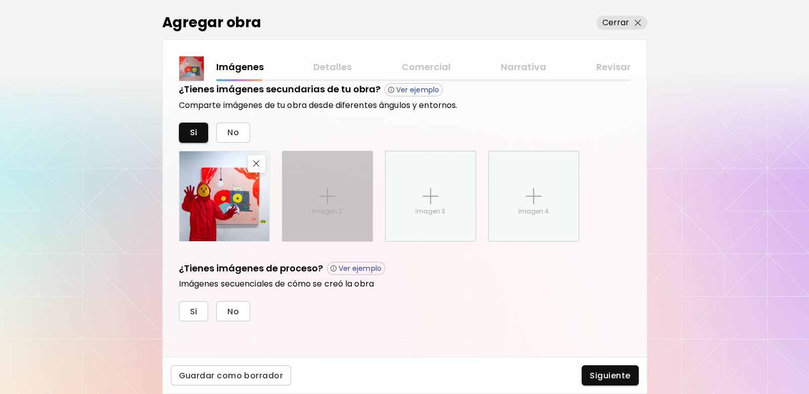
click at [334, 198] on img at bounding box center [327, 196] width 16 height 16
click at [0, 0] on input "Imagen 2" at bounding box center [0, 0] width 0 height 0
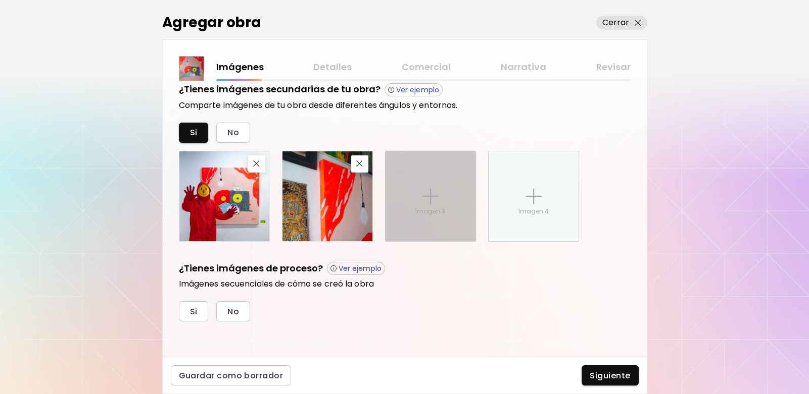
click at [446, 186] on div "Imagen 3" at bounding box center [430, 197] width 90 height 90
click at [0, 0] on input "Imagen 3" at bounding box center [0, 0] width 0 height 0
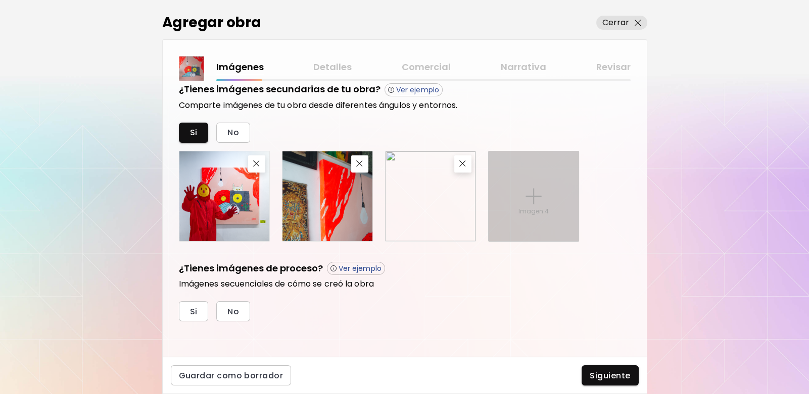
click at [518, 191] on div "Imagen 4" at bounding box center [533, 197] width 90 height 90
click at [0, 0] on input "Imagen 4" at bounding box center [0, 0] width 0 height 0
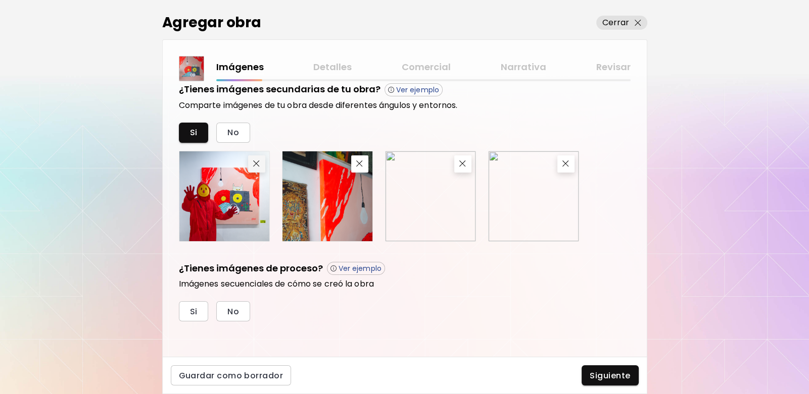
click at [258, 161] on img "button" at bounding box center [256, 164] width 7 height 7
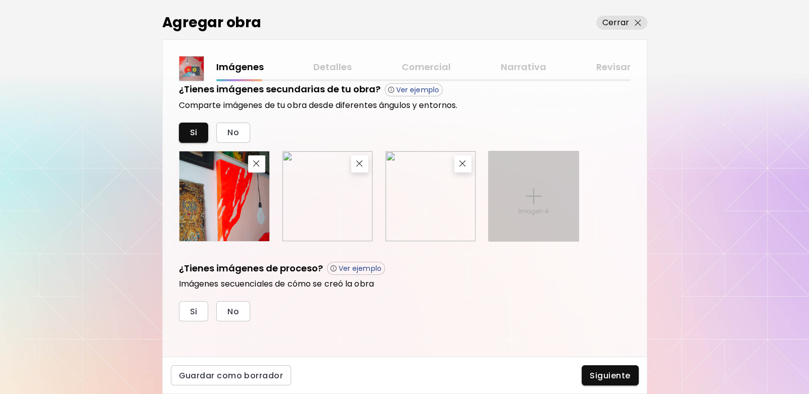
click at [541, 193] on div "Imagen 4" at bounding box center [533, 197] width 90 height 90
click at [0, 0] on input "Imagen 4" at bounding box center [0, 0] width 0 height 0
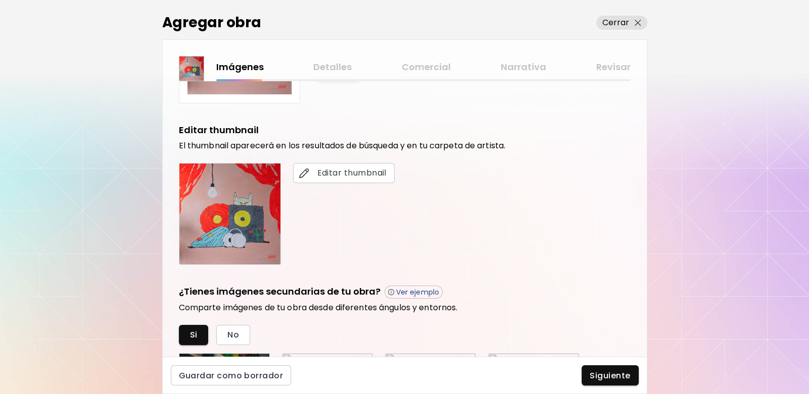
scroll to position [357, 0]
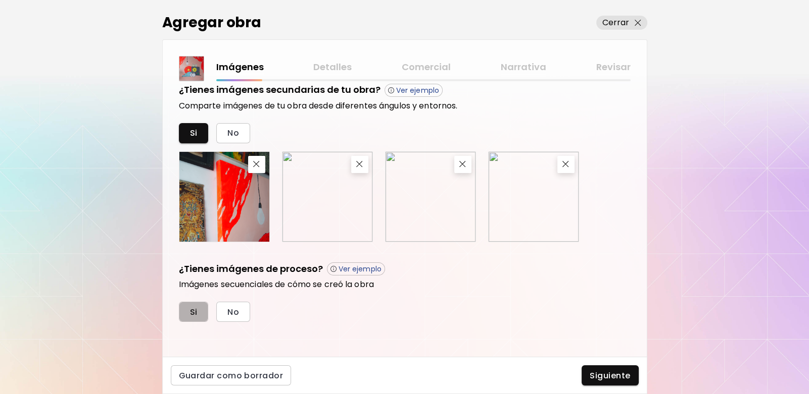
click at [192, 304] on button "Si" at bounding box center [194, 312] width 30 height 20
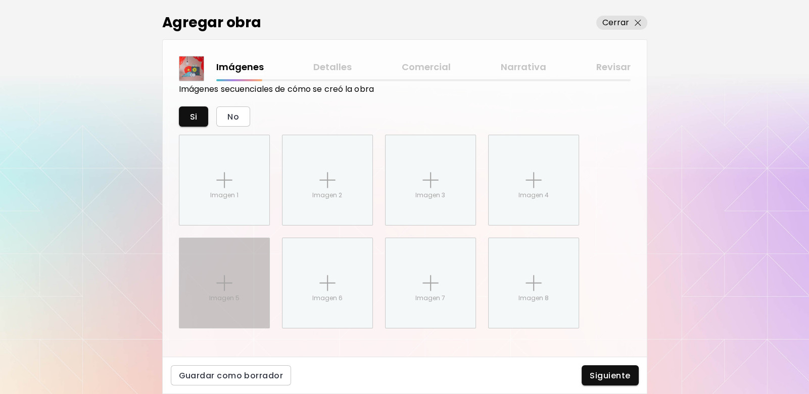
scroll to position [559, 0]
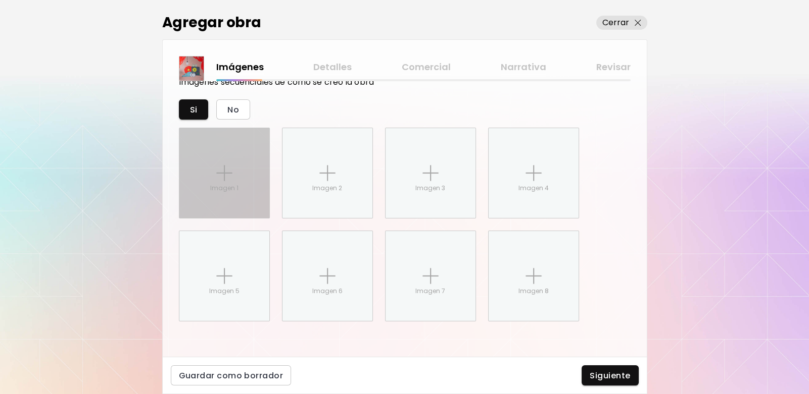
click at [225, 184] on p "Imagen 1" at bounding box center [224, 188] width 28 height 9
click at [0, 0] on input "Imagen 1" at bounding box center [0, 0] width 0 height 0
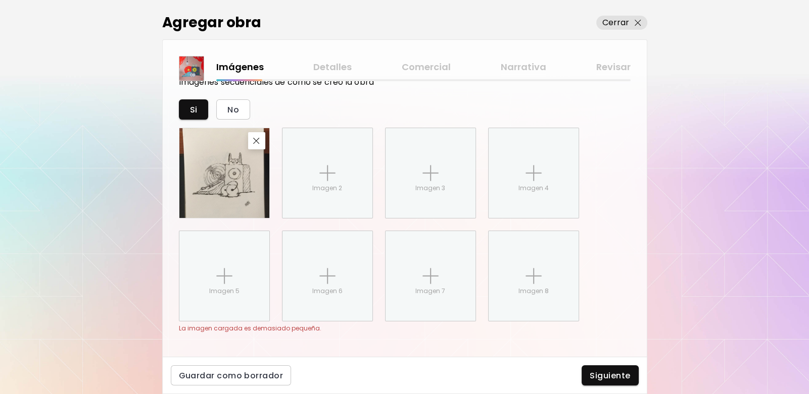
scroll to position [571, 0]
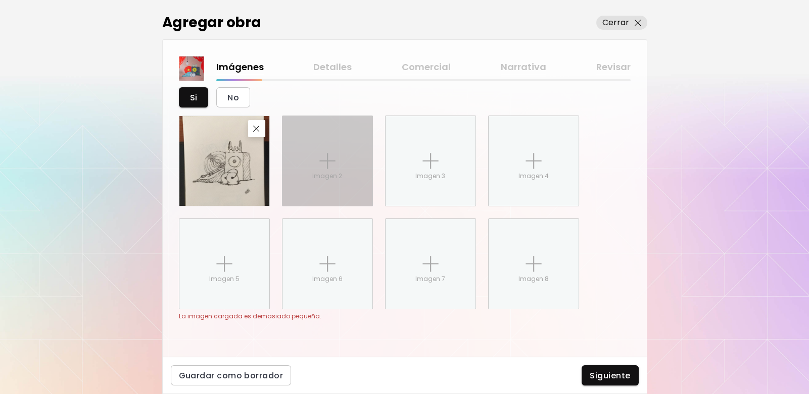
click at [333, 172] on p "Imagen 2" at bounding box center [327, 176] width 30 height 9
click at [0, 0] on input "Imagen 2" at bounding box center [0, 0] width 0 height 0
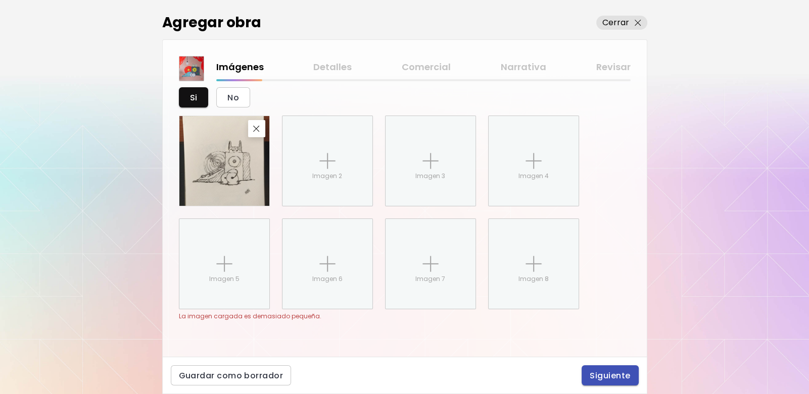
click at [629, 376] on span "Siguiente" at bounding box center [609, 376] width 40 height 11
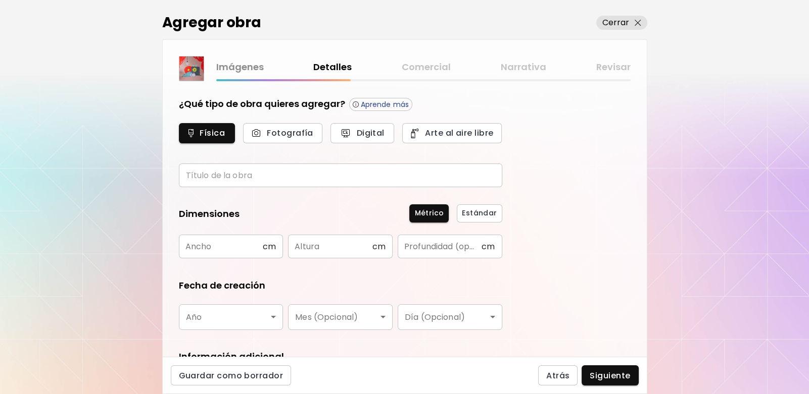
click at [232, 168] on input "text" at bounding box center [340, 176] width 323 height 24
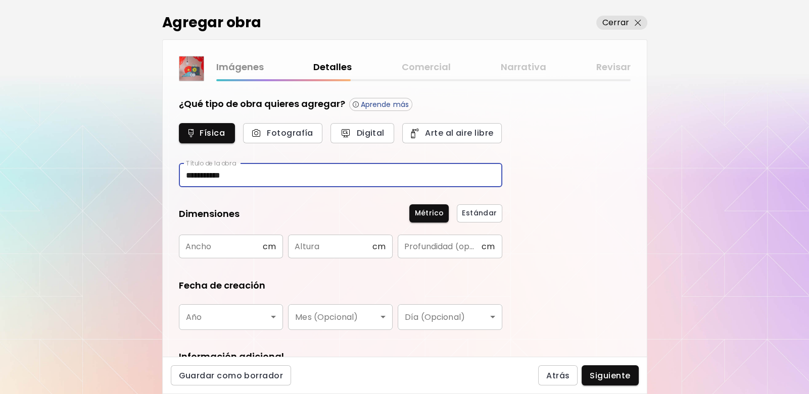
type input "**********"
click at [222, 242] on input "text" at bounding box center [221, 247] width 84 height 24
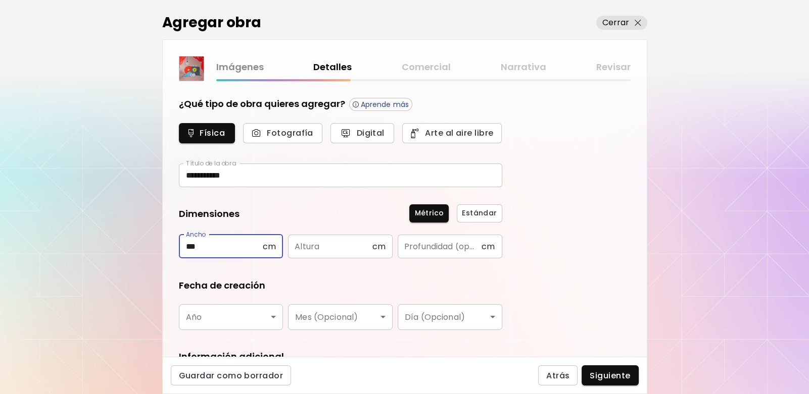
type input "***"
click at [343, 247] on input "text" at bounding box center [330, 247] width 84 height 24
type input "***"
click at [409, 244] on input "text" at bounding box center [440, 247] width 84 height 24
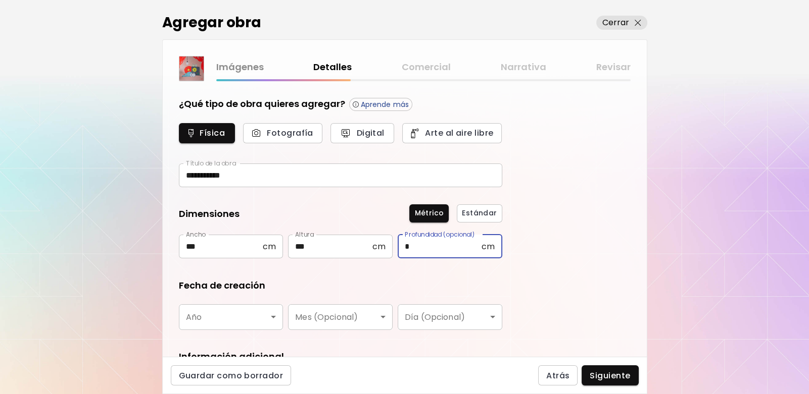
type input "*"
click at [227, 312] on body "**********" at bounding box center [404, 197] width 809 height 394
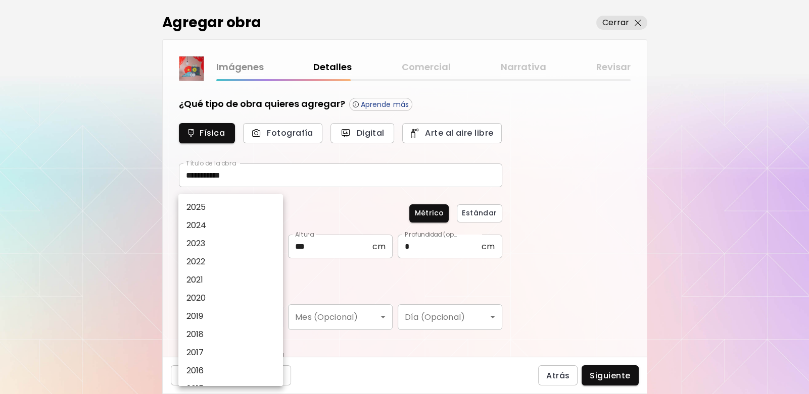
click at [245, 209] on li "2025" at bounding box center [233, 208] width 110 height 18
type input "****"
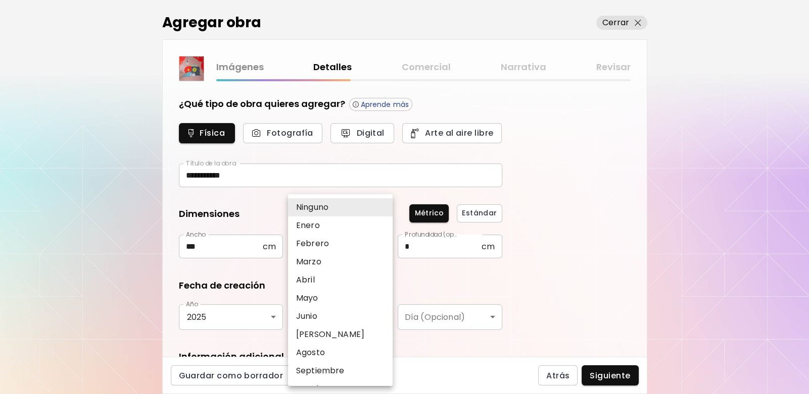
click at [359, 312] on body "**********" at bounding box center [404, 197] width 809 height 394
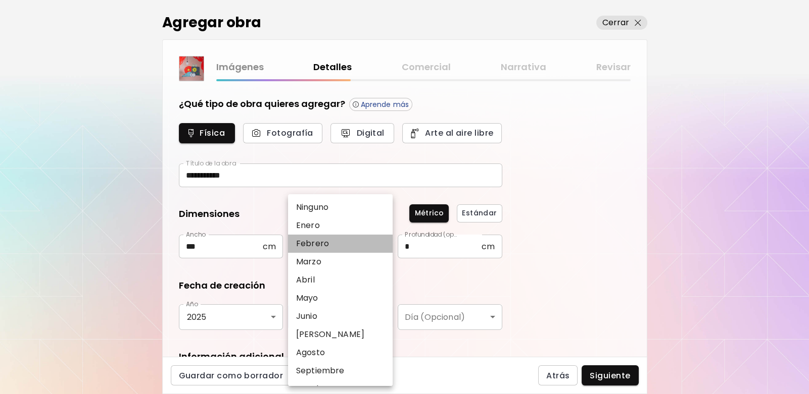
click at [349, 245] on li "Febrero" at bounding box center [343, 244] width 110 height 18
type input "*******"
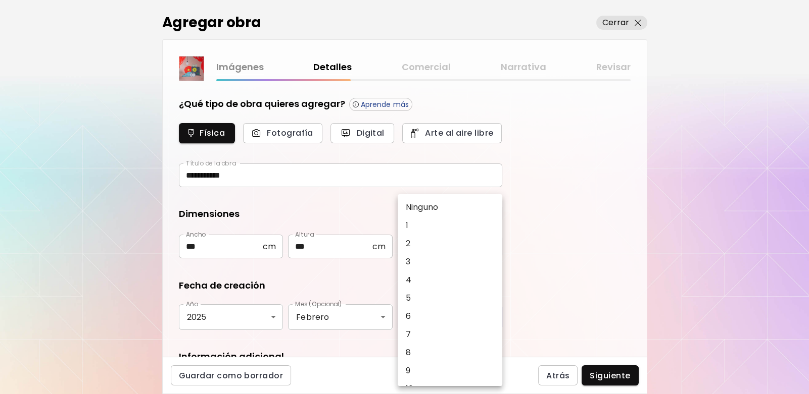
click at [462, 316] on body "**********" at bounding box center [404, 197] width 809 height 394
click at [422, 207] on p "Ninguno" at bounding box center [422, 208] width 32 height 12
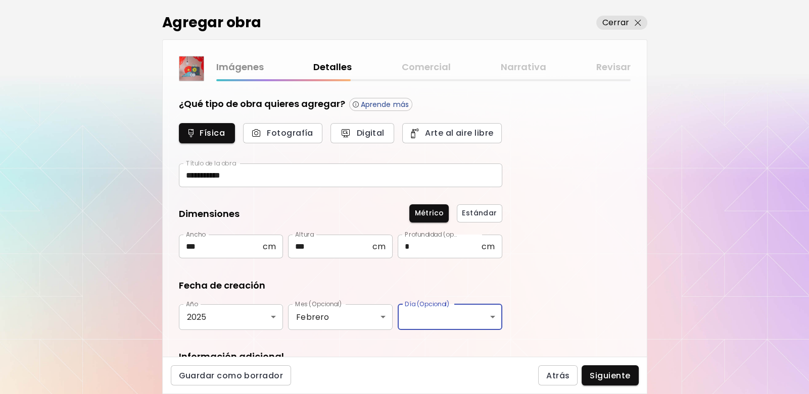
click at [631, 255] on div "Ninguno 1 2 3 4 5 6 7 8 9 10 11 12 13 14 15 16 17 18 19 20 21 22 23 24 25 26 27…" at bounding box center [404, 197] width 809 height 394
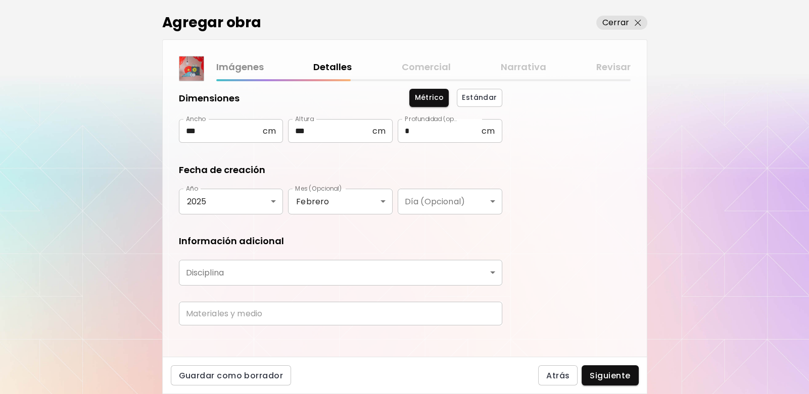
scroll to position [123, 0]
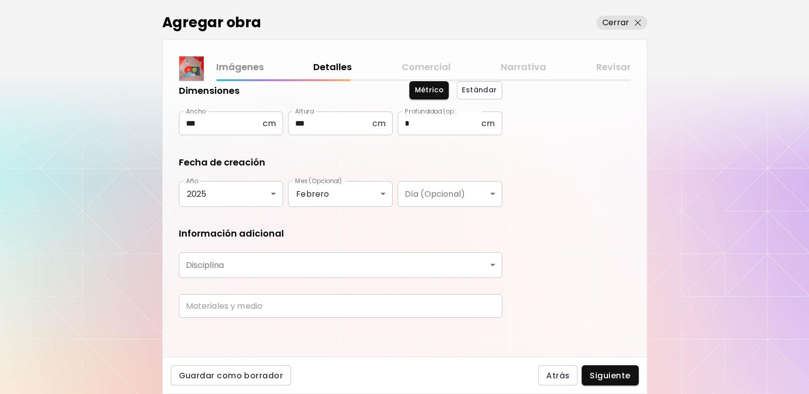
click at [267, 262] on body "**********" at bounding box center [404, 197] width 809 height 394
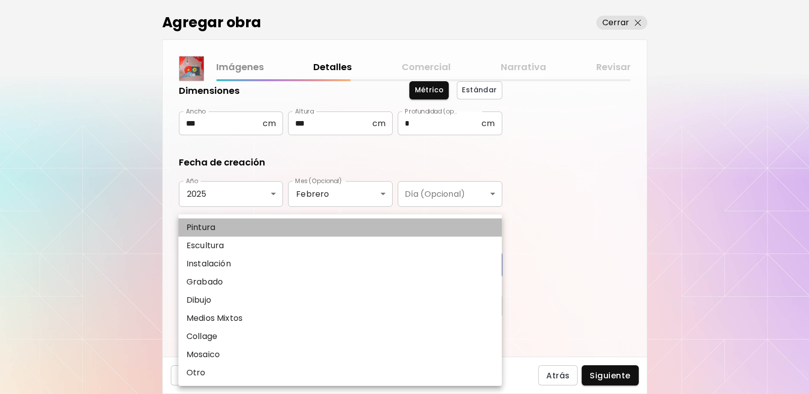
click at [228, 225] on li "Pintura" at bounding box center [339, 228] width 323 height 18
type input "********"
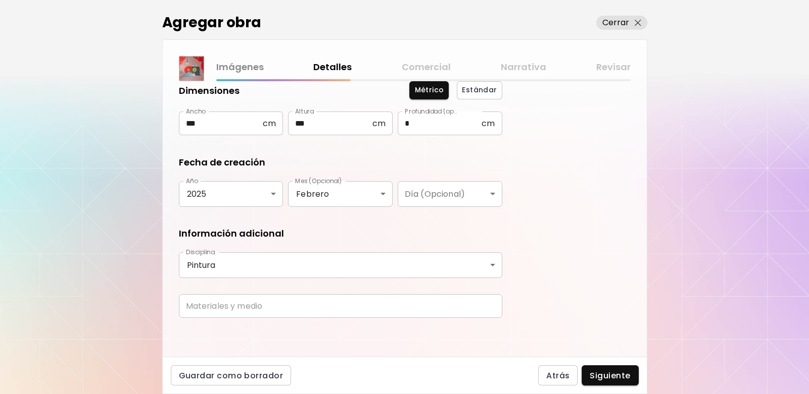
click at [546, 228] on div "**********" at bounding box center [405, 219] width 484 height 276
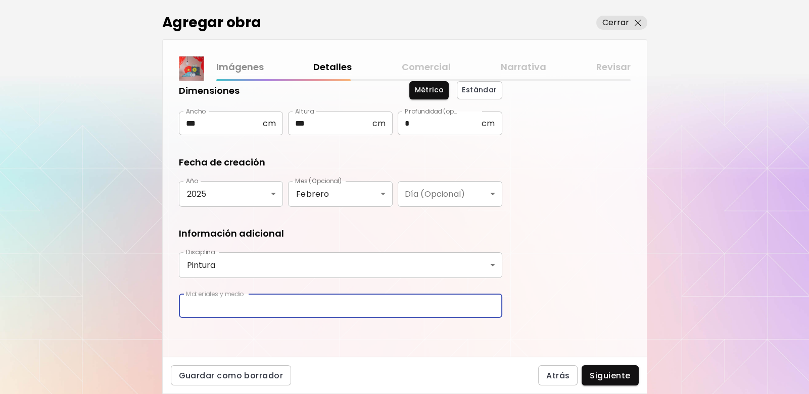
click at [311, 311] on input "text" at bounding box center [340, 306] width 323 height 24
type input "**********"
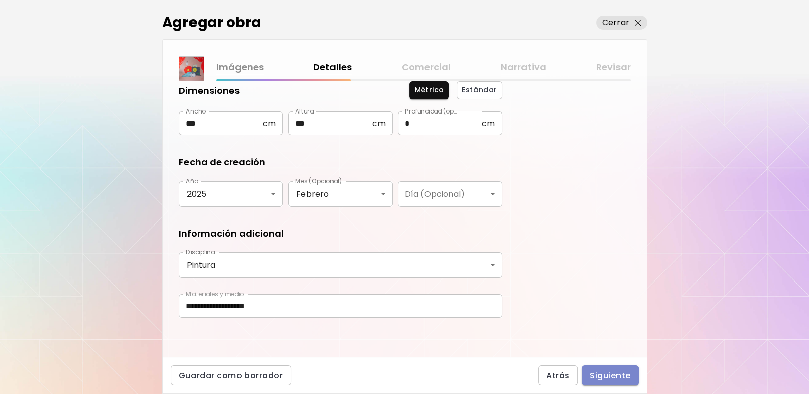
click at [622, 371] on span "Siguiente" at bounding box center [609, 376] width 40 height 11
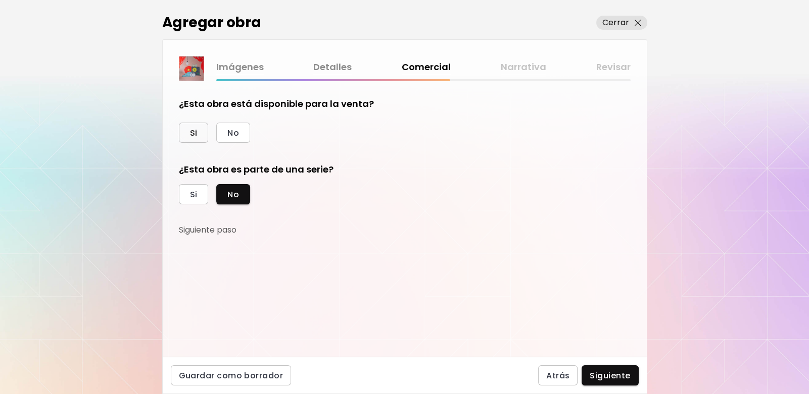
click at [195, 138] on span "Si" at bounding box center [194, 133] width 8 height 11
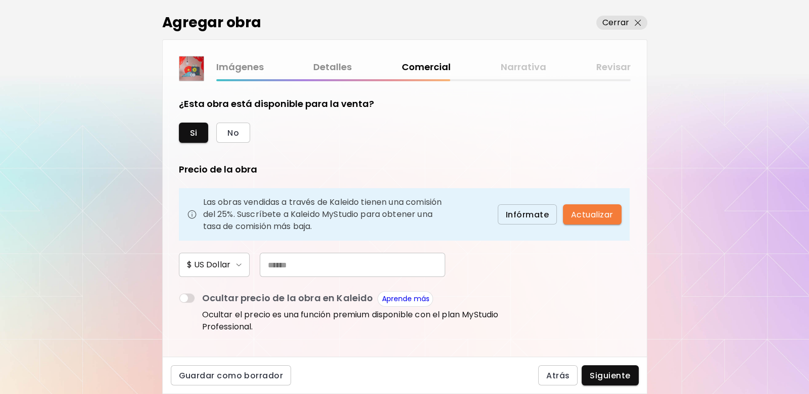
click at [289, 270] on input "text" at bounding box center [352, 265] width 185 height 24
drag, startPoint x: 298, startPoint y: 267, endPoint x: 260, endPoint y: 263, distance: 38.6
click at [260, 263] on input "*****" at bounding box center [352, 265] width 185 height 24
type input "*****"
click at [516, 215] on span "Infórmate" at bounding box center [527, 215] width 43 height 11
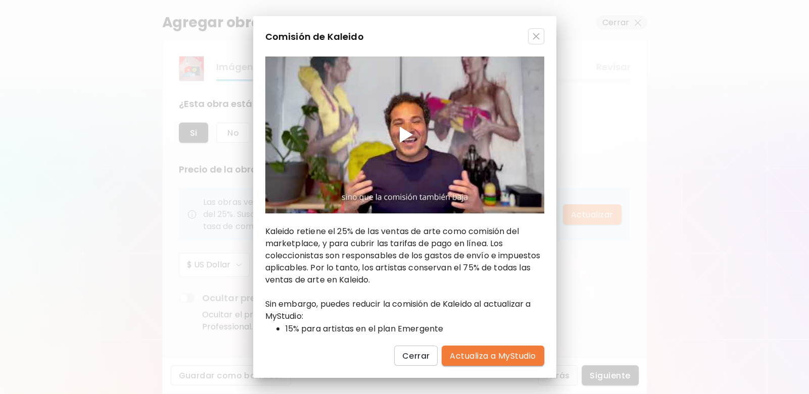
click at [533, 37] on img "button" at bounding box center [535, 36] width 7 height 7
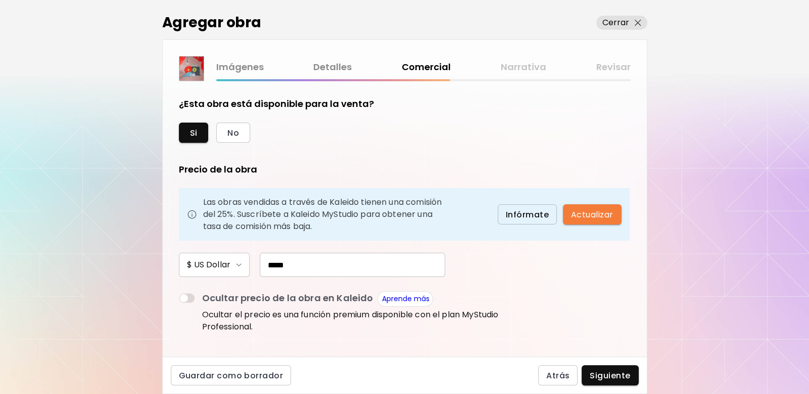
click at [300, 261] on input "*****" at bounding box center [352, 265] width 185 height 24
drag, startPoint x: 264, startPoint y: 261, endPoint x: 255, endPoint y: 261, distance: 9.1
click at [255, 261] on div "*****" at bounding box center [347, 265] width 195 height 24
click at [344, 265] on input "*****" at bounding box center [352, 265] width 185 height 24
click at [621, 375] on span "Siguiente" at bounding box center [609, 376] width 40 height 11
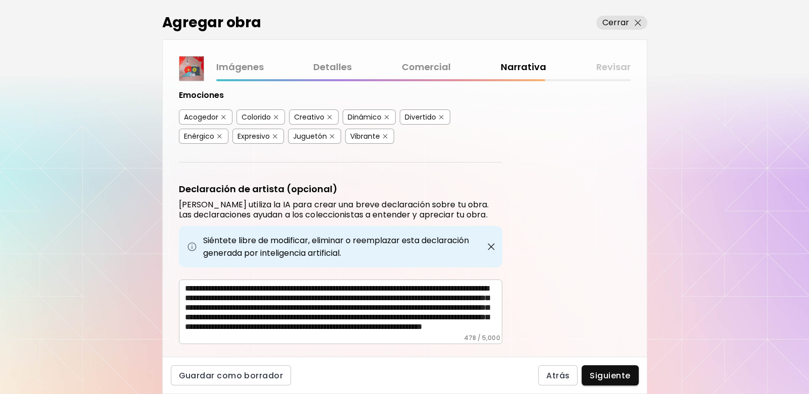
scroll to position [260, 0]
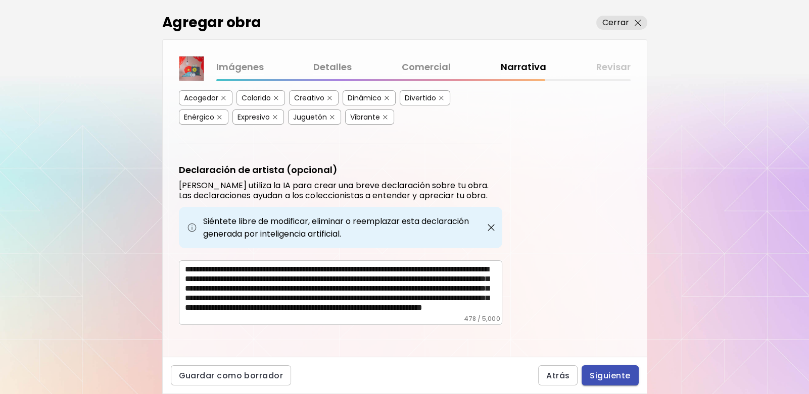
click at [624, 380] on span "Siguiente" at bounding box center [609, 376] width 40 height 11
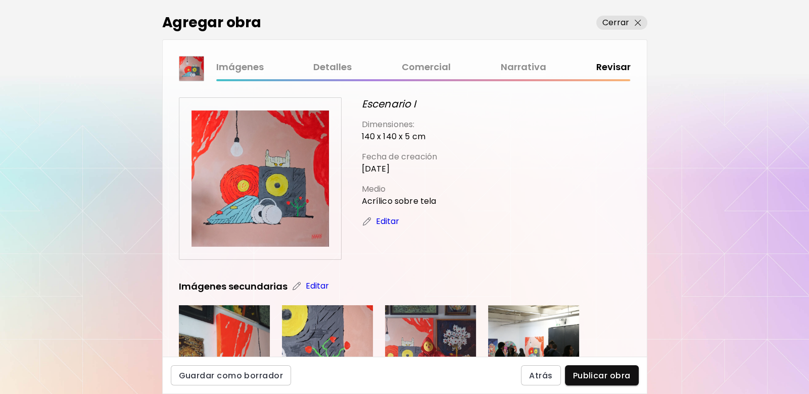
scroll to position [202, 0]
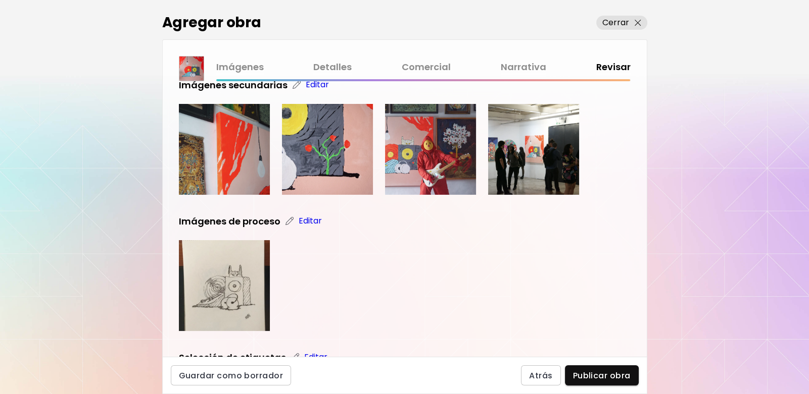
click at [424, 126] on img at bounding box center [430, 149] width 91 height 91
click at [313, 86] on p "Editar" at bounding box center [318, 85] width 24 height 12
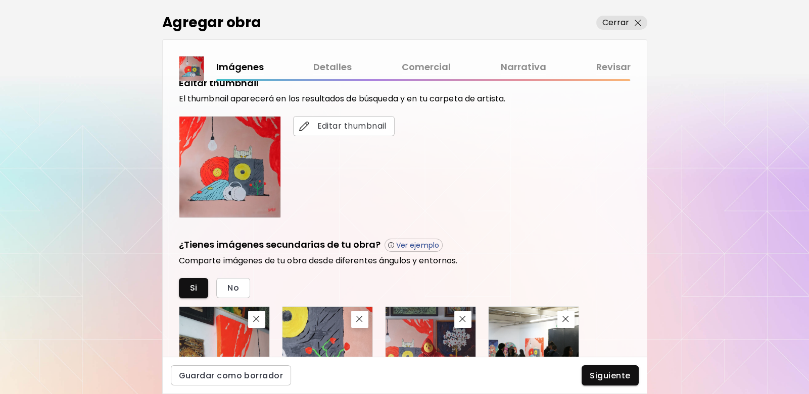
scroll to position [404, 0]
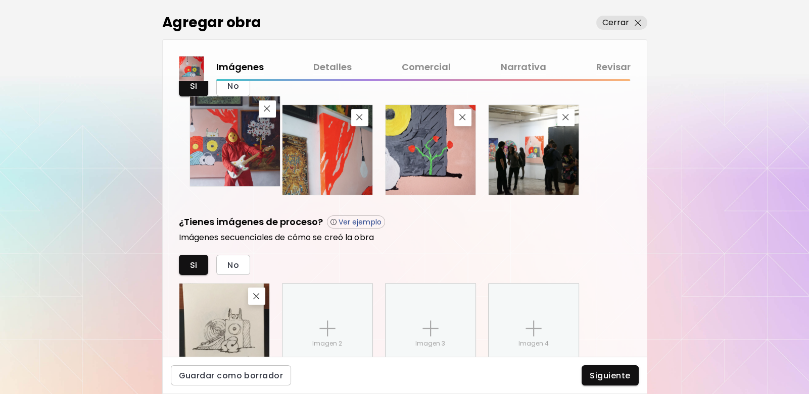
drag, startPoint x: 405, startPoint y: 171, endPoint x: 212, endPoint y: 163, distance: 193.1
click at [212, 163] on img at bounding box center [235, 141] width 90 height 90
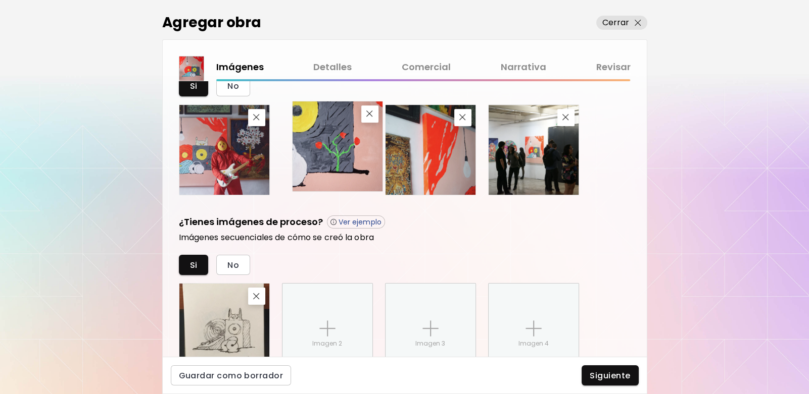
drag, startPoint x: 427, startPoint y: 176, endPoint x: 334, endPoint y: 173, distance: 93.0
click at [334, 173] on img at bounding box center [337, 147] width 90 height 90
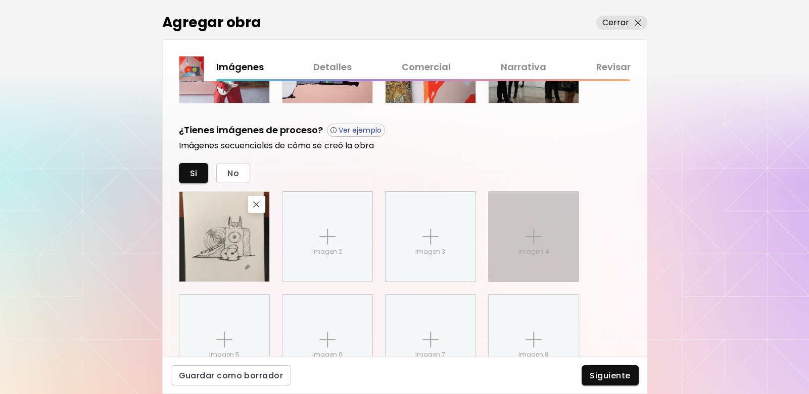
scroll to position [559, 0]
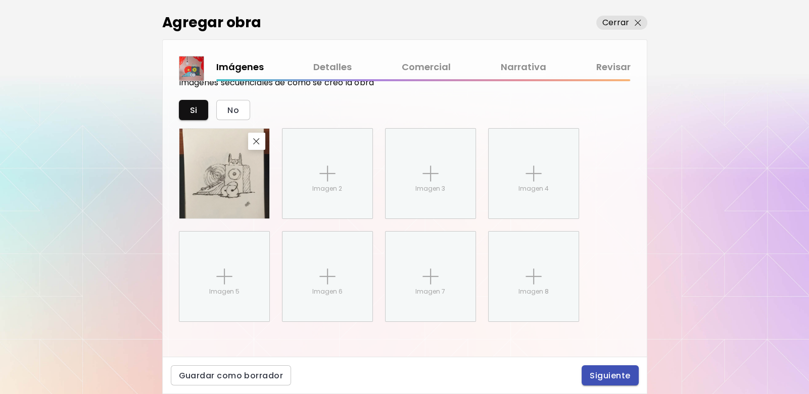
click at [601, 371] on span "Siguiente" at bounding box center [609, 376] width 40 height 11
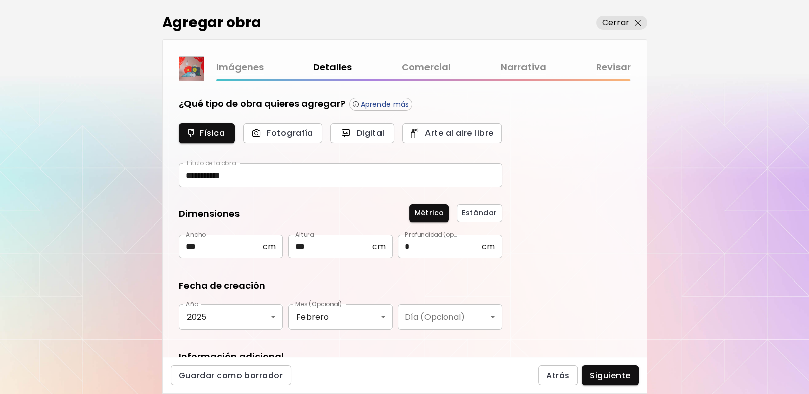
type input "********"
click at [611, 393] on div "Guardar como borrador Atrás Siguiente" at bounding box center [404, 375] width 485 height 37
click at [609, 378] on span "Siguiente" at bounding box center [609, 376] width 40 height 11
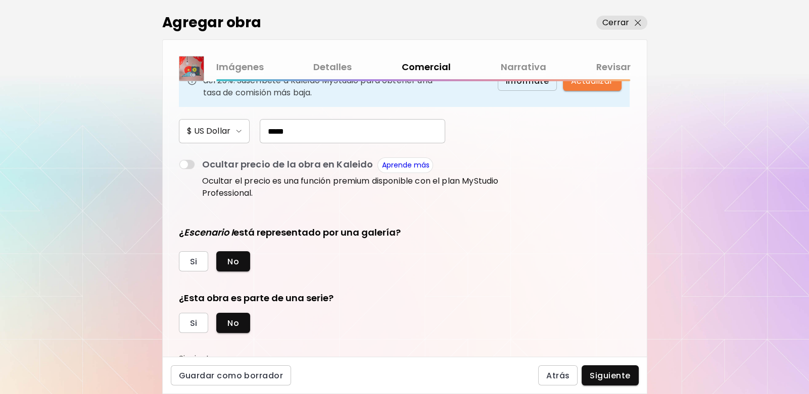
scroll to position [141, 0]
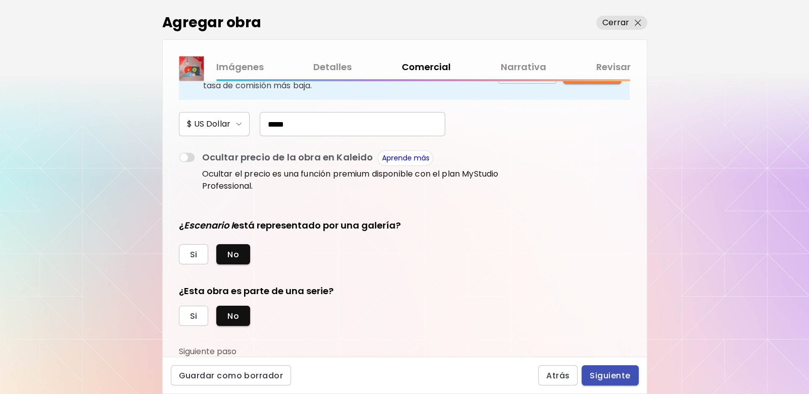
click at [616, 368] on button "Siguiente" at bounding box center [609, 376] width 57 height 20
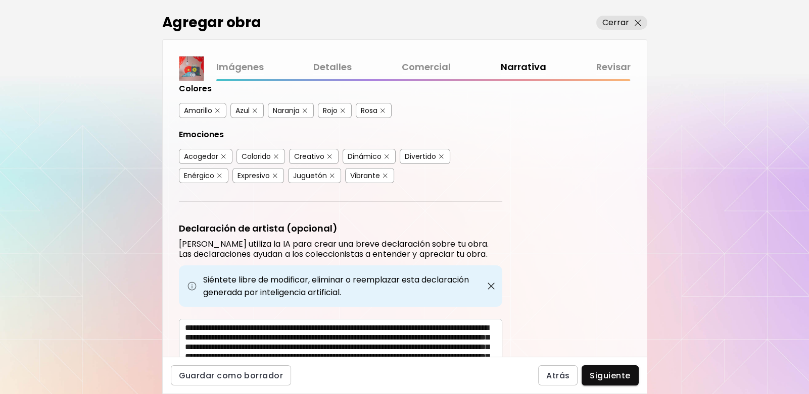
scroll to position [260, 0]
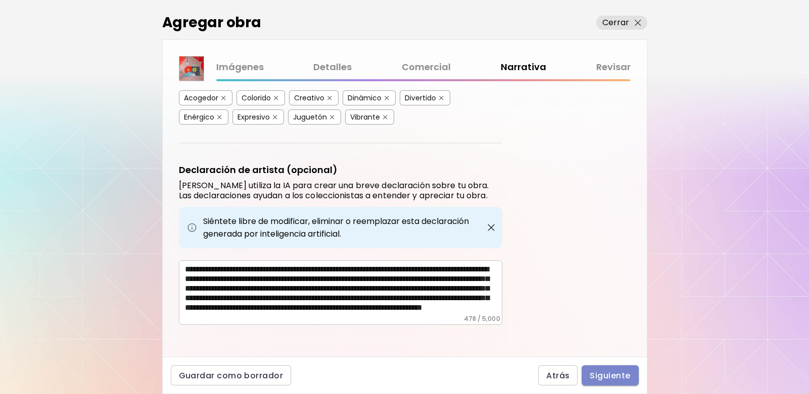
click at [620, 376] on span "Siguiente" at bounding box center [609, 376] width 40 height 11
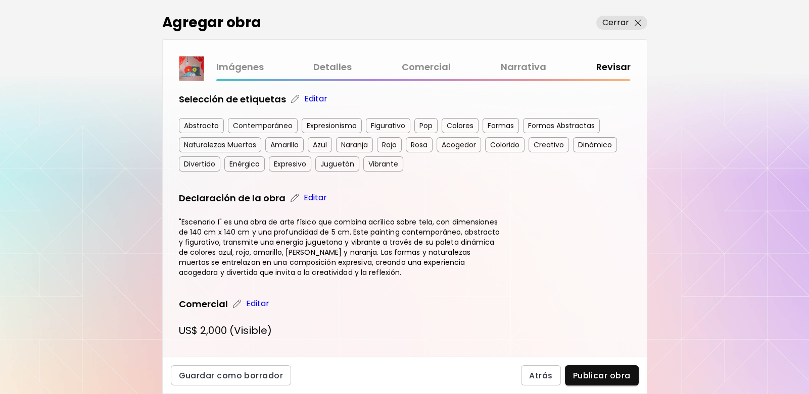
scroll to position [534, 0]
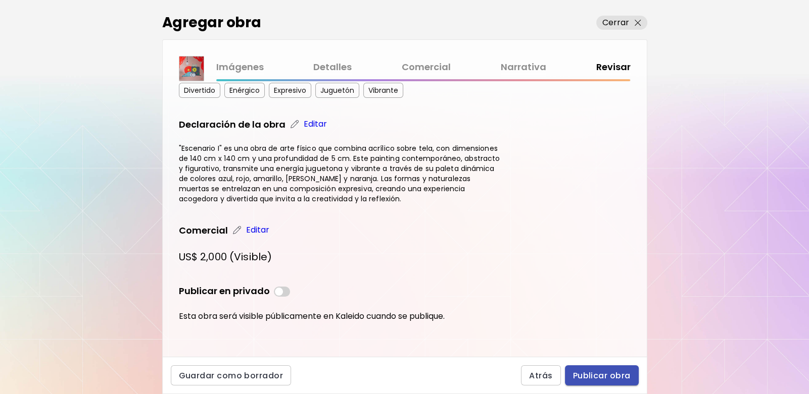
click at [607, 381] on span "Publicar obra" at bounding box center [602, 376] width 58 height 11
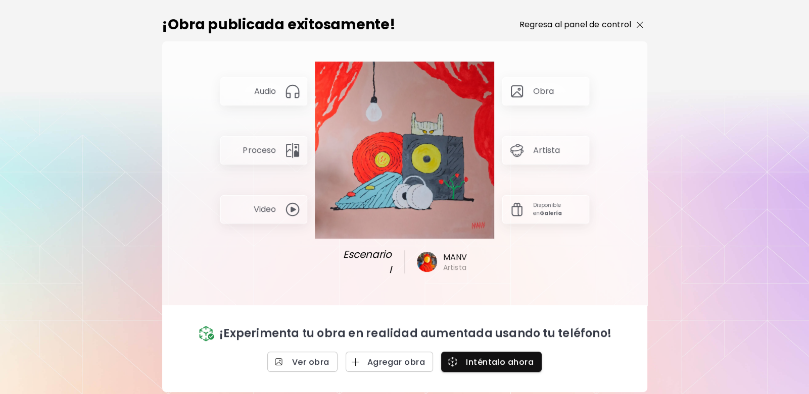
click at [577, 27] on p "Regresa al panel de control" at bounding box center [575, 25] width 112 height 12
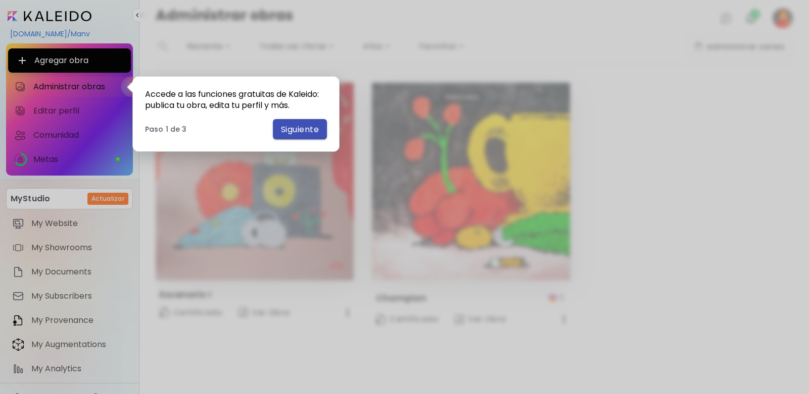
click at [293, 128] on span "Siguiente" at bounding box center [300, 129] width 38 height 11
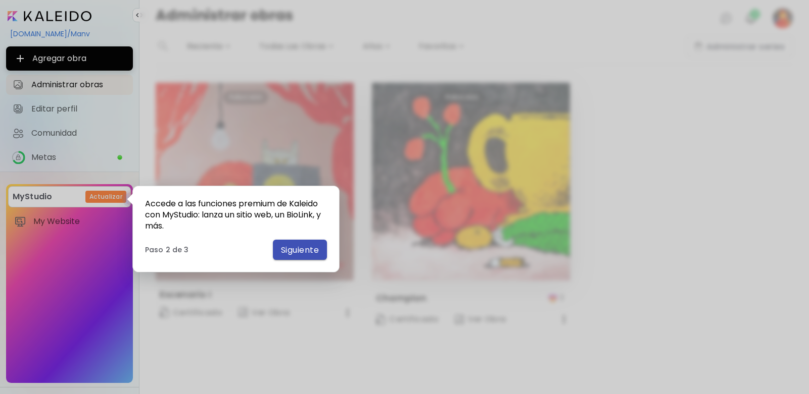
click at [292, 250] on span "Siguiente" at bounding box center [300, 250] width 38 height 11
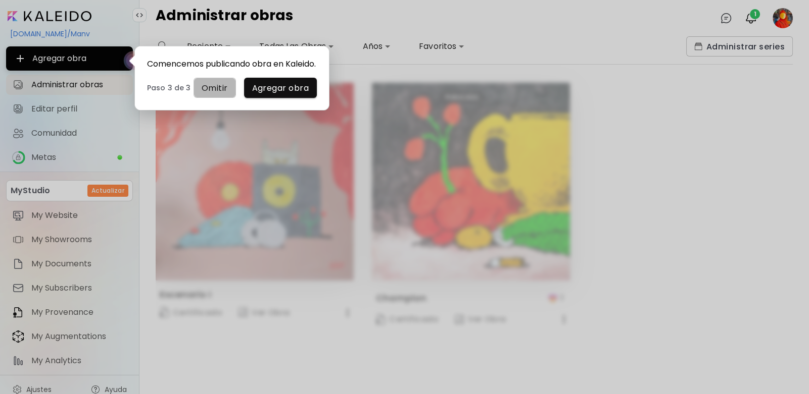
click at [216, 91] on span "Omitir" at bounding box center [215, 88] width 26 height 11
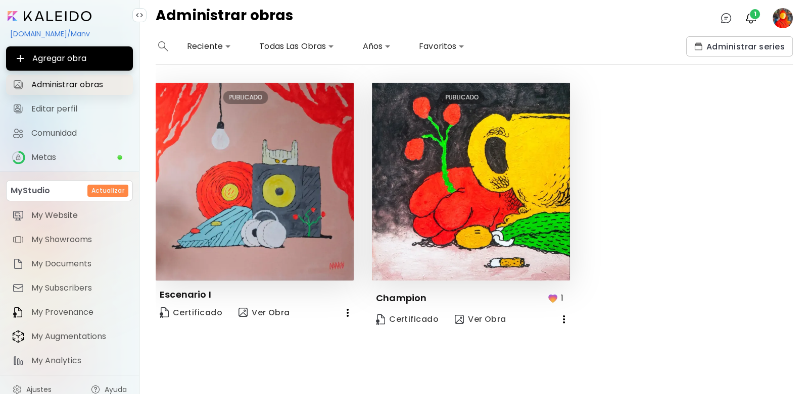
click at [71, 87] on span "Administrar obras" at bounding box center [78, 85] width 95 height 10
click at [63, 158] on span "Metas" at bounding box center [73, 158] width 85 height 10
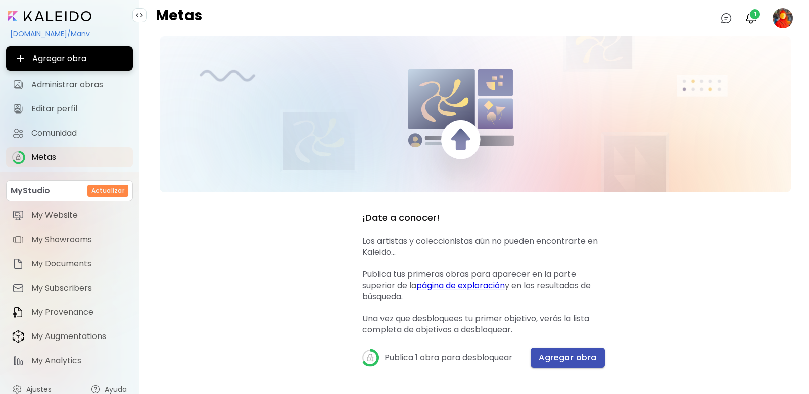
click at [551, 354] on span "Agregar obra" at bounding box center [567, 358] width 58 height 11
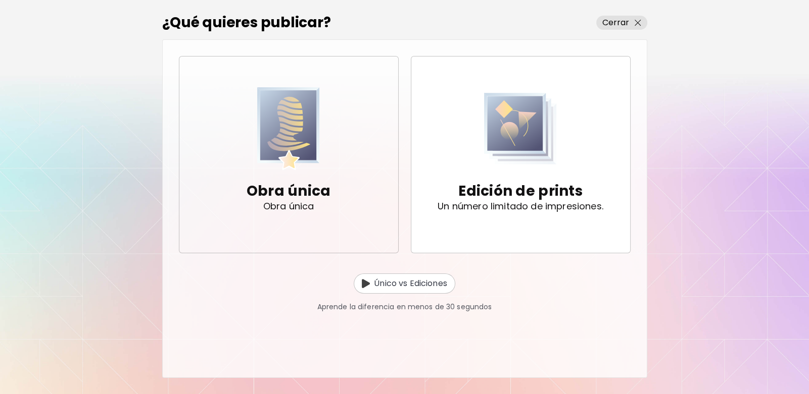
click at [291, 183] on p "Obra única" at bounding box center [288, 191] width 84 height 20
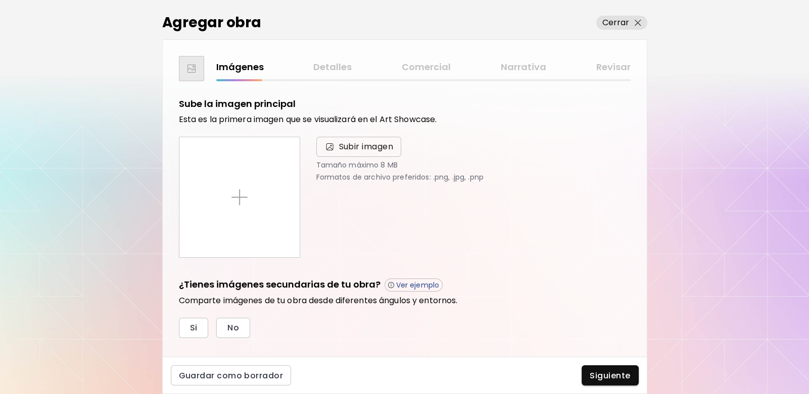
click at [351, 153] on span "Subir imagen" at bounding box center [366, 147] width 55 height 12
click at [0, 0] on input "Subir imagen" at bounding box center [0, 0] width 0 height 0
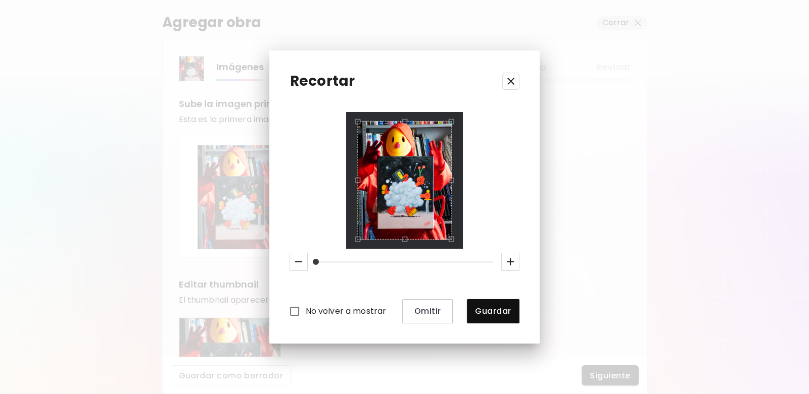
click at [515, 77] on icon "button" at bounding box center [511, 81] width 12 height 12
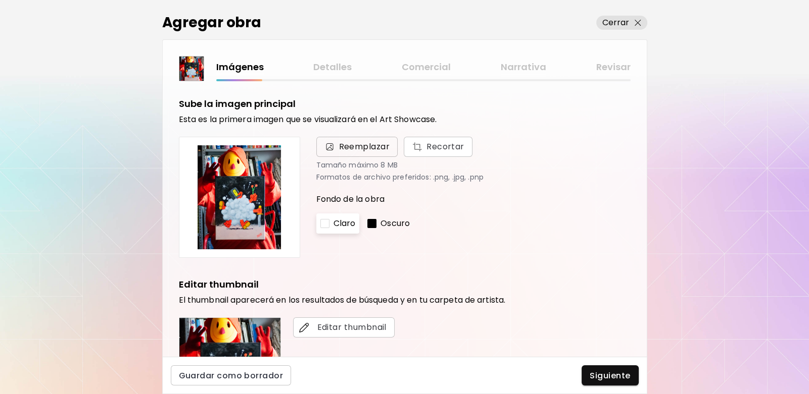
click at [349, 144] on span "Reemplazar" at bounding box center [364, 147] width 51 height 12
click at [0, 0] on input "Reemplazar Recortar" at bounding box center [0, 0] width 0 height 0
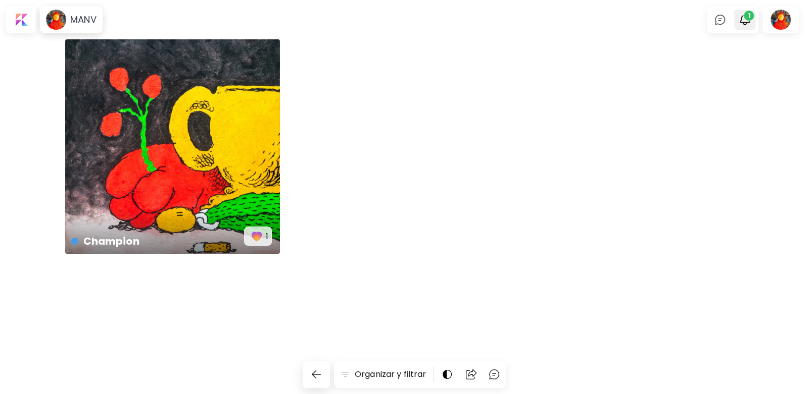
click at [740, 17] on img "button" at bounding box center [744, 20] width 12 height 12
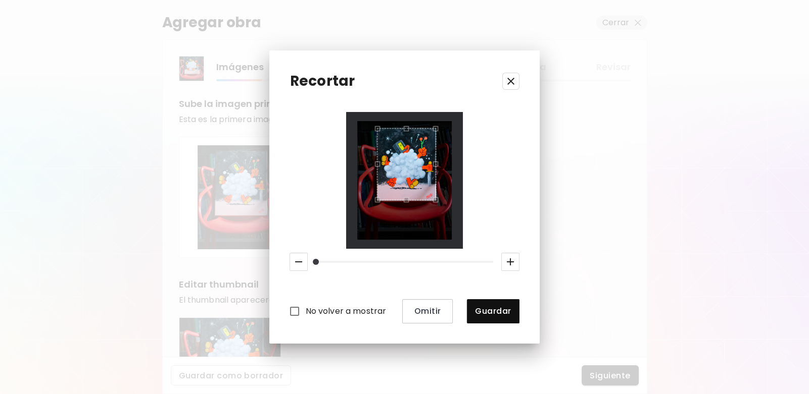
click at [404, 126] on div "Use the up and down arrow keys to move the north drag handle to change the crop…" at bounding box center [404, 126] width 0 height 0
click at [493, 310] on span "Guardar" at bounding box center [493, 311] width 36 height 11
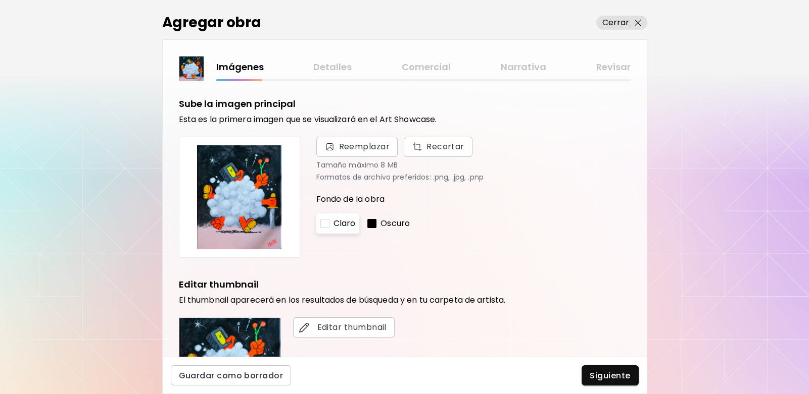
click at [376, 224] on div at bounding box center [371, 223] width 9 height 9
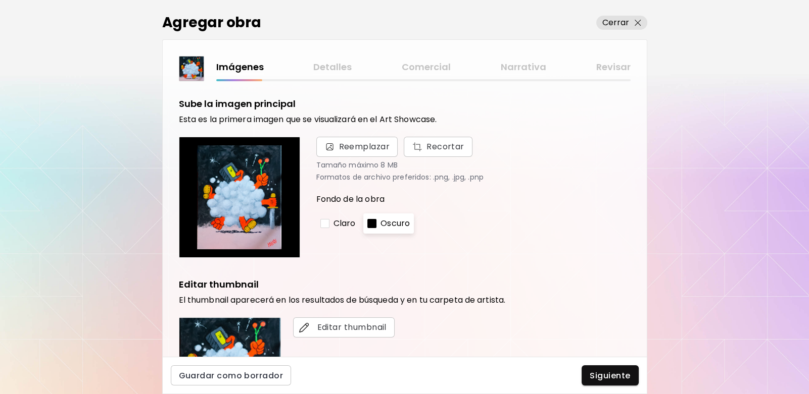
click at [328, 225] on div at bounding box center [324, 223] width 9 height 9
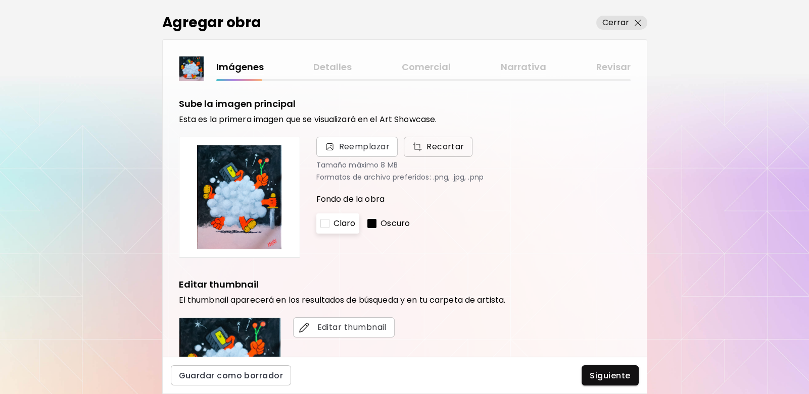
click at [461, 152] on span "Recortar" at bounding box center [438, 147] width 53 height 12
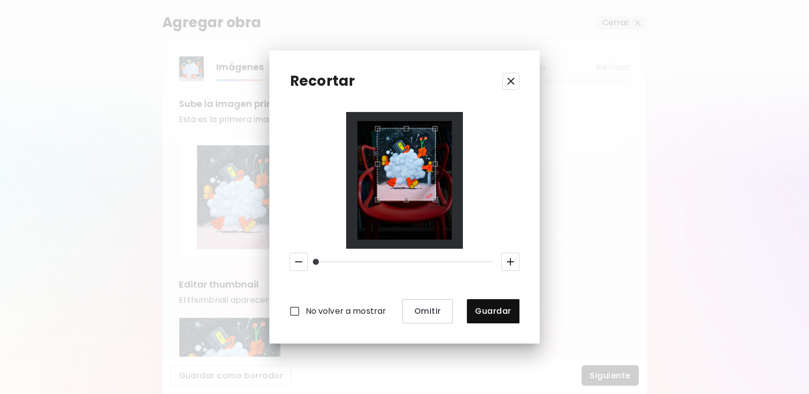
click at [437, 162] on div "Use the up and down arrow keys to move the east drag handle to change the crop …" at bounding box center [437, 162] width 0 height 0
click at [510, 310] on span "Guardar" at bounding box center [493, 311] width 36 height 11
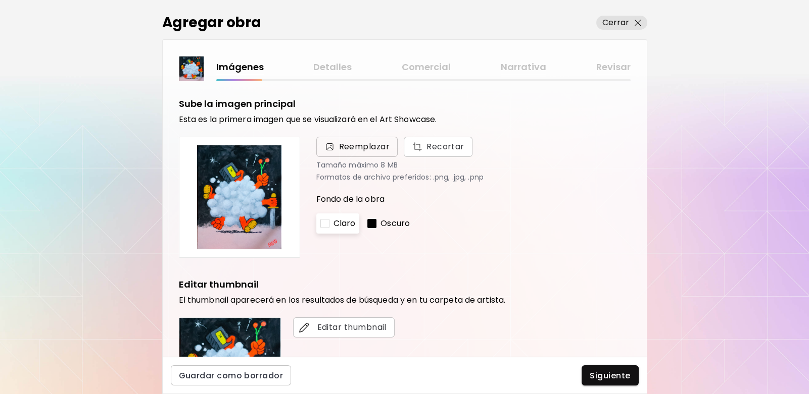
click at [370, 147] on span "Reemplazar" at bounding box center [364, 147] width 51 height 12
click at [0, 0] on input "Reemplazar Recortar" at bounding box center [0, 0] width 0 height 0
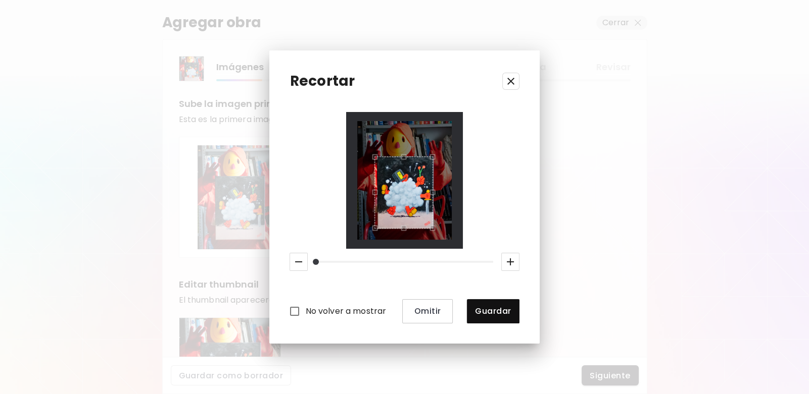
click at [407, 219] on div "Use the arrow keys to move the crop selection area" at bounding box center [403, 193] width 59 height 72
click at [509, 263] on icon "button" at bounding box center [510, 262] width 7 height 7
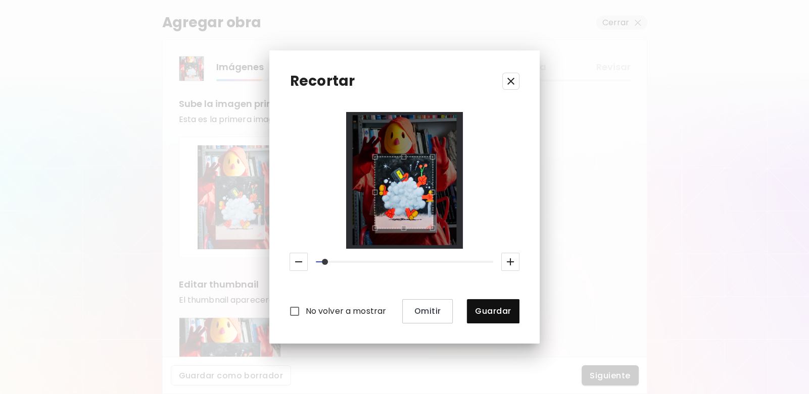
drag, startPoint x: 496, startPoint y: 250, endPoint x: 506, endPoint y: 257, distance: 12.7
click at [495, 250] on div at bounding box center [403, 262] width 237 height 26
click at [511, 260] on icon "button" at bounding box center [510, 262] width 12 height 12
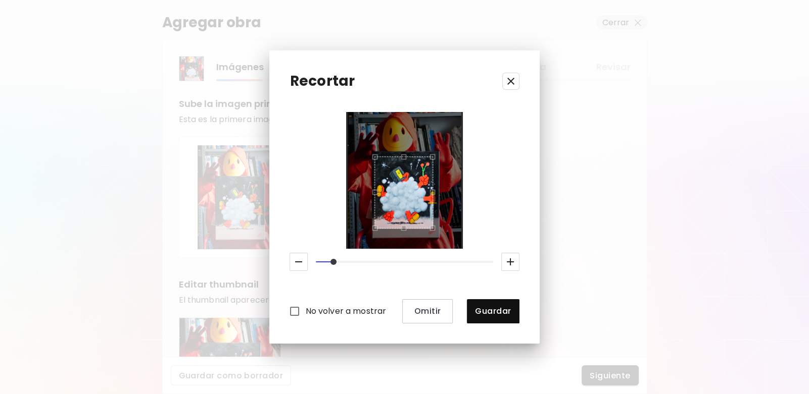
click at [511, 260] on icon "button" at bounding box center [510, 262] width 12 height 12
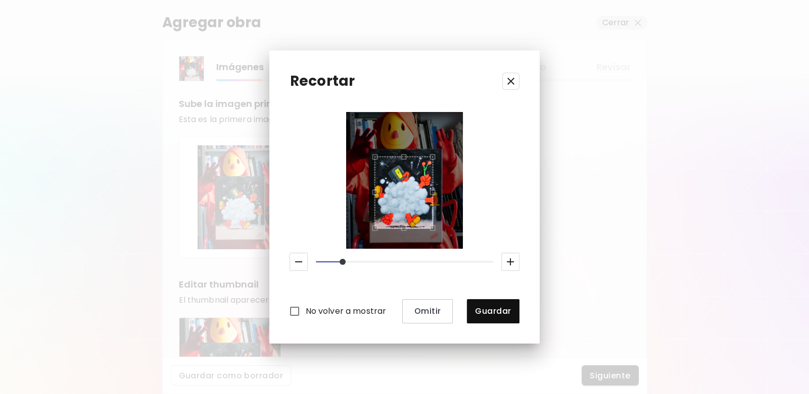
click at [511, 261] on icon "button" at bounding box center [510, 262] width 12 height 12
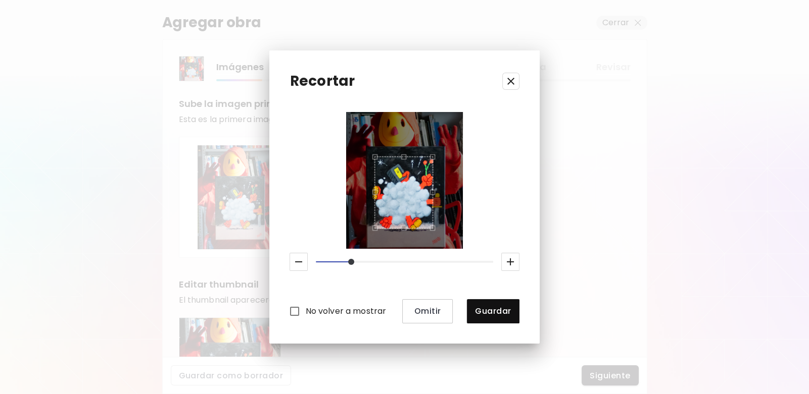
click at [512, 261] on icon "button" at bounding box center [510, 262] width 12 height 12
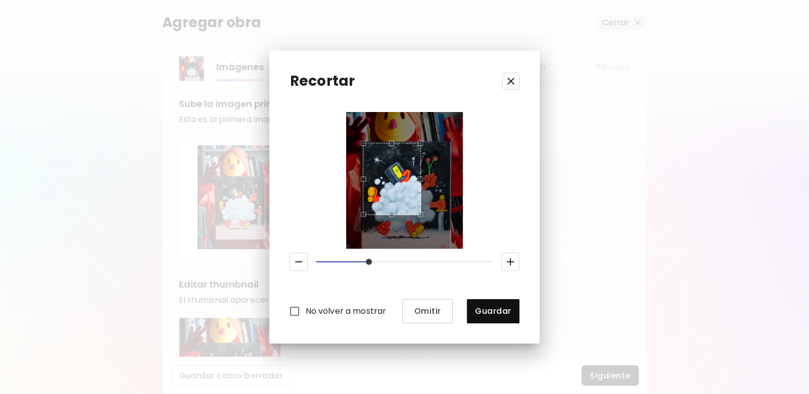
click at [409, 180] on div "Use the arrow keys to move the crop selection area" at bounding box center [392, 179] width 59 height 72
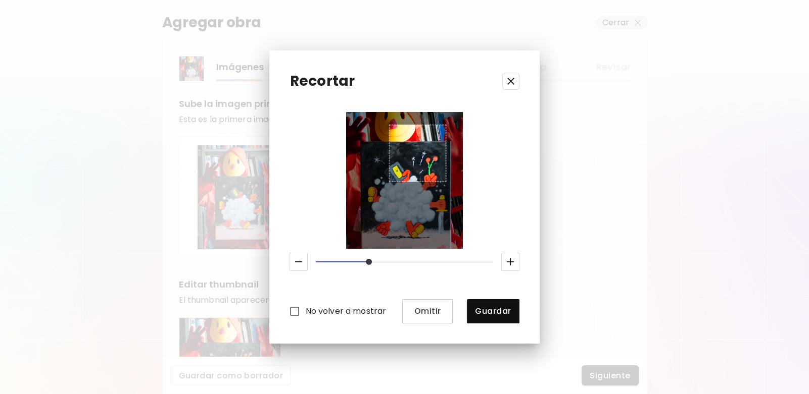
click at [432, 186] on div at bounding box center [404, 180] width 94 height 118
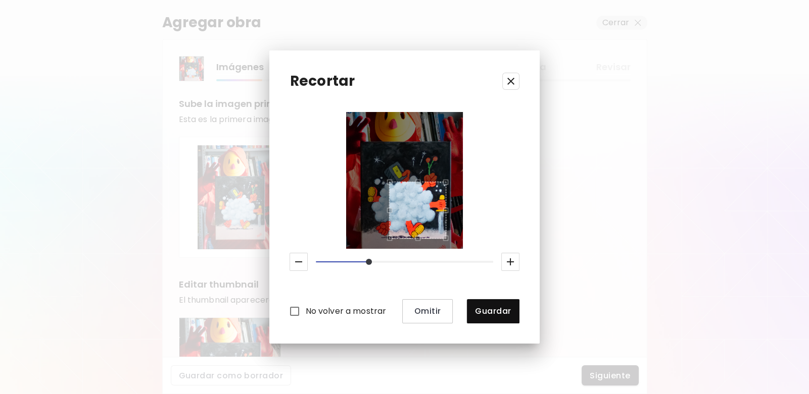
click at [298, 261] on icon "button" at bounding box center [298, 262] width 12 height 12
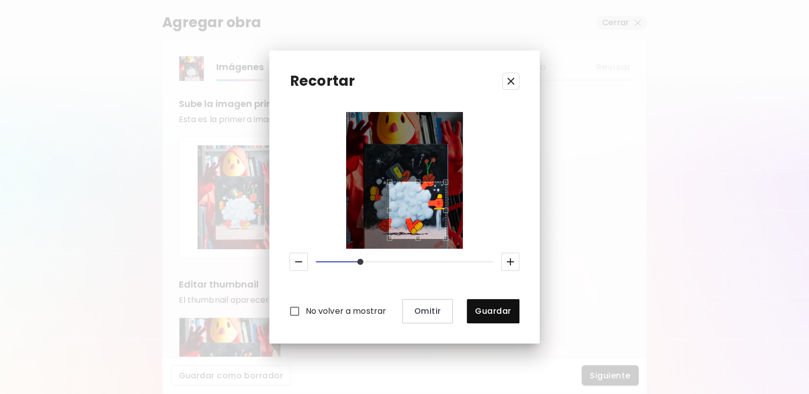
click at [298, 261] on icon "button" at bounding box center [298, 262] width 12 height 12
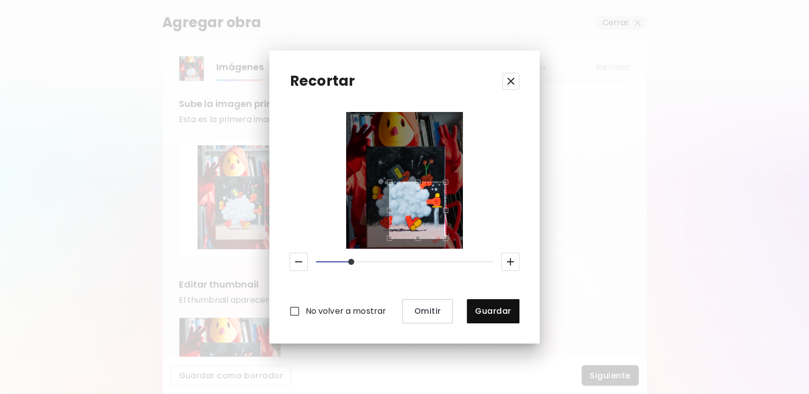
click at [298, 261] on icon "button" at bounding box center [298, 262] width 12 height 12
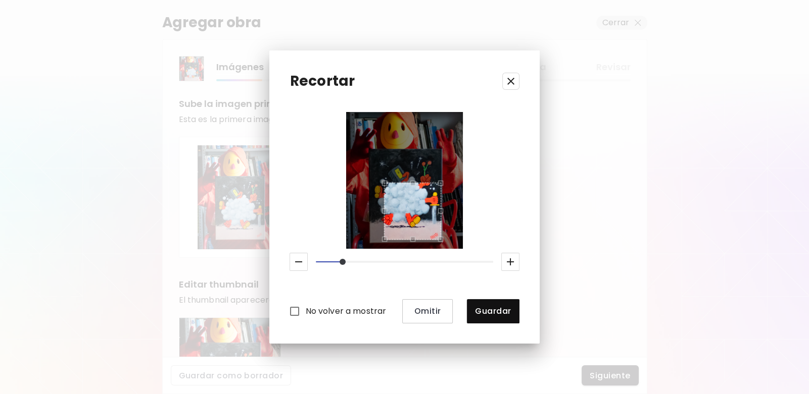
click at [434, 234] on div "Use the arrow keys to move the crop selection area" at bounding box center [412, 211] width 57 height 57
click at [440, 239] on div at bounding box center [404, 180] width 94 height 118
click at [410, 239] on div at bounding box center [404, 180] width 94 height 118
click at [409, 239] on div at bounding box center [404, 180] width 94 height 118
click at [410, 149] on div "Use the up and down arrow keys to move the north drag handle to change the crop…" at bounding box center [410, 149] width 0 height 0
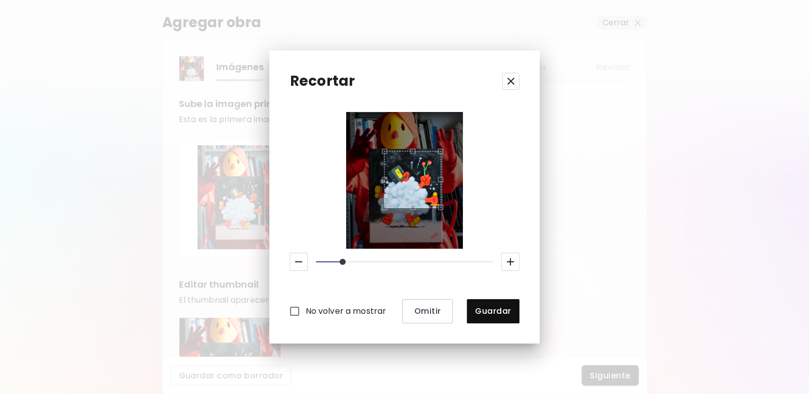
click at [386, 203] on div "Use the arrow keys to move the crop selection area" at bounding box center [412, 179] width 57 height 57
click at [384, 208] on div "Use the arrow keys to move the crop selection area" at bounding box center [412, 179] width 57 height 57
click at [381, 214] on div "Use the arrow keys to move the crop selection area" at bounding box center [406, 193] width 57 height 57
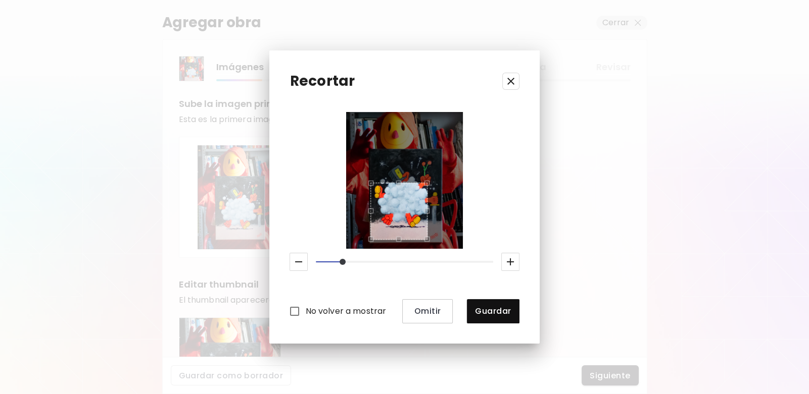
click at [384, 226] on div "Use the arrow keys to move the crop selection area" at bounding box center [398, 211] width 57 height 57
click at [301, 260] on icon "button" at bounding box center [298, 262] width 12 height 12
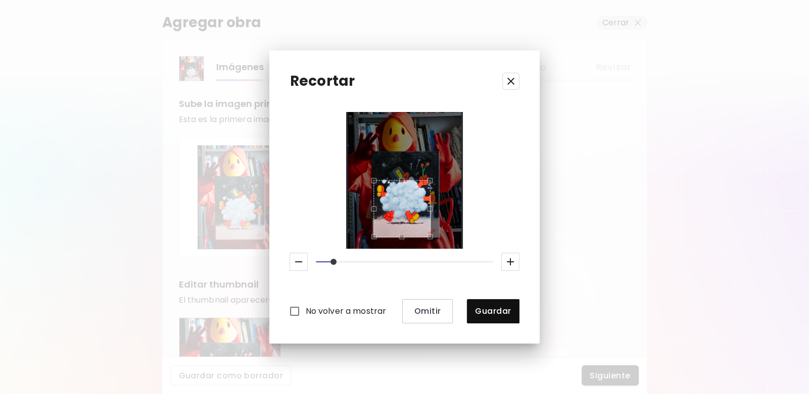
click at [398, 210] on div "Use the arrow keys to move the crop selection area" at bounding box center [401, 208] width 57 height 57
click at [440, 152] on div "Use the arrow keys to move the north east drag handle to change the crop select…" at bounding box center [440, 152] width 0 height 0
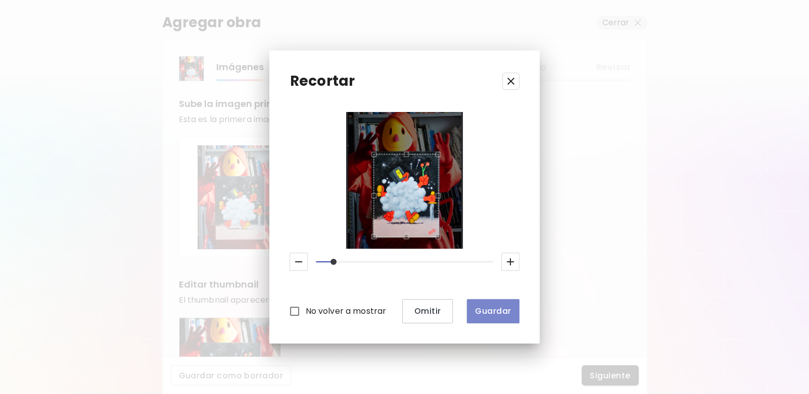
click at [510, 307] on span "Guardar" at bounding box center [493, 311] width 36 height 11
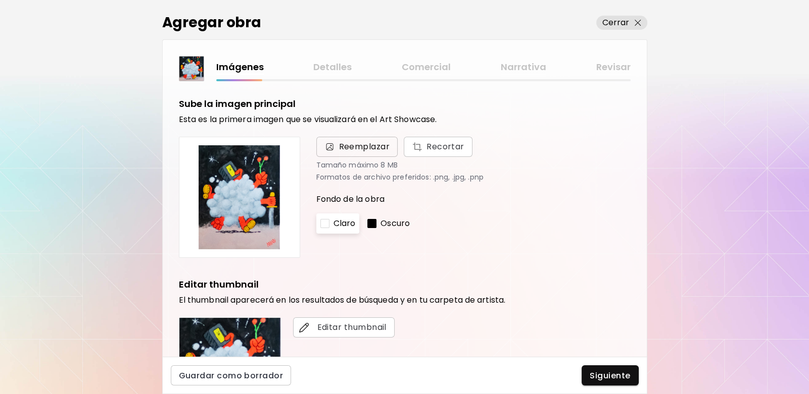
scroll to position [202, 0]
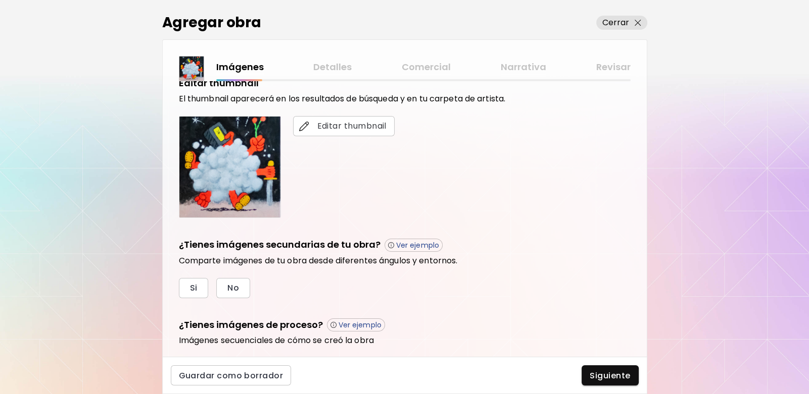
click at [247, 170] on img at bounding box center [229, 167] width 101 height 101
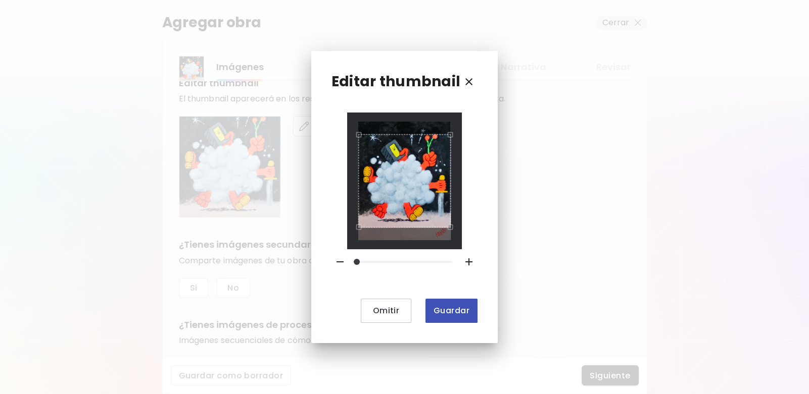
click at [442, 312] on span "Guardar" at bounding box center [451, 311] width 36 height 11
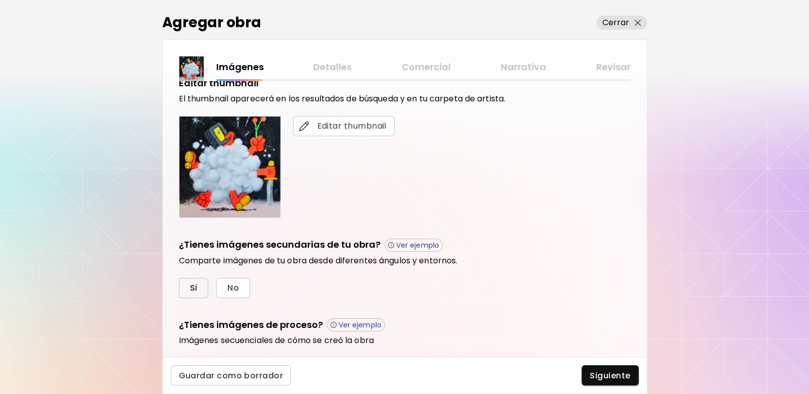
click at [195, 279] on button "Si" at bounding box center [194, 288] width 30 height 20
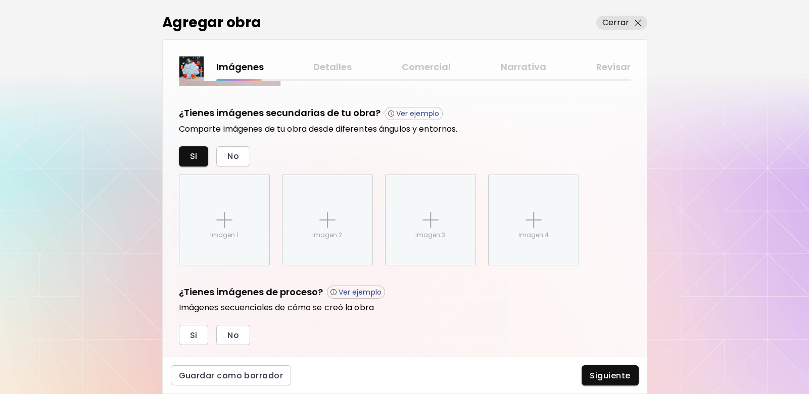
scroll to position [357, 0]
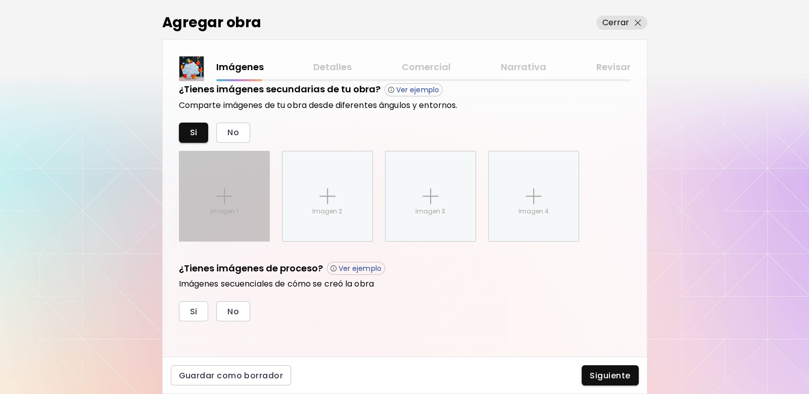
click at [247, 181] on div "Imagen 1" at bounding box center [224, 197] width 90 height 90
click at [0, 0] on input "Imagen 1" at bounding box center [0, 0] width 0 height 0
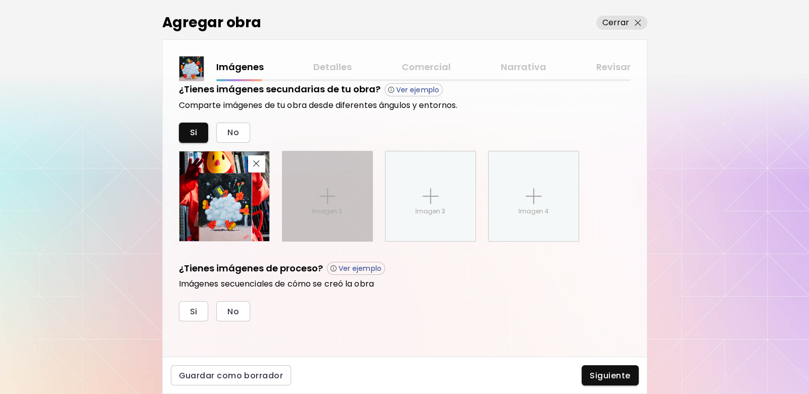
click at [318, 184] on div "Imagen 2" at bounding box center [327, 197] width 90 height 90
click at [0, 0] on input "Imagen 2" at bounding box center [0, 0] width 0 height 0
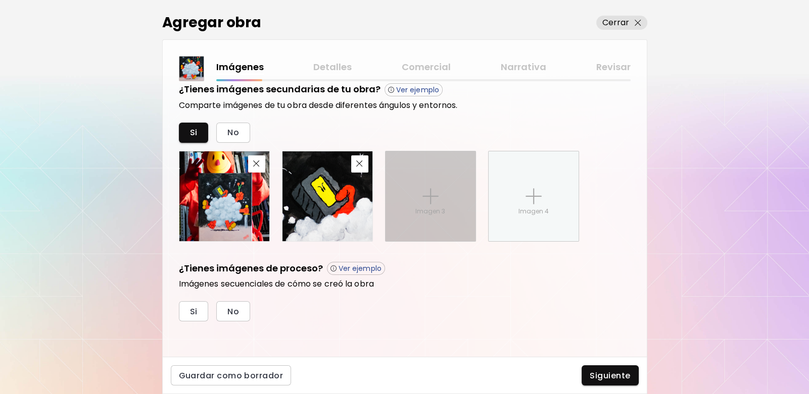
click at [423, 191] on img at bounding box center [430, 196] width 16 height 16
click at [0, 0] on input "Imagen 3" at bounding box center [0, 0] width 0 height 0
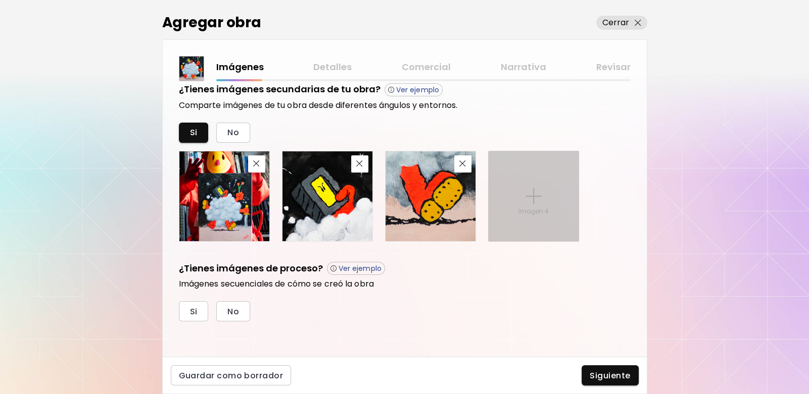
click at [528, 189] on img at bounding box center [533, 196] width 16 height 16
click at [0, 0] on input "Imagen 4" at bounding box center [0, 0] width 0 height 0
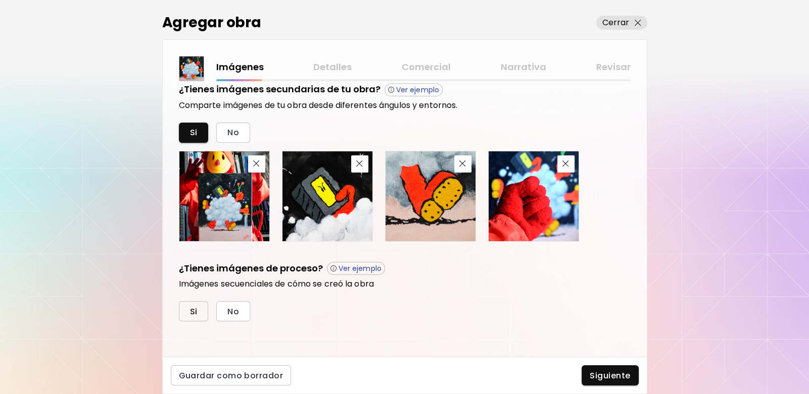
click at [194, 302] on button "Si" at bounding box center [194, 312] width 30 height 20
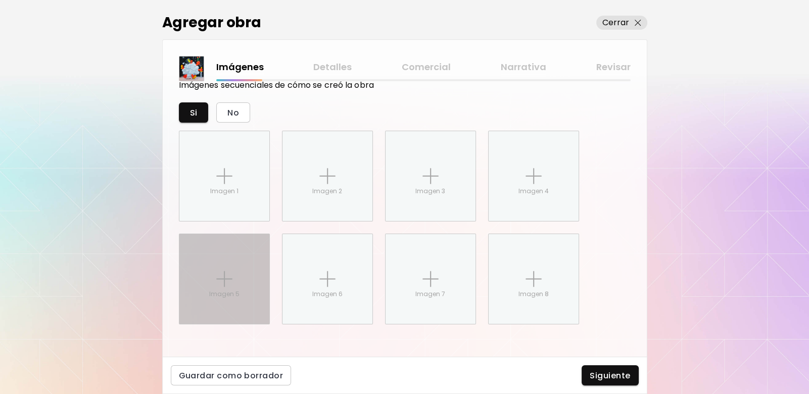
scroll to position [559, 0]
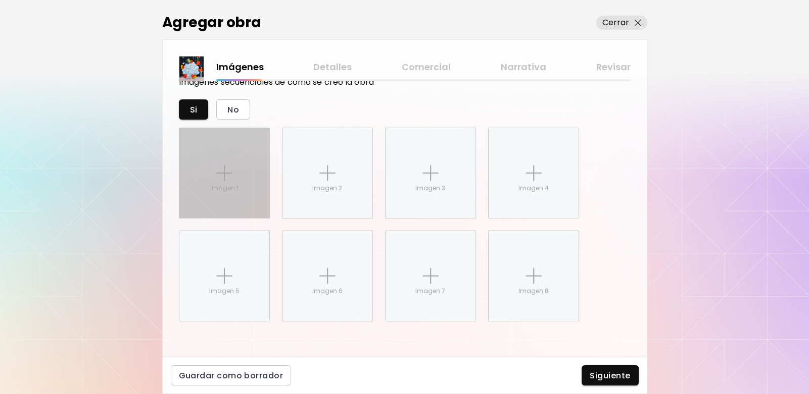
click at [231, 167] on img at bounding box center [224, 173] width 16 height 16
click at [0, 0] on input "Imagen 1" at bounding box center [0, 0] width 0 height 0
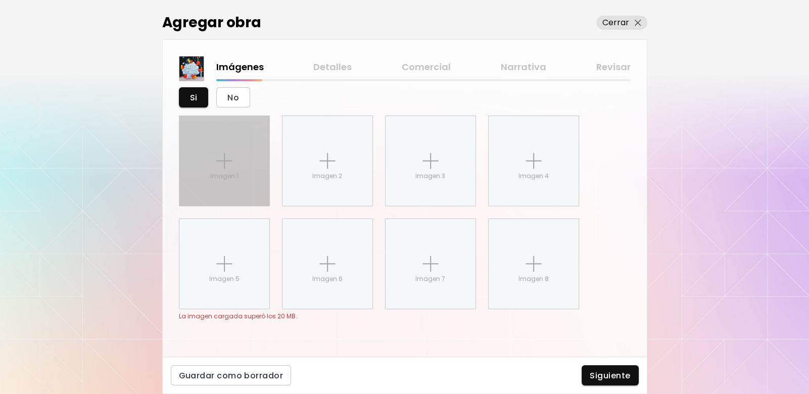
click at [239, 161] on div "Imagen 1" at bounding box center [224, 161] width 90 height 90
click at [0, 0] on input "Imagen 1" at bounding box center [0, 0] width 0 height 0
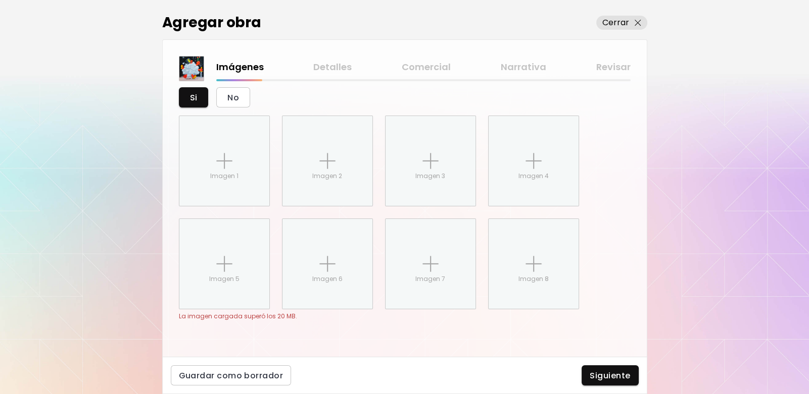
scroll to position [559, 0]
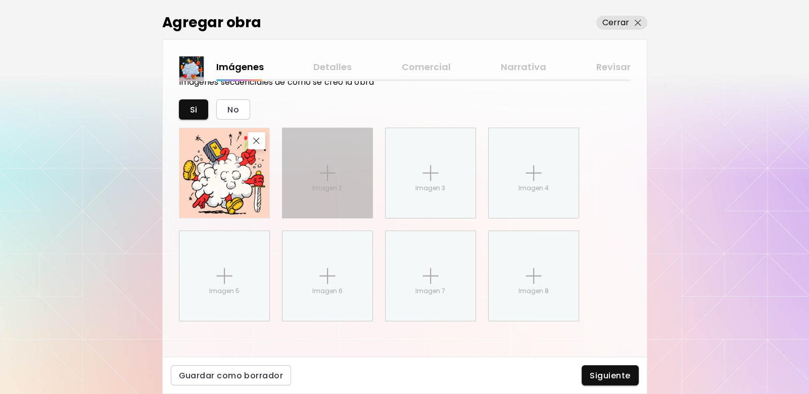
click at [328, 167] on img at bounding box center [327, 173] width 16 height 16
click at [0, 0] on input "Imagen 2" at bounding box center [0, 0] width 0 height 0
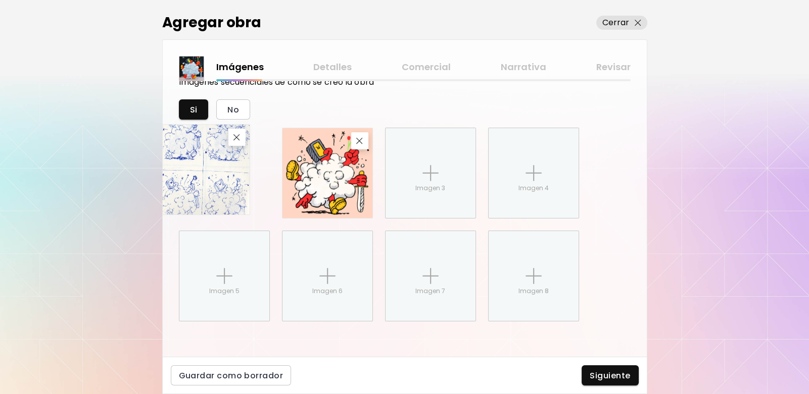
drag, startPoint x: 310, startPoint y: 180, endPoint x: 227, endPoint y: 176, distance: 83.0
click at [227, 176] on img at bounding box center [205, 170] width 90 height 90
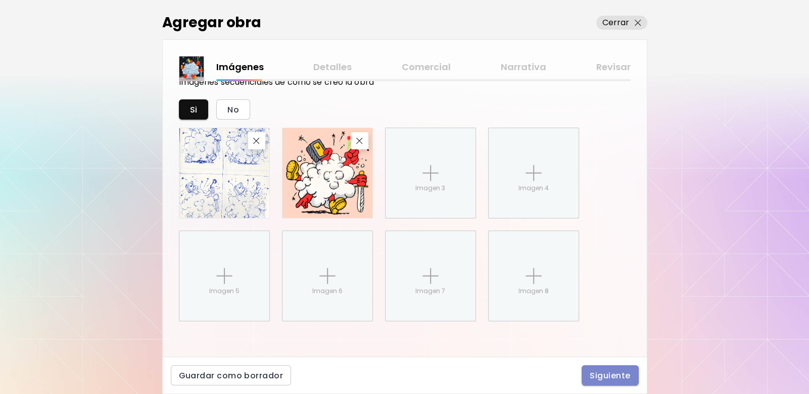
click at [608, 371] on span "Siguiente" at bounding box center [609, 376] width 40 height 11
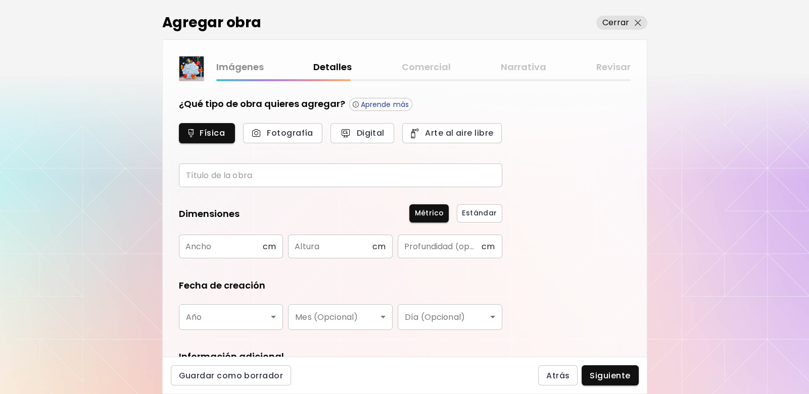
click at [245, 176] on input "text" at bounding box center [340, 176] width 323 height 24
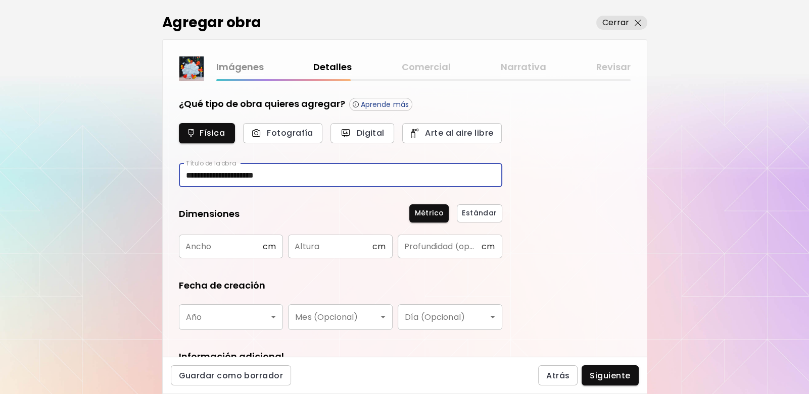
type input "**********"
click at [212, 243] on input "text" at bounding box center [221, 247] width 84 height 24
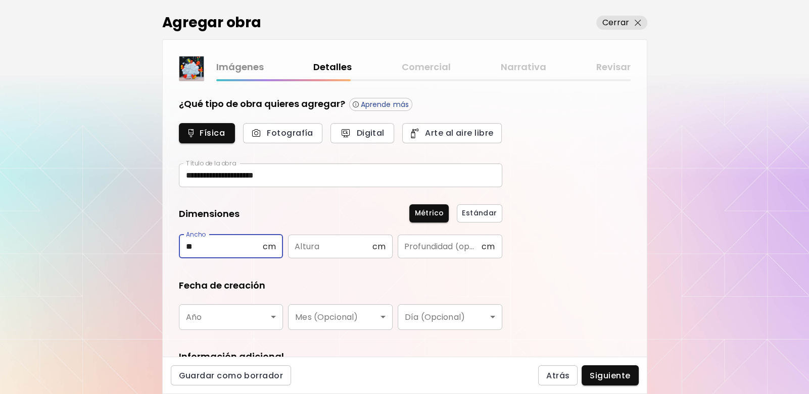
type input "**"
click at [331, 248] on input "text" at bounding box center [330, 247] width 84 height 24
type input "*"
type input "**"
click at [242, 244] on input "**" at bounding box center [221, 247] width 84 height 24
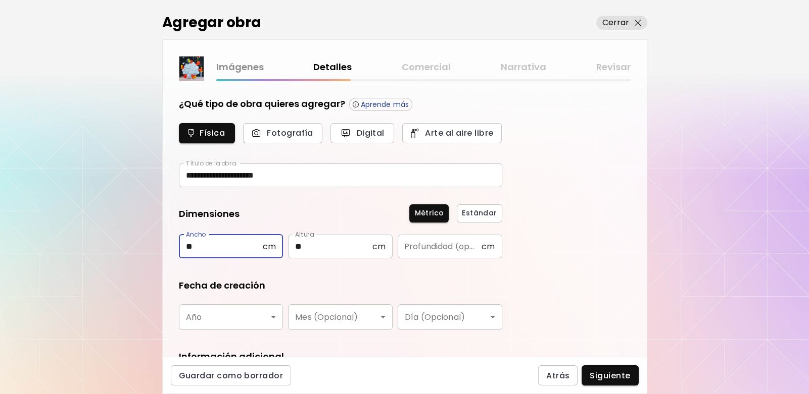
click at [242, 244] on input "**" at bounding box center [221, 247] width 84 height 24
type input "**"
click at [477, 251] on input "text" at bounding box center [440, 247] width 84 height 24
type input "*"
click at [233, 320] on body "**********" at bounding box center [404, 197] width 809 height 394
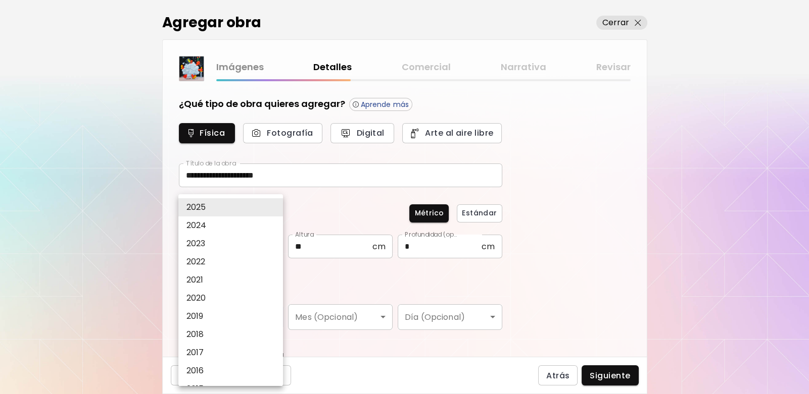
drag, startPoint x: 240, startPoint y: 211, endPoint x: 251, endPoint y: 218, distance: 12.7
click at [240, 210] on li "2025" at bounding box center [233, 208] width 110 height 18
type input "****"
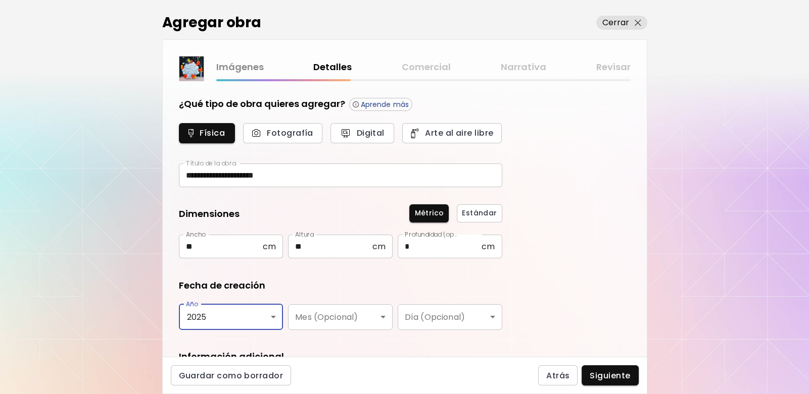
click at [358, 320] on body "**********" at bounding box center [404, 197] width 809 height 394
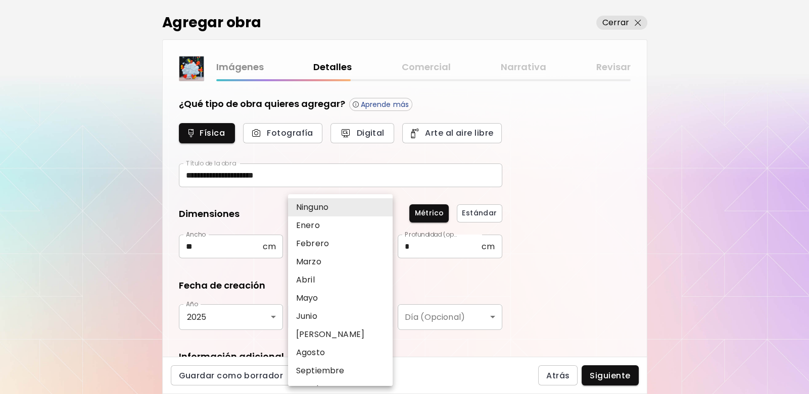
click at [341, 353] on li "Agosto" at bounding box center [343, 353] width 110 height 18
type input "******"
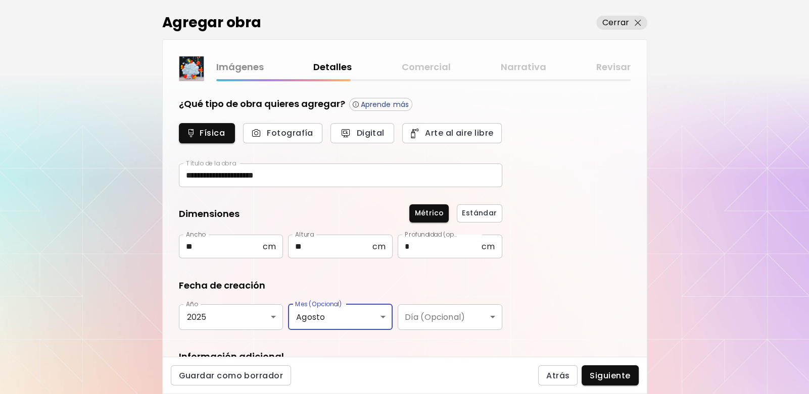
click at [473, 318] on body "**********" at bounding box center [404, 197] width 809 height 394
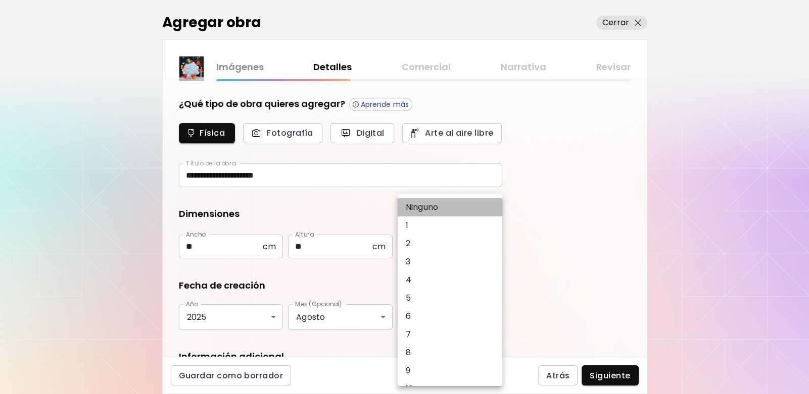
click at [447, 207] on li "Ninguno" at bounding box center [453, 208] width 110 height 18
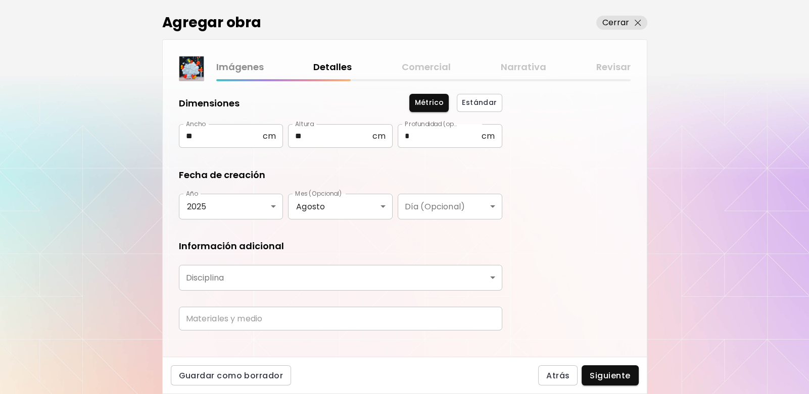
scroll to position [123, 0]
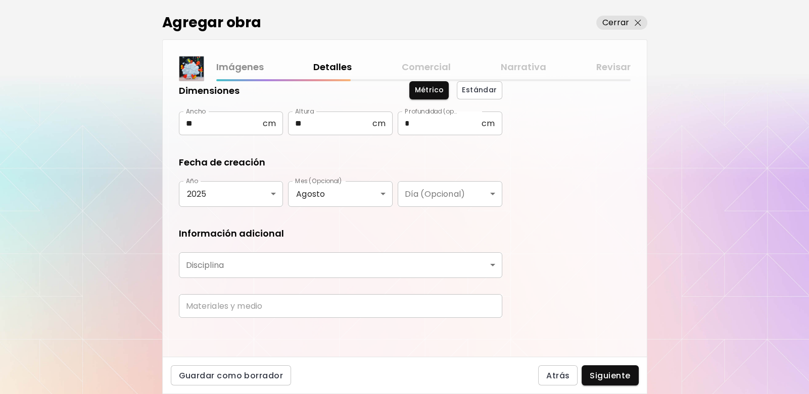
click at [316, 264] on body "**********" at bounding box center [404, 197] width 809 height 394
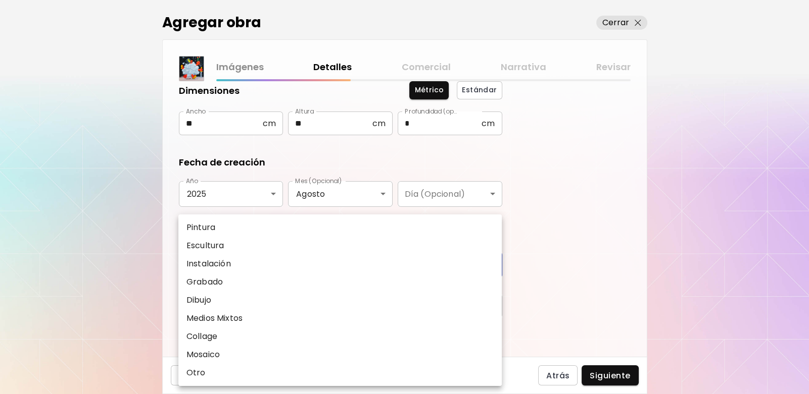
click at [252, 226] on li "Pintura" at bounding box center [339, 228] width 323 height 18
type input "********"
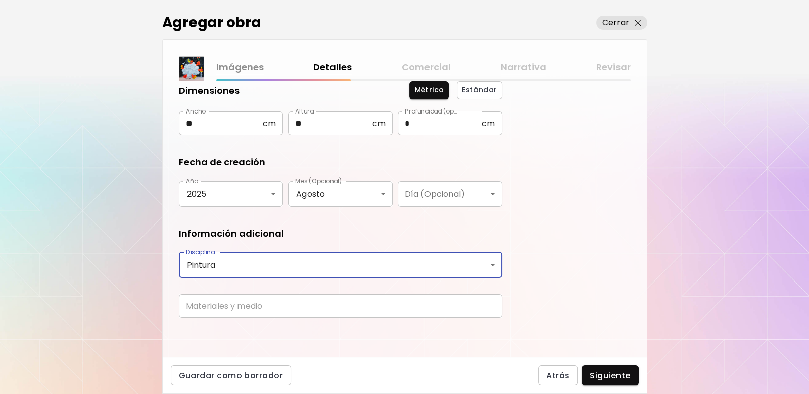
click at [262, 308] on input "text" at bounding box center [340, 306] width 323 height 24
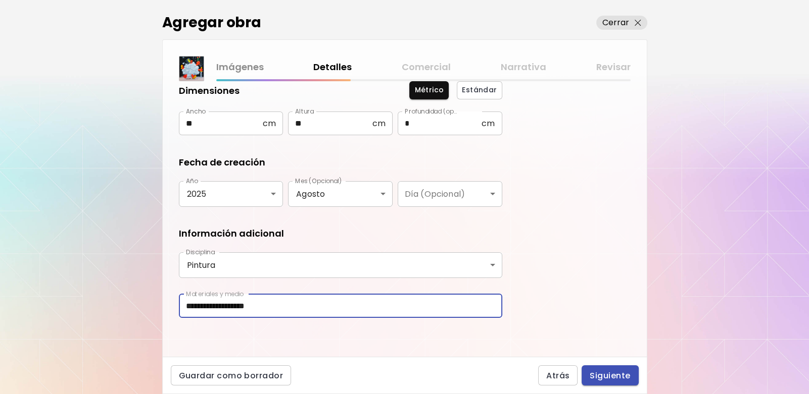
type input "**********"
click at [621, 371] on span "Siguiente" at bounding box center [609, 376] width 40 height 11
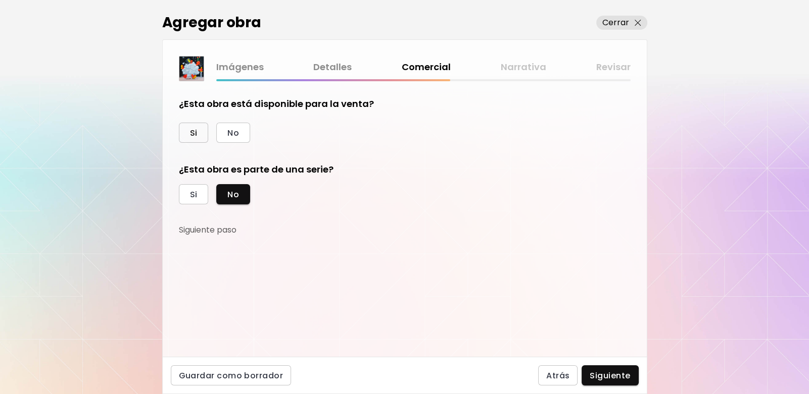
click at [204, 132] on button "Si" at bounding box center [194, 133] width 30 height 20
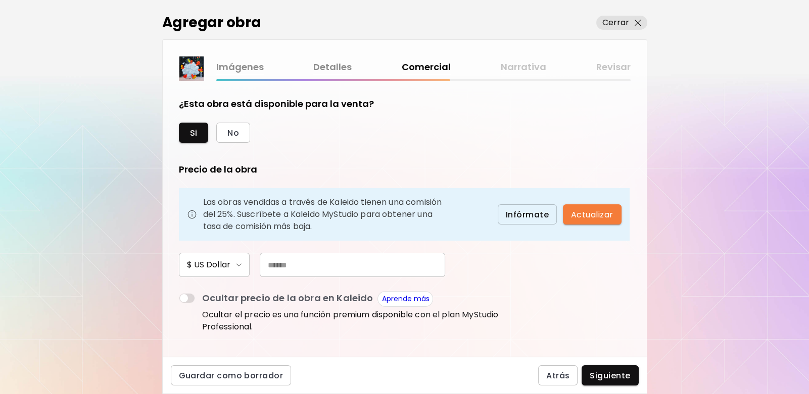
click at [313, 263] on input "text" at bounding box center [352, 265] width 185 height 24
type input "***"
click at [540, 254] on form "¿Esta obra está disponible para la venta? Si No Precio de la obra Las obras ven…" at bounding box center [405, 218] width 452 height 243
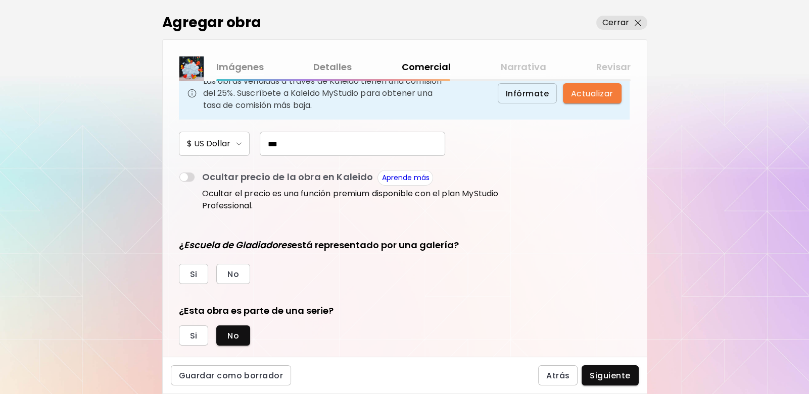
scroll to position [141, 0]
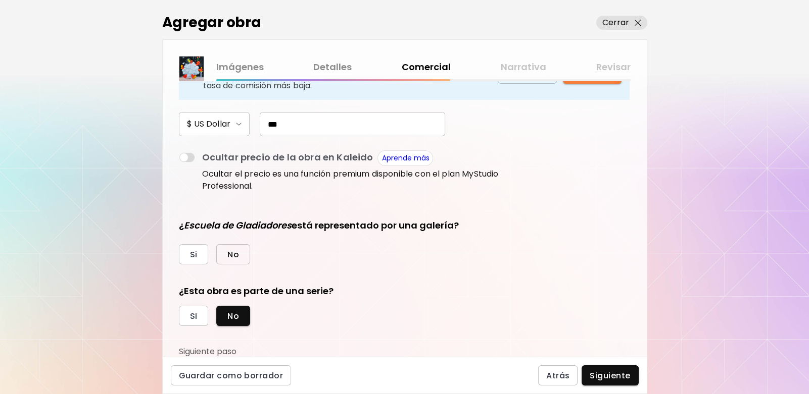
click at [230, 251] on span "No" at bounding box center [233, 255] width 12 height 11
click at [598, 373] on span "Siguiente" at bounding box center [609, 376] width 40 height 11
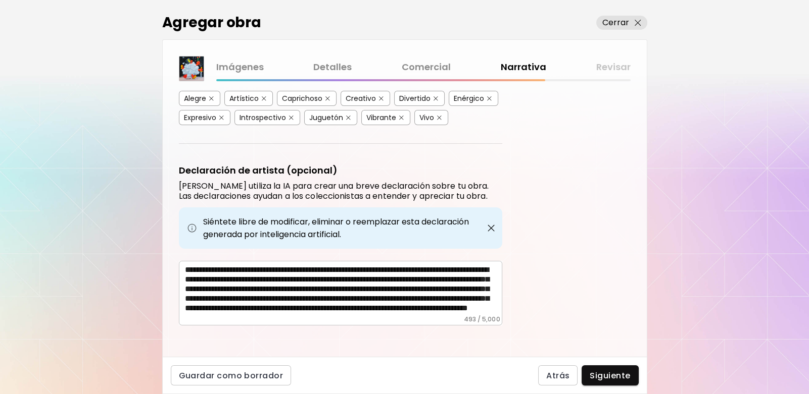
scroll to position [17, 0]
click at [604, 372] on span "Siguiente" at bounding box center [609, 376] width 40 height 11
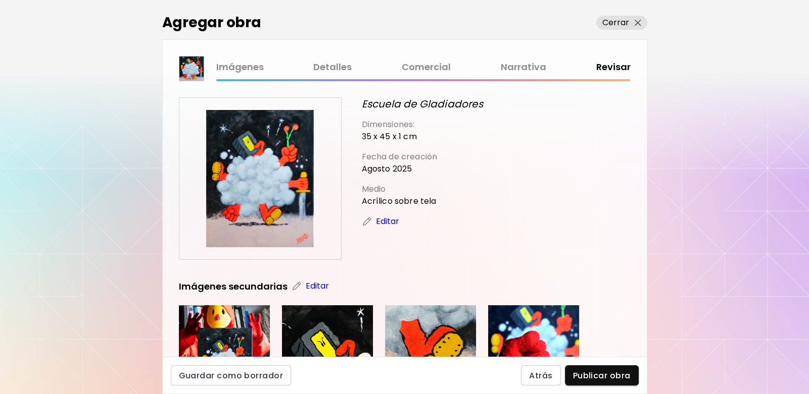
scroll to position [202, 0]
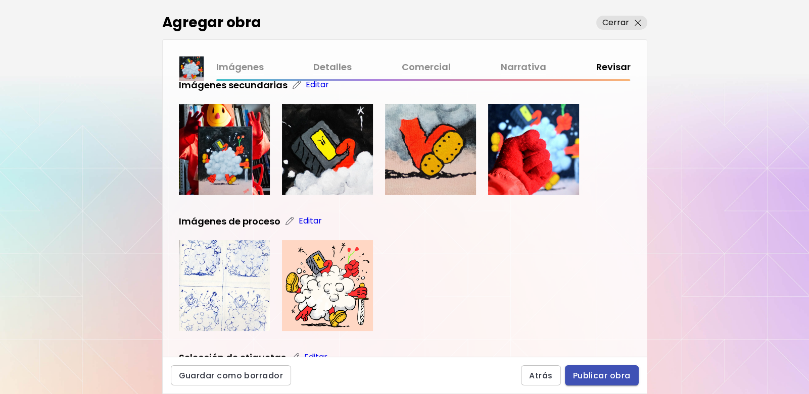
click at [602, 372] on span "Publicar obra" at bounding box center [602, 376] width 58 height 11
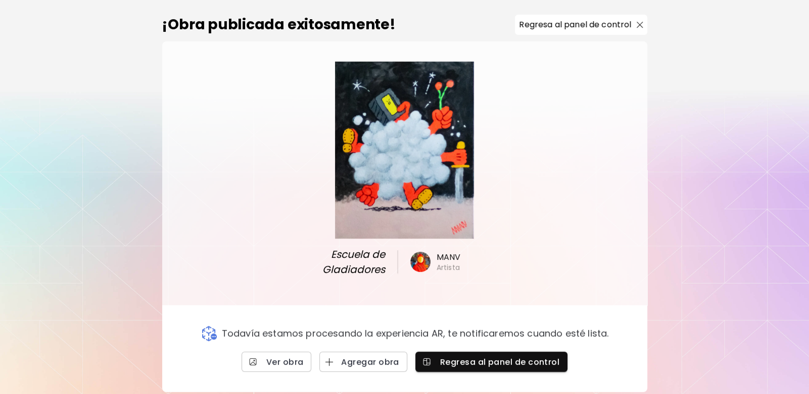
click at [401, 164] on object at bounding box center [404, 150] width 139 height 177
click at [630, 21] on p "Regresa al panel de control" at bounding box center [575, 25] width 112 height 12
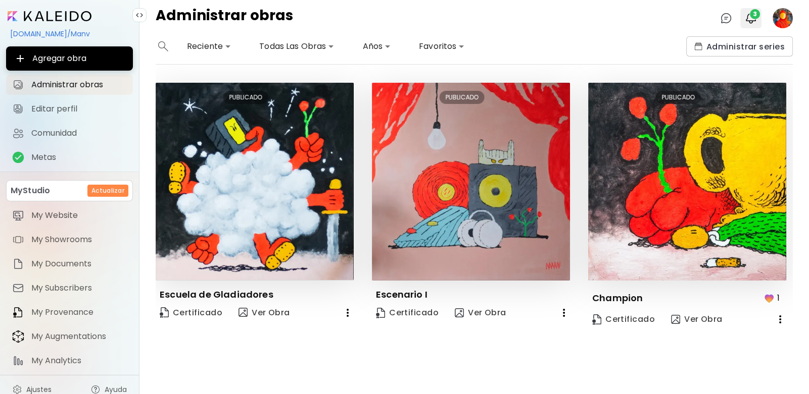
click at [748, 12] on img "button" at bounding box center [751, 18] width 12 height 12
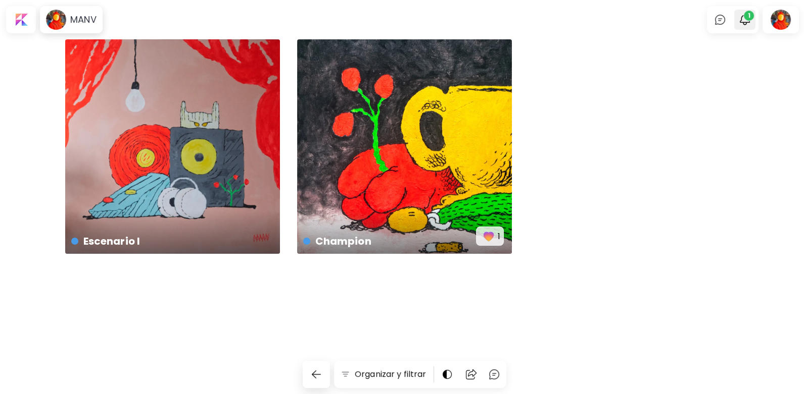
click at [743, 20] on img "button" at bounding box center [744, 20] width 12 height 12
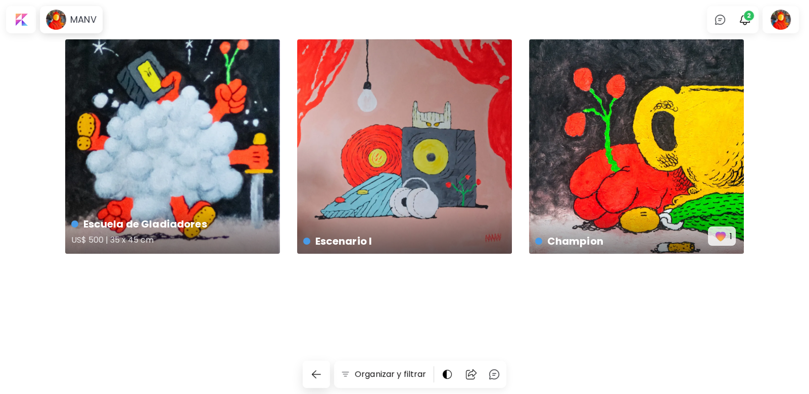
click at [194, 96] on div "Escuela de Gladiadores US$ 500 | 35 x 45 cm" at bounding box center [172, 146] width 215 height 215
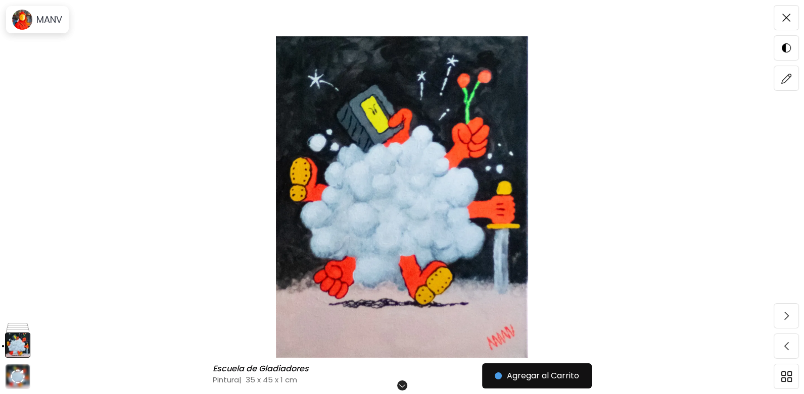
click at [184, 96] on img at bounding box center [401, 197] width 719 height 322
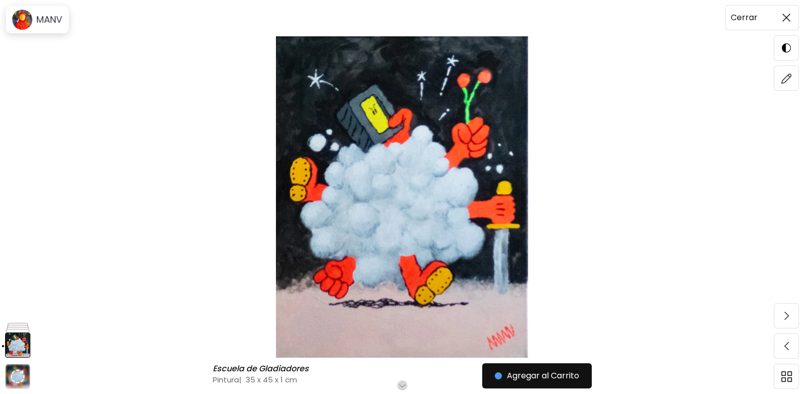
click at [791, 15] on span at bounding box center [785, 17] width 21 height 21
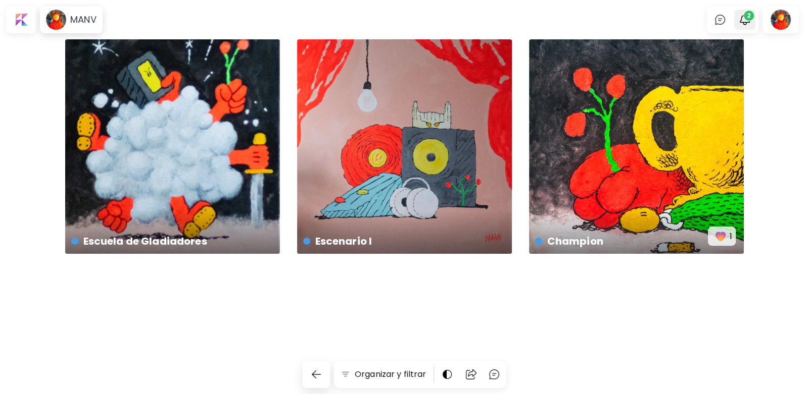
click at [748, 15] on span "2" at bounding box center [749, 16] width 10 height 10
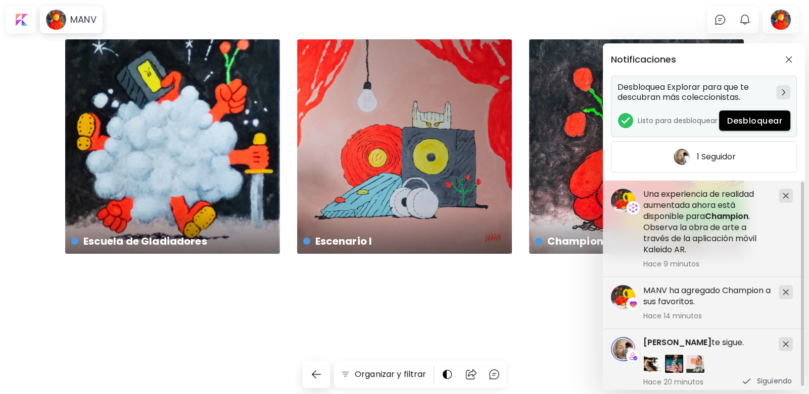
click at [738, 114] on button "Desbloquear" at bounding box center [754, 121] width 71 height 20
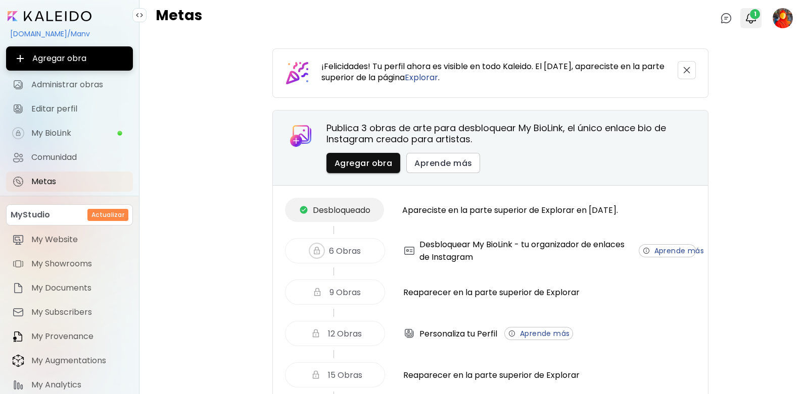
click at [745, 19] on img "button" at bounding box center [751, 18] width 12 height 12
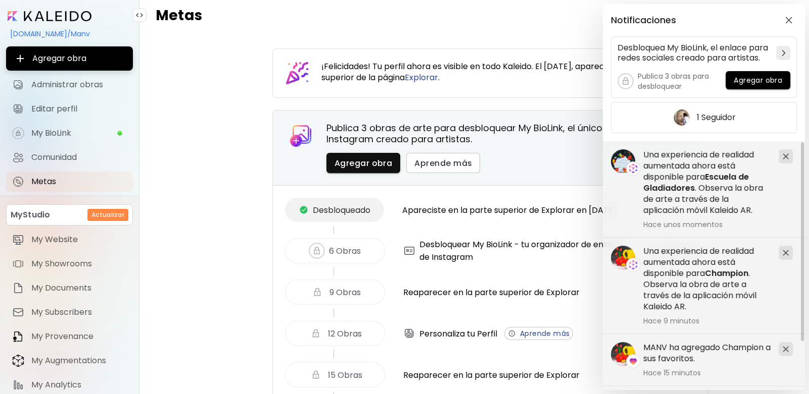
click at [217, 57] on div "Notificaciones Desbloquea My BioLink, el enlace para redes sociales creado para…" at bounding box center [404, 197] width 809 height 394
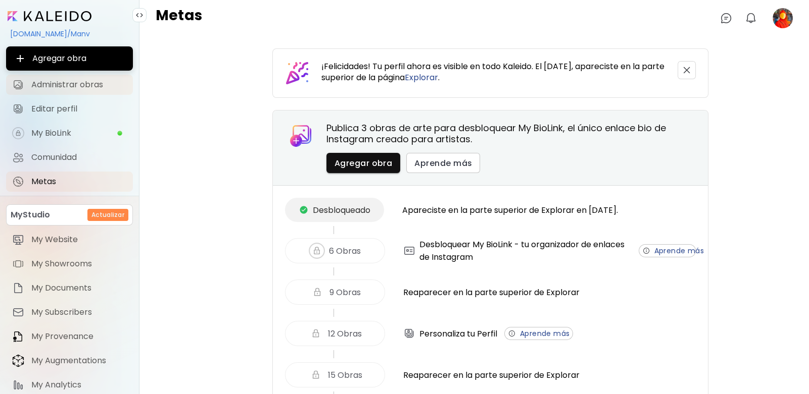
click at [66, 87] on span "Administrar obras" at bounding box center [78, 85] width 95 height 10
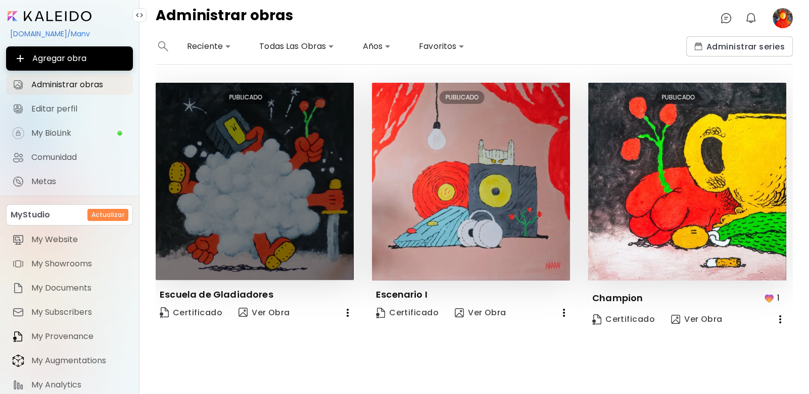
click at [288, 122] on img at bounding box center [255, 181] width 198 height 197
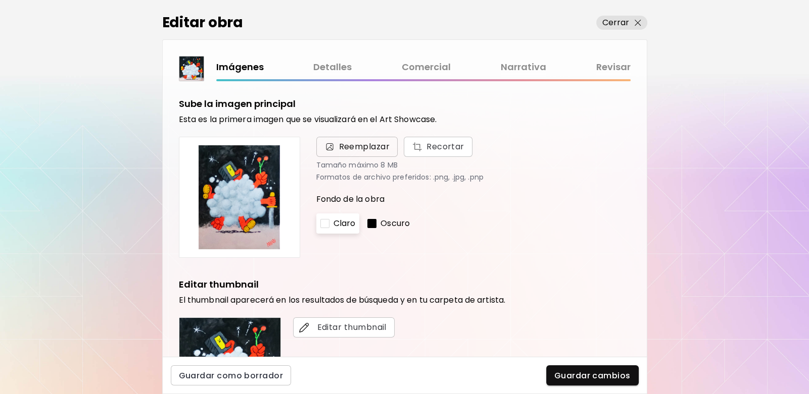
click at [361, 145] on span "Reemplazar" at bounding box center [364, 147] width 51 height 12
click at [0, 0] on input "Reemplazar Recortar" at bounding box center [0, 0] width 0 height 0
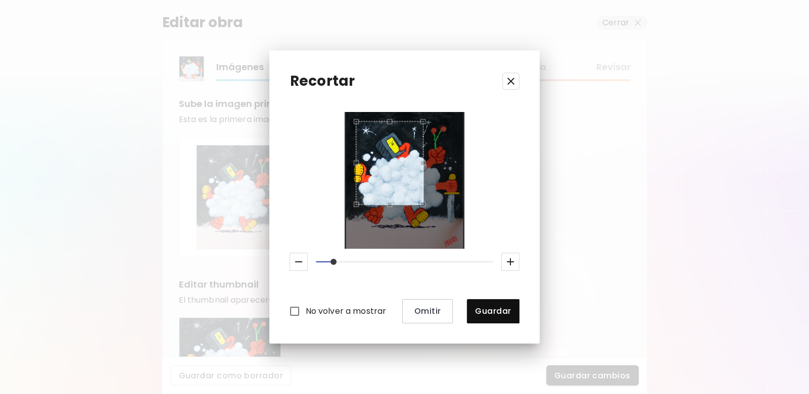
click at [356, 126] on div at bounding box center [404, 180] width 97 height 118
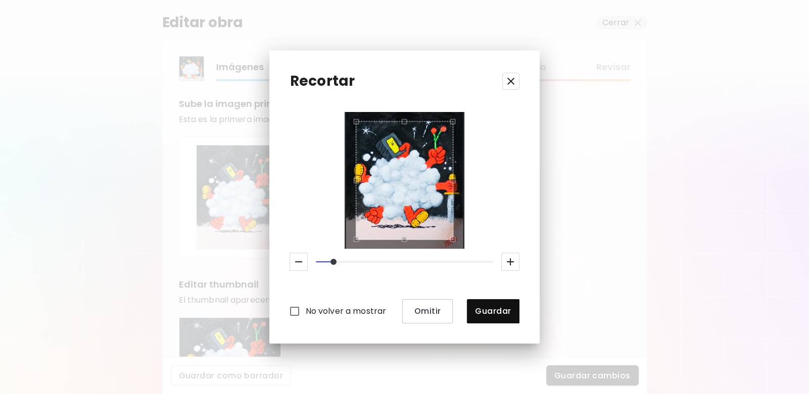
click at [463, 265] on div "No volver a mostrar Omitir Guardar" at bounding box center [403, 217] width 229 height 211
click at [298, 259] on icon "button" at bounding box center [298, 262] width 12 height 12
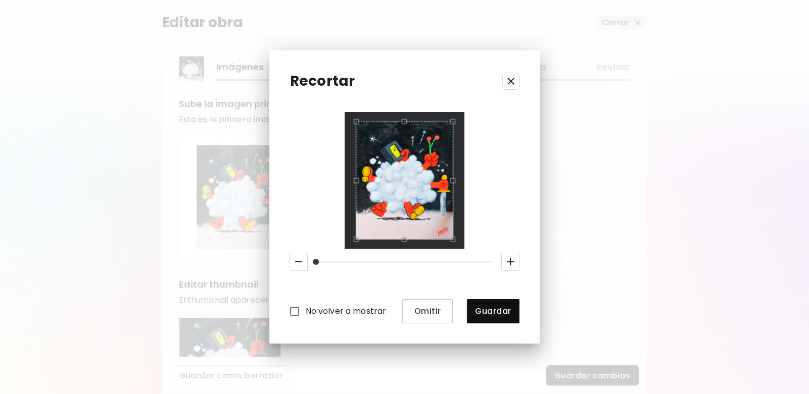
click at [298, 259] on icon "button" at bounding box center [298, 262] width 12 height 12
click at [500, 305] on button "Guardar" at bounding box center [493, 312] width 52 height 24
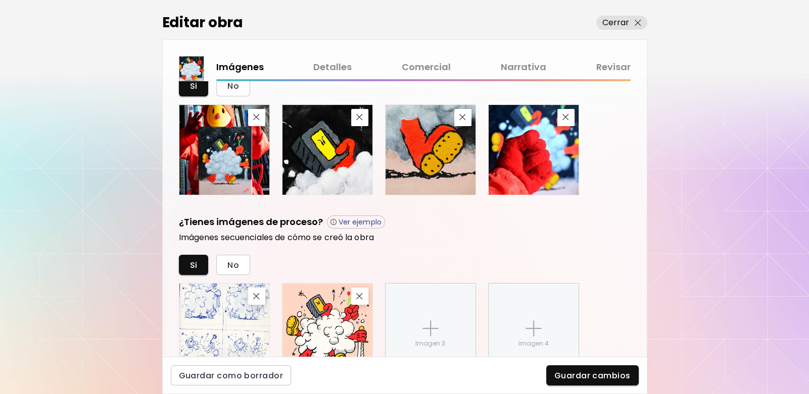
scroll to position [202, 0]
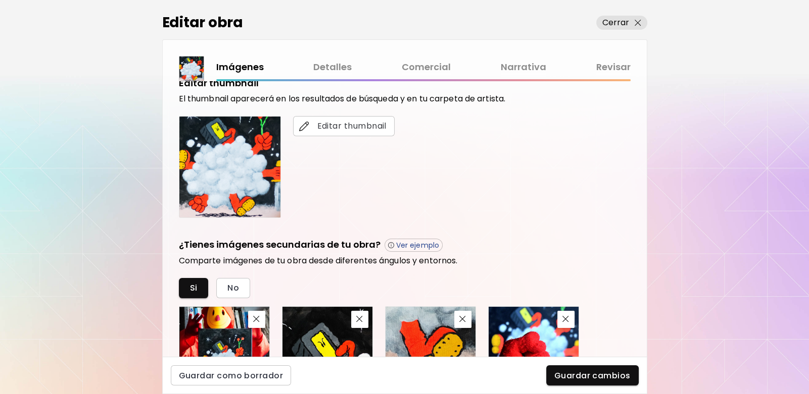
click at [251, 173] on img at bounding box center [229, 167] width 101 height 101
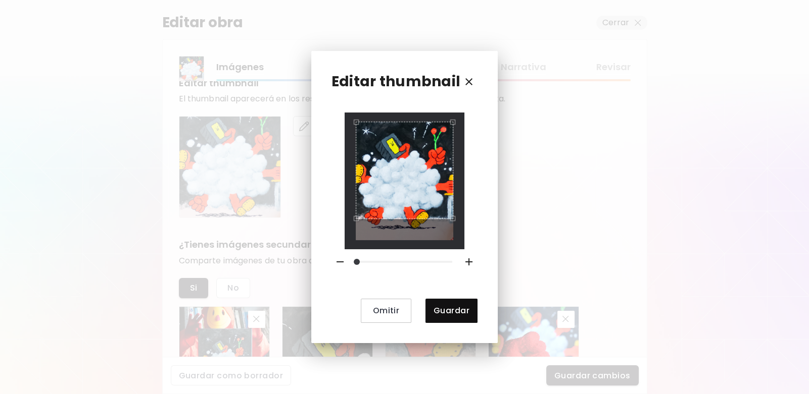
click at [347, 182] on div at bounding box center [403, 181] width 119 height 136
click at [450, 315] on span "Guardar" at bounding box center [451, 311] width 36 height 11
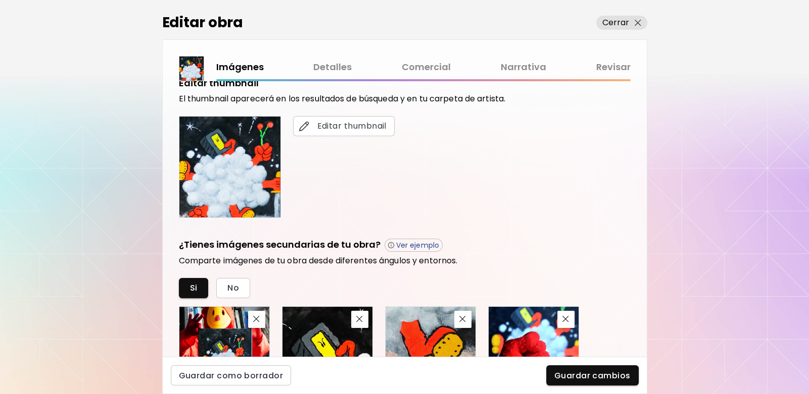
scroll to position [0, 0]
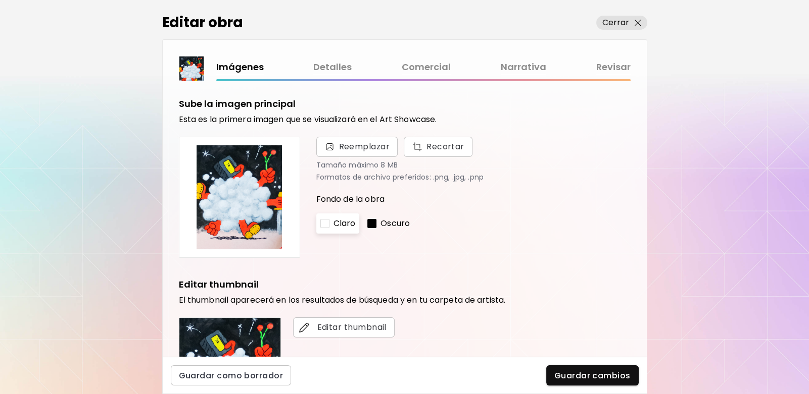
click at [246, 191] on img at bounding box center [239, 197] width 104 height 104
click at [428, 146] on span "Recortar" at bounding box center [438, 147] width 53 height 12
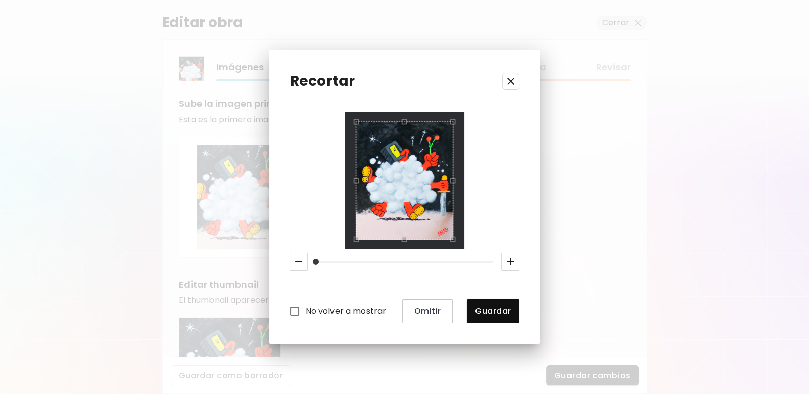
click at [467, 106] on div "Recortar No volver a mostrar Omitir Guardar" at bounding box center [404, 197] width 270 height 293
click at [338, 257] on div "No volver a mostrar Omitir Guardar" at bounding box center [403, 217] width 229 height 211
click at [501, 315] on span "Guardar" at bounding box center [493, 311] width 36 height 11
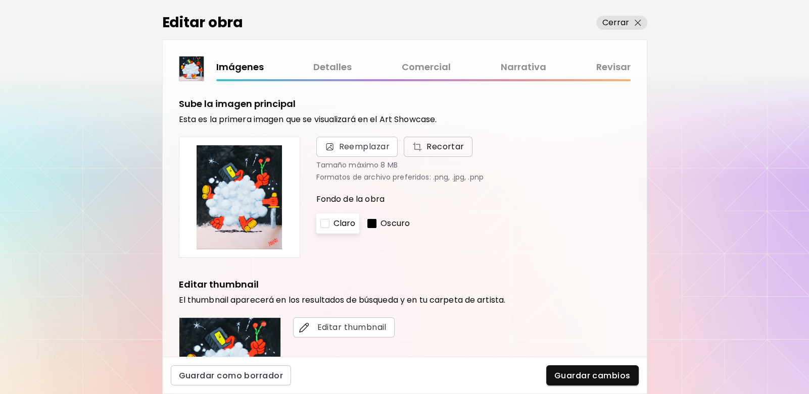
scroll to position [202, 0]
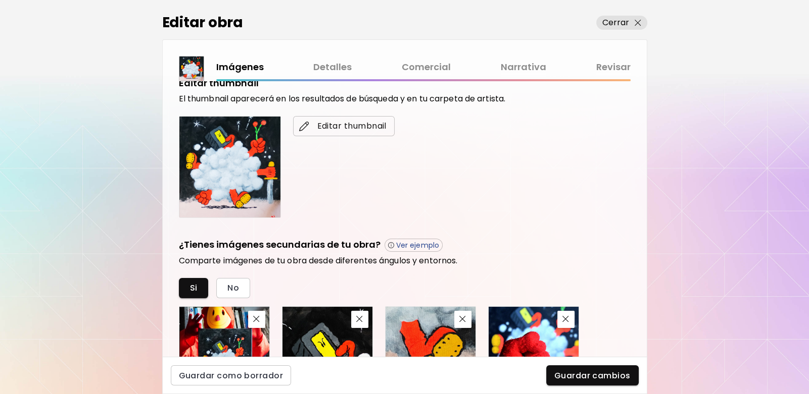
click at [331, 129] on span "Editar thumbnail" at bounding box center [343, 126] width 85 height 12
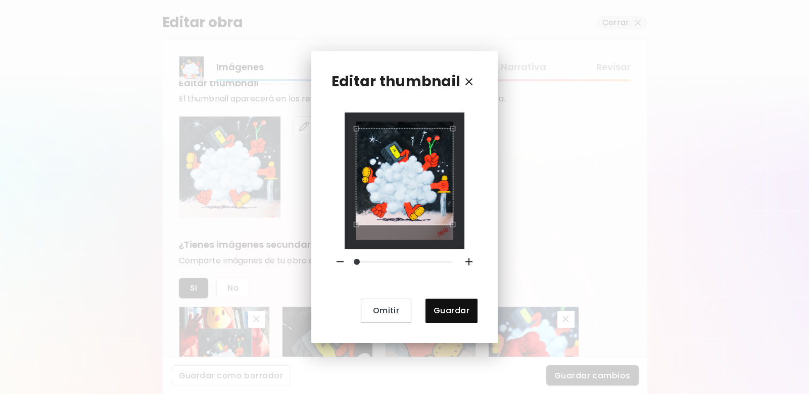
click at [410, 199] on div "Use the arrow keys to move the crop selection area" at bounding box center [404, 176] width 97 height 97
click at [456, 314] on span "Guardar" at bounding box center [451, 311] width 36 height 11
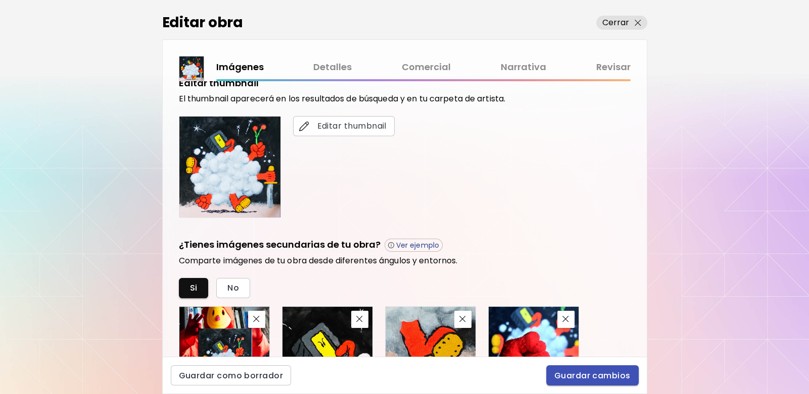
click at [587, 375] on span "Guardar cambios" at bounding box center [592, 376] width 76 height 11
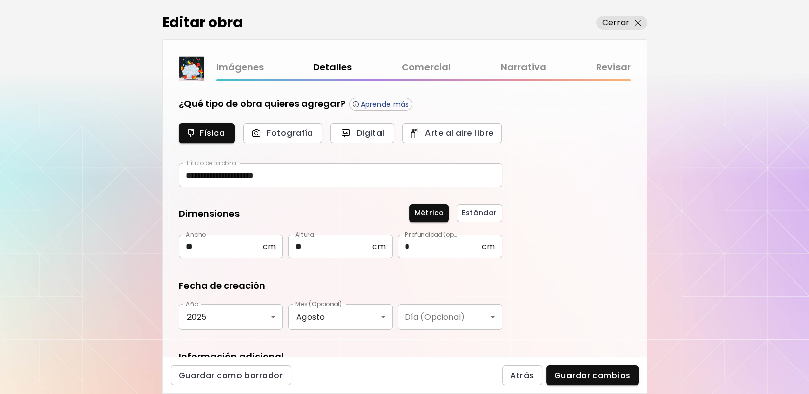
type input "********"
click at [599, 371] on span "Guardar cambios" at bounding box center [592, 376] width 76 height 11
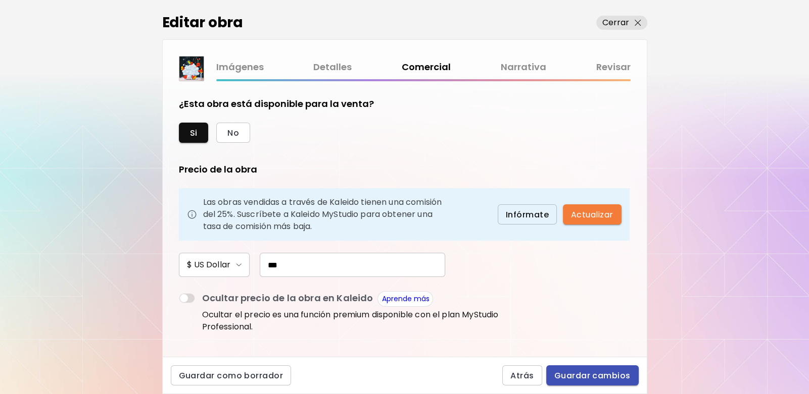
click at [611, 379] on span "Guardar cambios" at bounding box center [592, 376] width 76 height 11
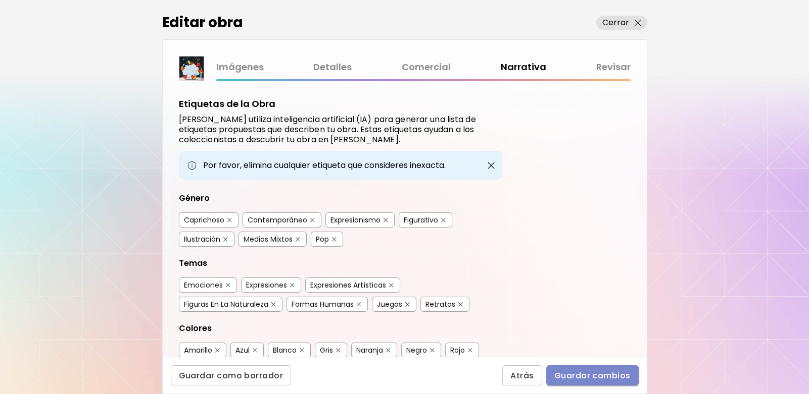
click at [588, 373] on span "Guardar cambios" at bounding box center [592, 376] width 76 height 11
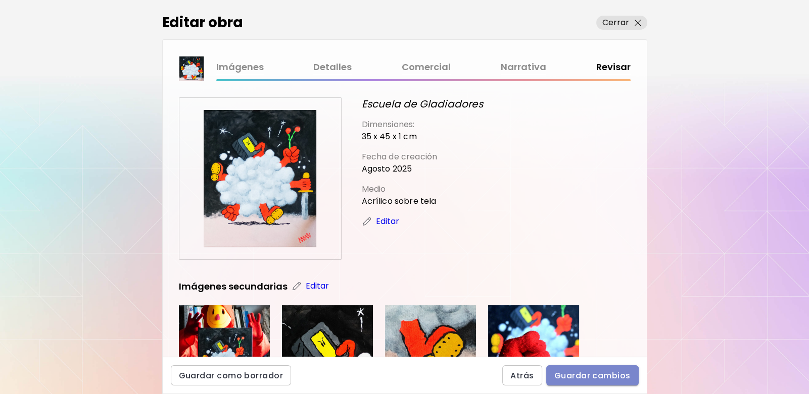
click at [632, 376] on button "Guardar cambios" at bounding box center [592, 376] width 92 height 20
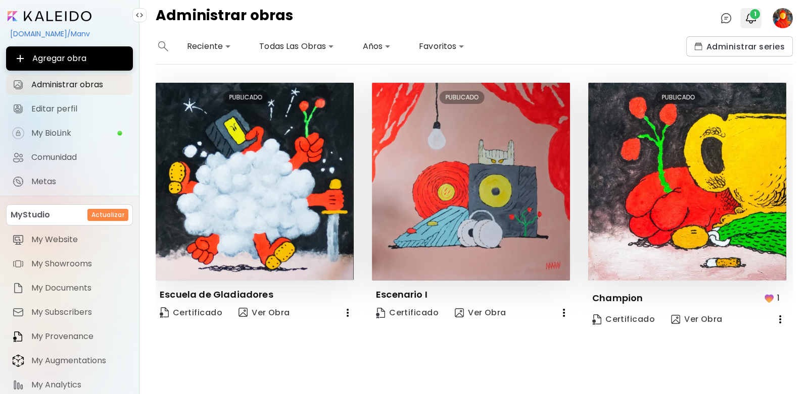
click at [747, 19] on img "button" at bounding box center [751, 18] width 12 height 12
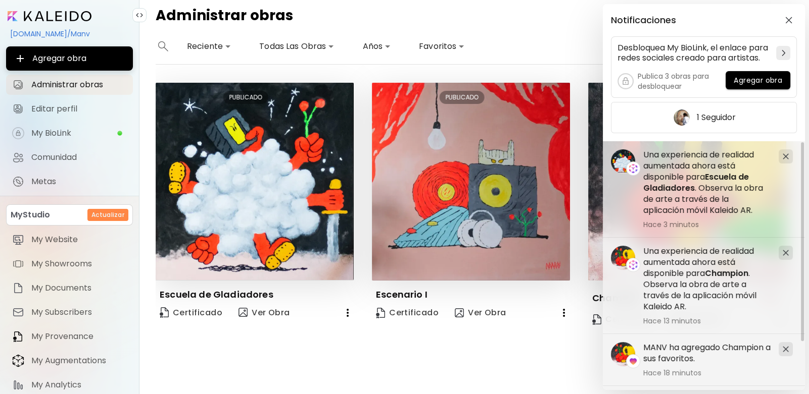
click at [528, 28] on div "Notificaciones Desbloquea My BioLink, el enlace para redes sociales creado para…" at bounding box center [404, 197] width 809 height 394
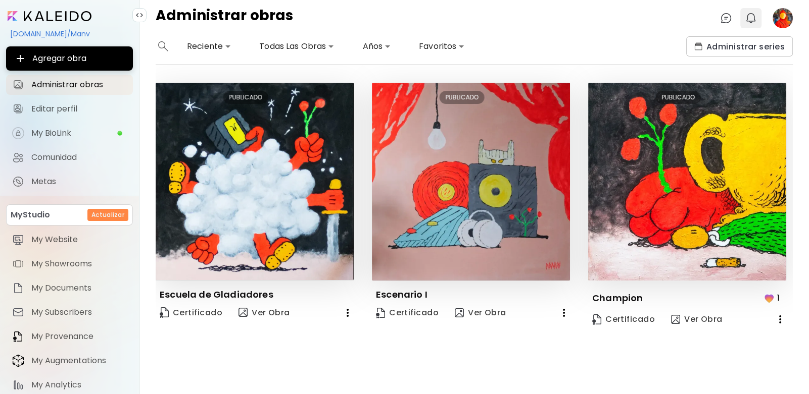
click at [752, 20] on img "button" at bounding box center [751, 18] width 12 height 12
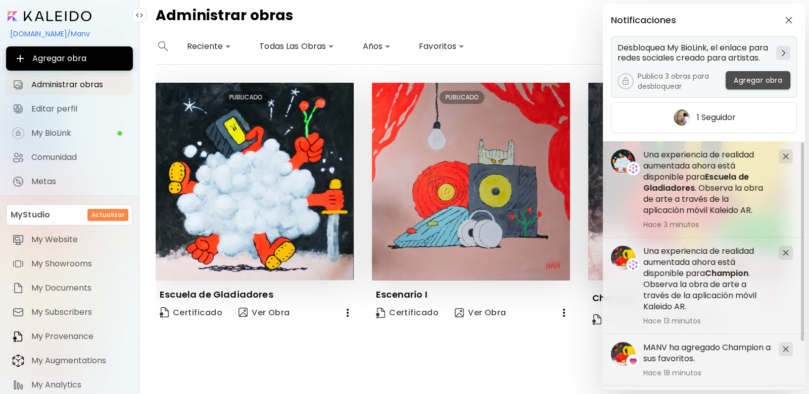
click at [744, 77] on span "Agregar obra" at bounding box center [757, 80] width 48 height 11
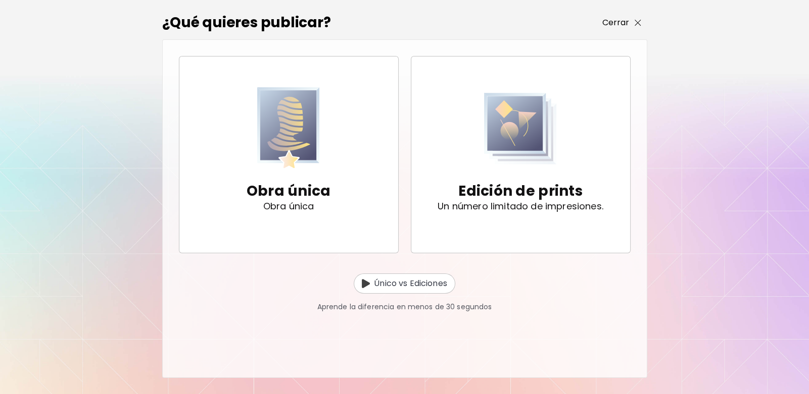
click at [621, 19] on p "Cerrar" at bounding box center [615, 23] width 27 height 12
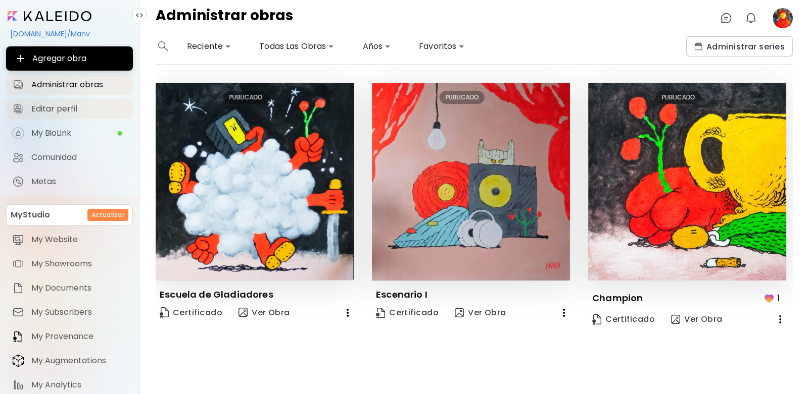
click at [56, 104] on span "Editar perfil" at bounding box center [78, 109] width 95 height 10
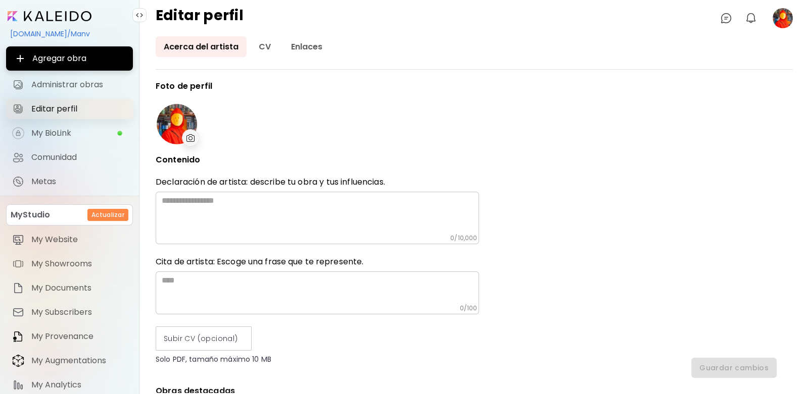
type input "******"
click at [61, 127] on link "My BioLink" at bounding box center [69, 133] width 127 height 20
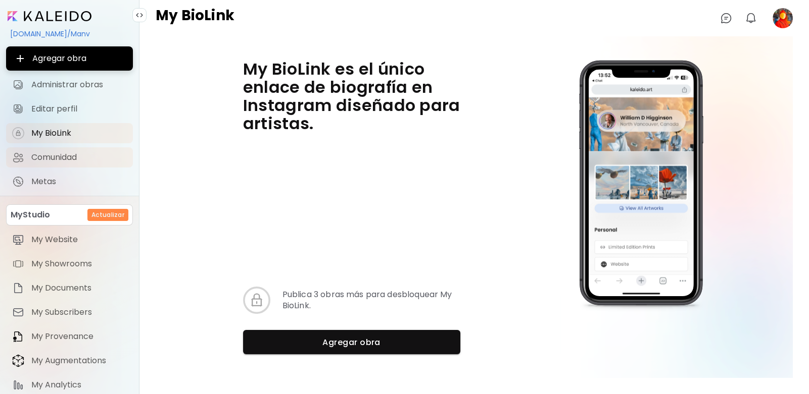
click at [61, 149] on link "Comunidad" at bounding box center [69, 157] width 127 height 20
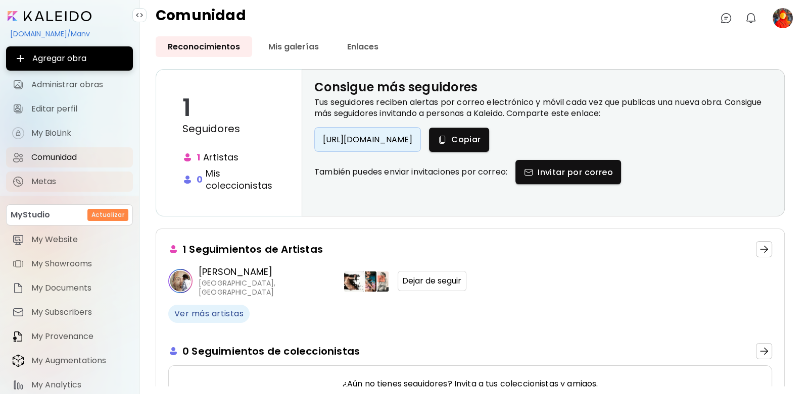
click at [58, 185] on span "Metas" at bounding box center [78, 182] width 95 height 10
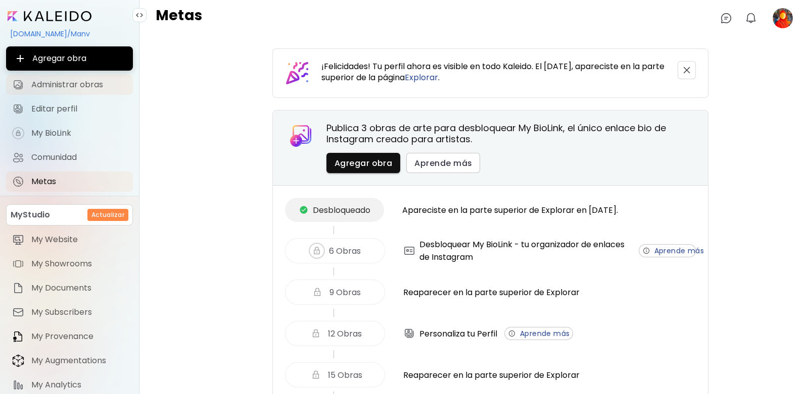
click at [66, 83] on span "Administrar obras" at bounding box center [78, 85] width 95 height 10
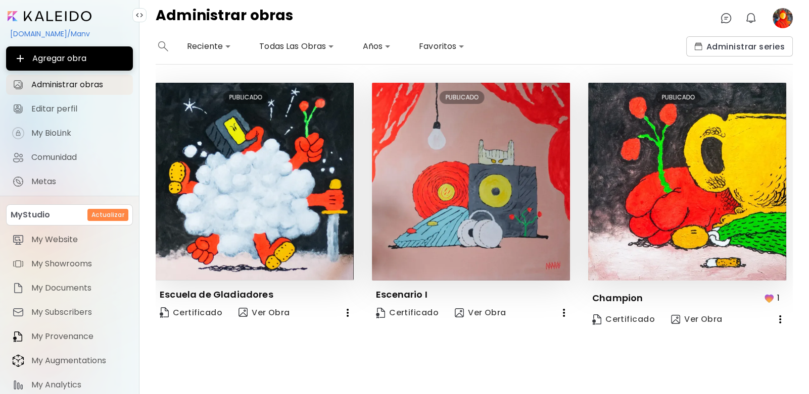
click at [56, 32] on div "[DOMAIN_NAME]/Manv" at bounding box center [69, 33] width 127 height 17
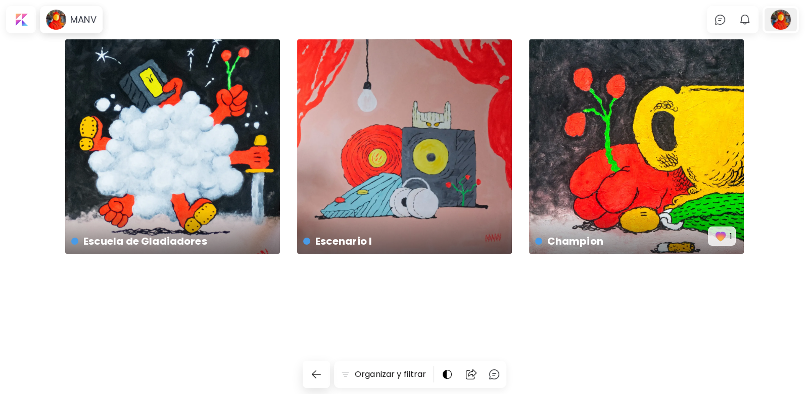
click at [782, 13] on div at bounding box center [780, 19] width 32 height 23
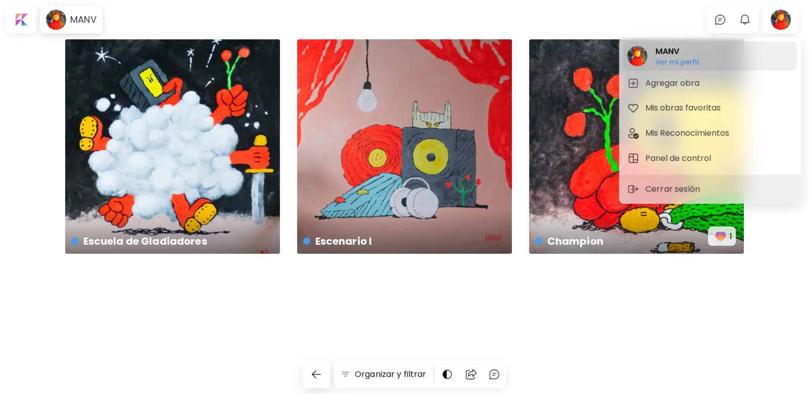
click at [675, 60] on h6 "Ver mi perfil" at bounding box center [676, 62] width 43 height 9
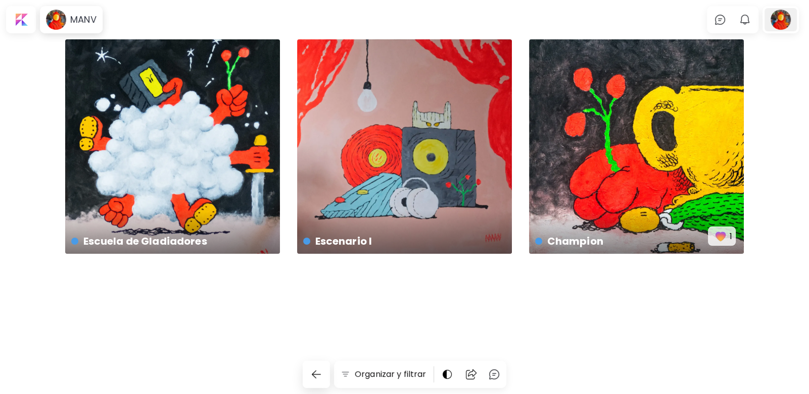
click at [781, 24] on div at bounding box center [780, 19] width 32 height 23
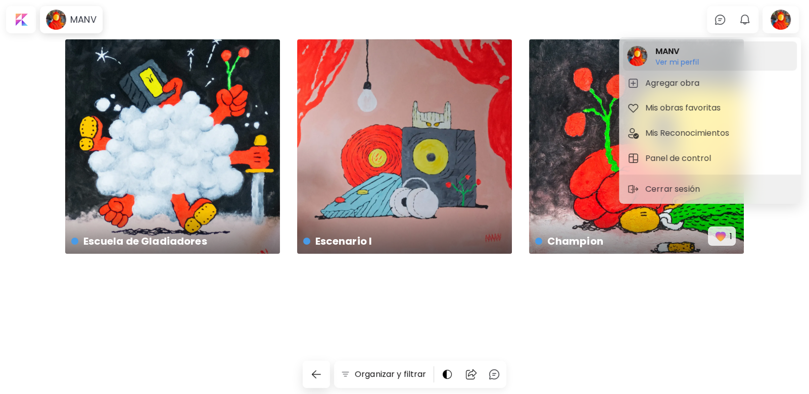
click at [671, 65] on h6 "Ver mi perfil" at bounding box center [676, 62] width 43 height 9
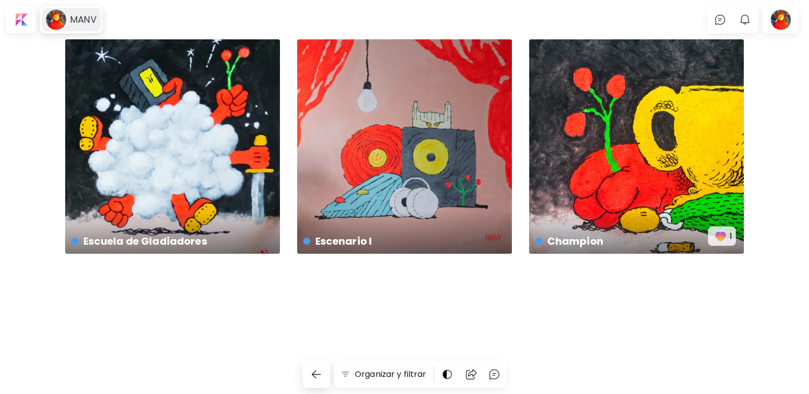
click at [68, 17] on div "MANV" at bounding box center [81, 20] width 30 height 12
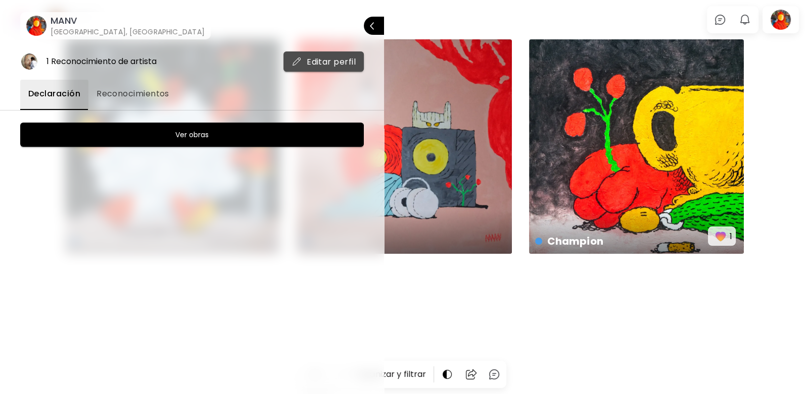
click at [308, 64] on span "Editar perfil" at bounding box center [323, 62] width 64 height 11
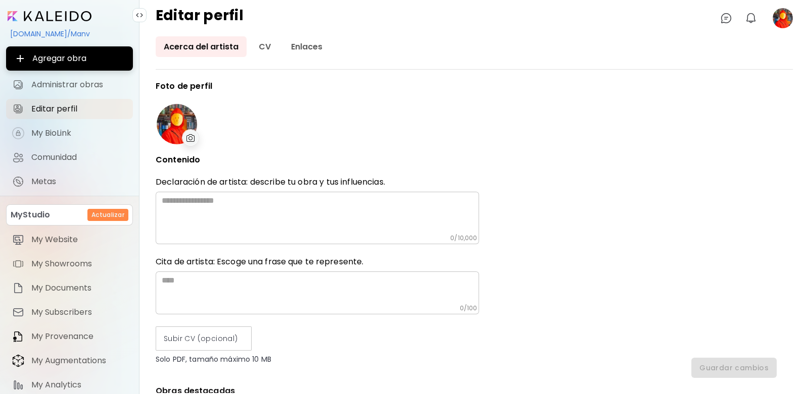
type input "******"
click at [260, 196] on textarea at bounding box center [320, 215] width 317 height 38
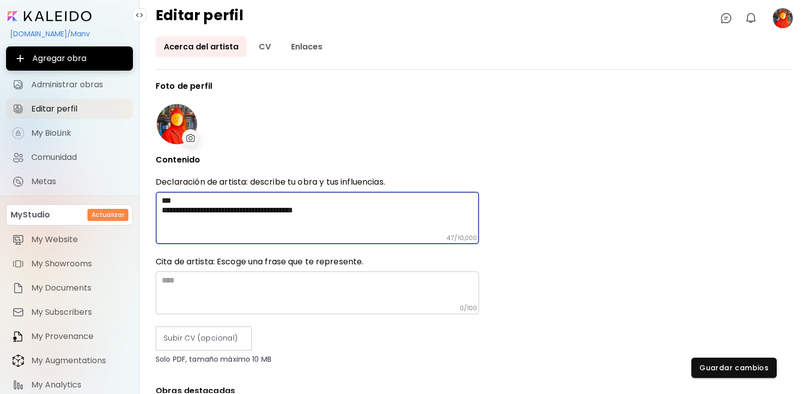
drag, startPoint x: 184, startPoint y: 197, endPoint x: 157, endPoint y: 197, distance: 27.3
click at [157, 197] on div "**********" at bounding box center [317, 218] width 323 height 53
type textarea "**********"
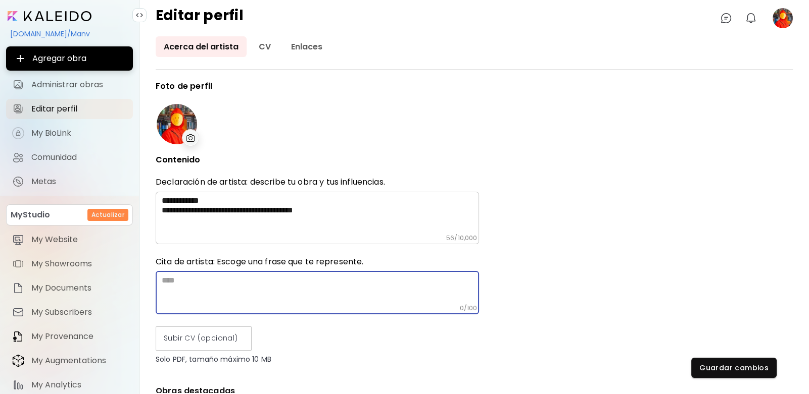
click at [232, 284] on textarea at bounding box center [320, 290] width 317 height 29
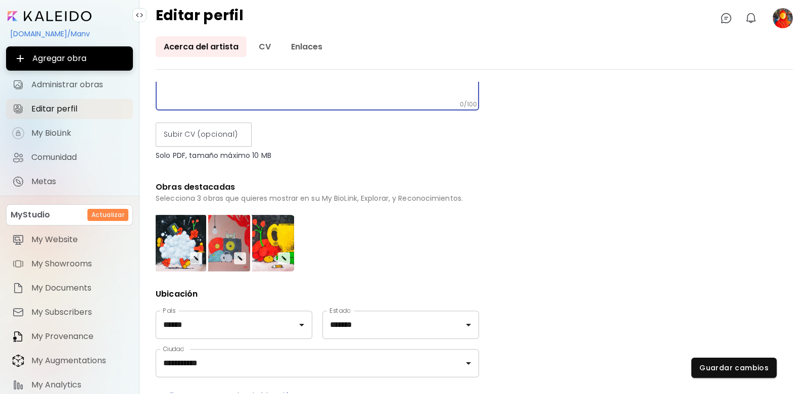
scroll to position [2, 0]
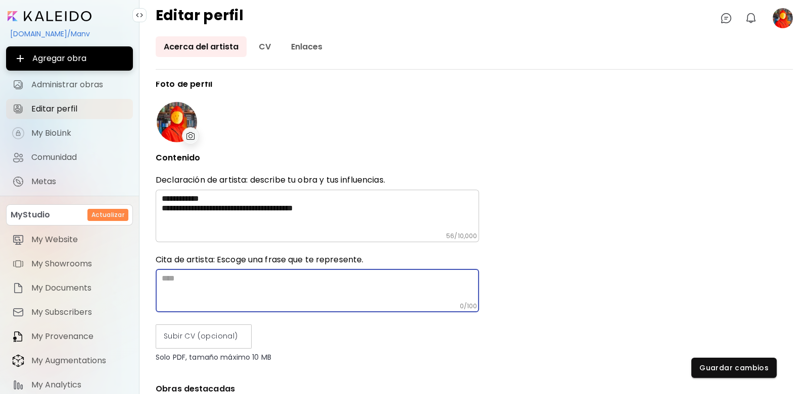
click at [232, 274] on textarea at bounding box center [320, 288] width 317 height 29
type textarea "**********"
click at [592, 264] on div "**********" at bounding box center [474, 238] width 637 height 312
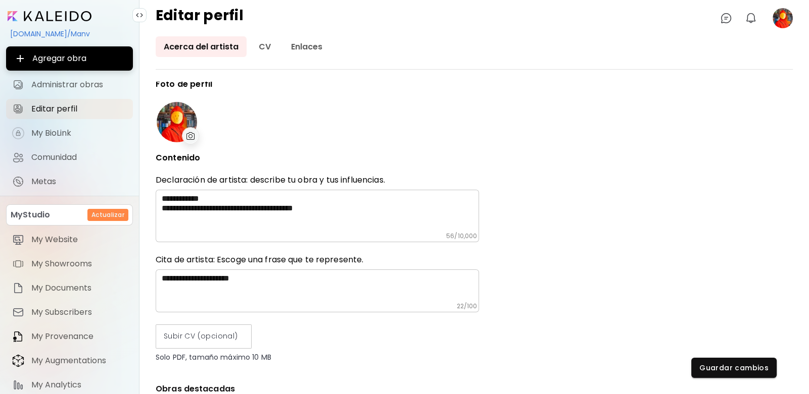
click at [215, 276] on textarea "**********" at bounding box center [320, 288] width 317 height 29
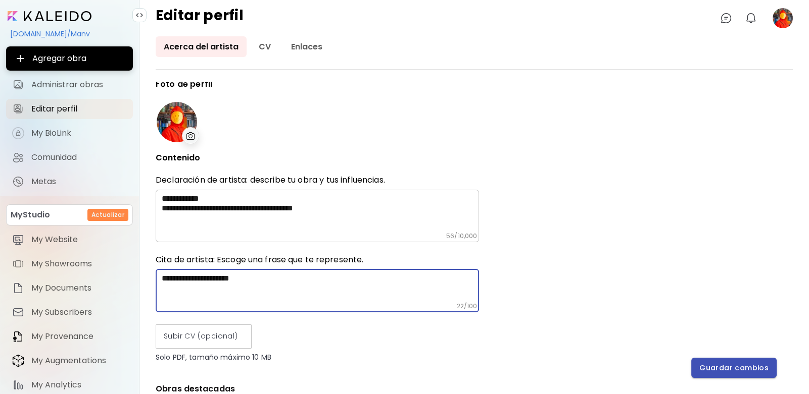
click at [737, 362] on button "Guardar cambios" at bounding box center [733, 368] width 85 height 20
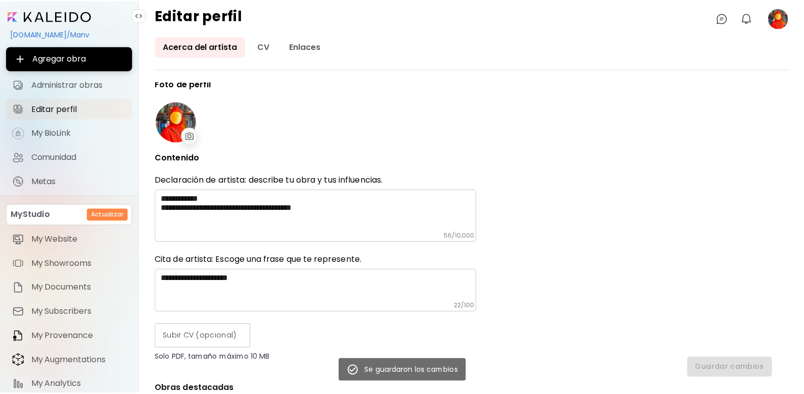
scroll to position [0, 0]
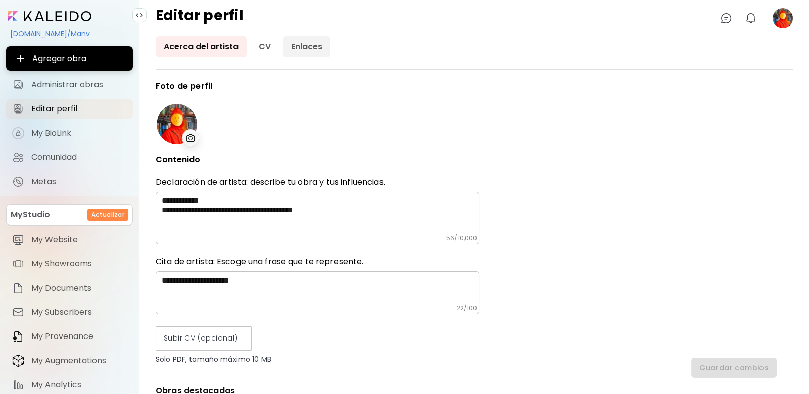
click at [302, 47] on link "Enlaces" at bounding box center [306, 46] width 47 height 21
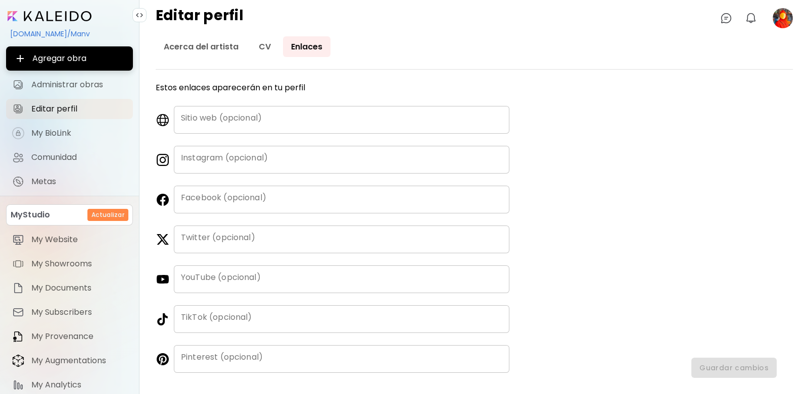
click at [223, 153] on div "Instagram (opcional)" at bounding box center [341, 160] width 335 height 28
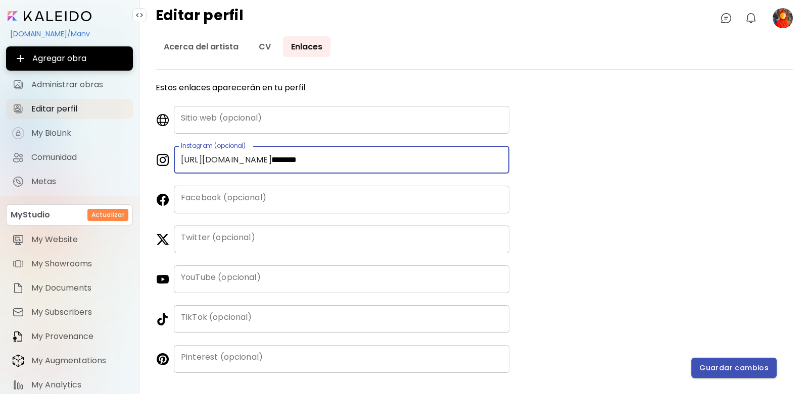
type input "********"
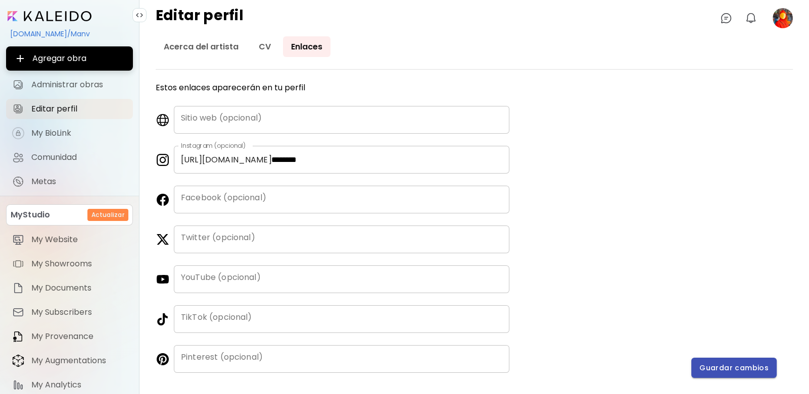
click at [732, 359] on button "Guardar cambios" at bounding box center [733, 368] width 85 height 20
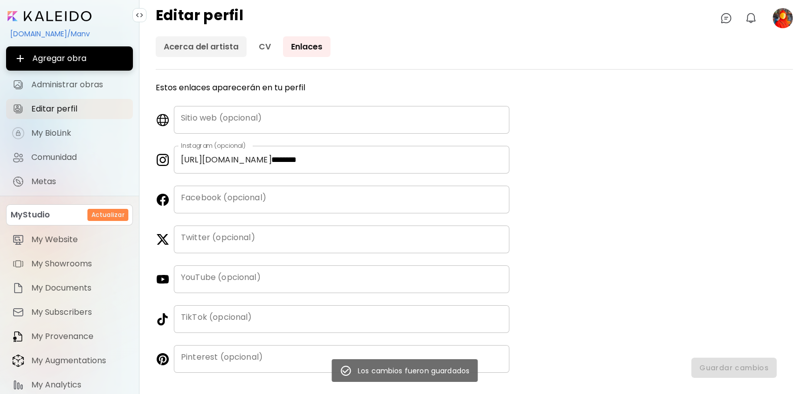
click at [209, 40] on link "Acerca del artista" at bounding box center [201, 46] width 91 height 21
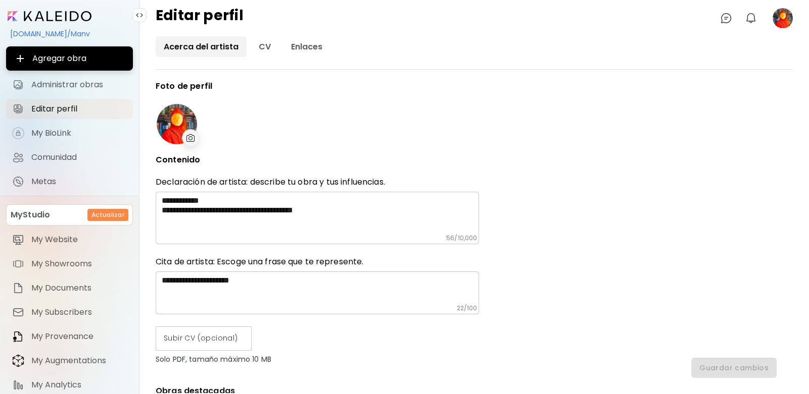
type input "******"
click at [286, 286] on textarea "**********" at bounding box center [320, 290] width 317 height 29
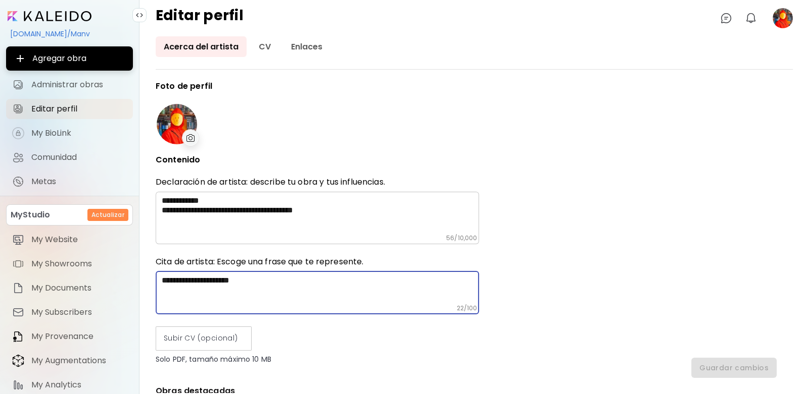
drag, startPoint x: 284, startPoint y: 284, endPoint x: 125, endPoint y: 275, distance: 159.9
click at [125, 275] on div "**********" at bounding box center [404, 197] width 809 height 394
click at [593, 157] on div "**********" at bounding box center [474, 238] width 637 height 312
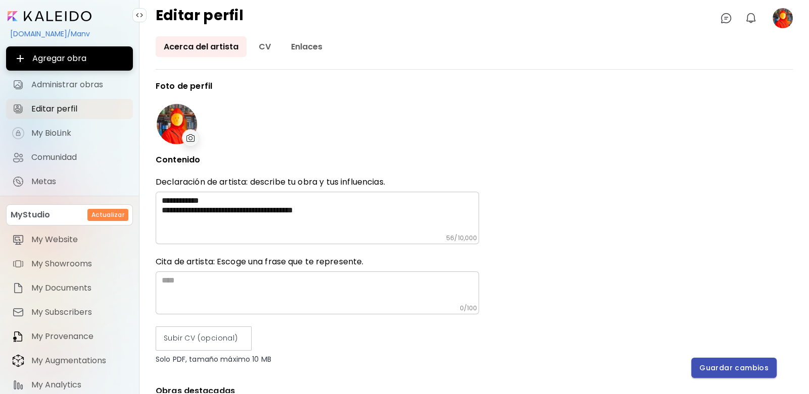
click at [727, 368] on span "Guardar cambios" at bounding box center [733, 368] width 69 height 11
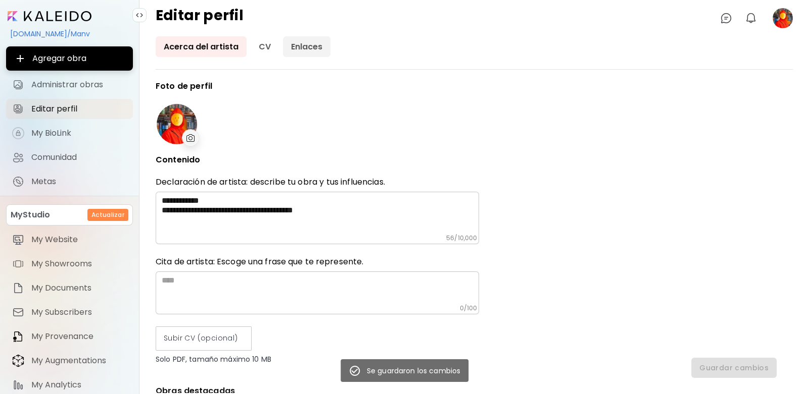
click at [287, 55] on link "Enlaces" at bounding box center [306, 46] width 47 height 21
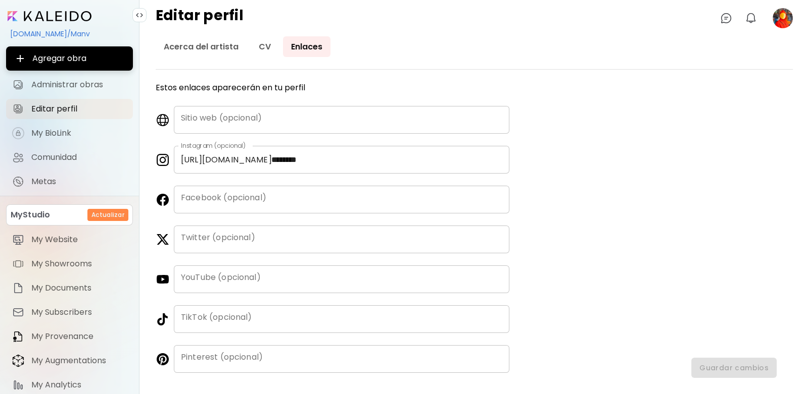
click at [787, 24] on image at bounding box center [782, 18] width 20 height 20
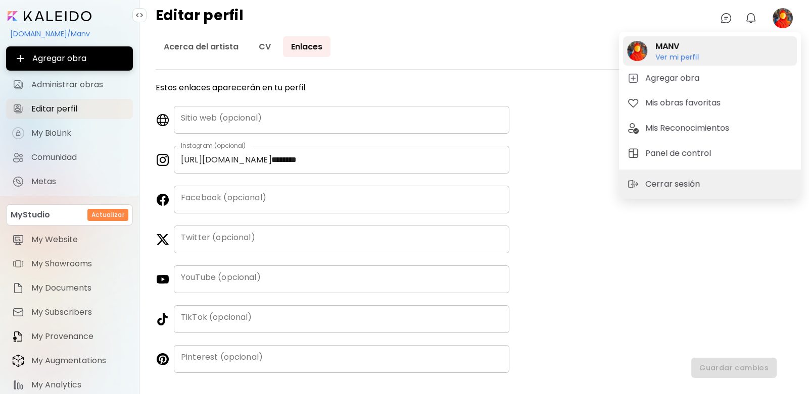
click at [678, 47] on h2 "MANV" at bounding box center [676, 46] width 43 height 12
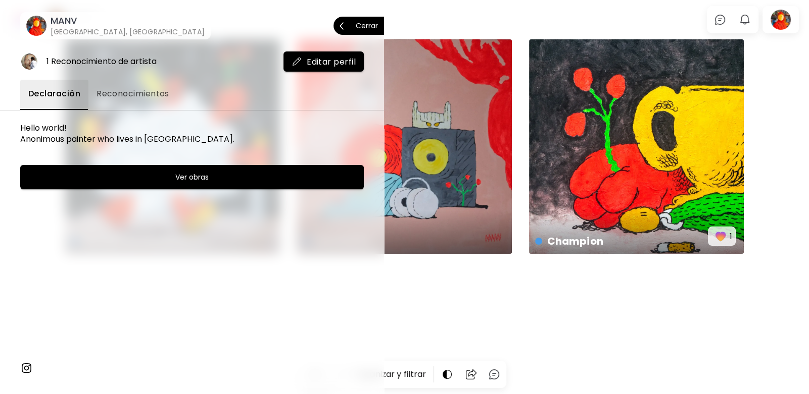
click at [83, 20] on h6 "MANV" at bounding box center [128, 21] width 154 height 12
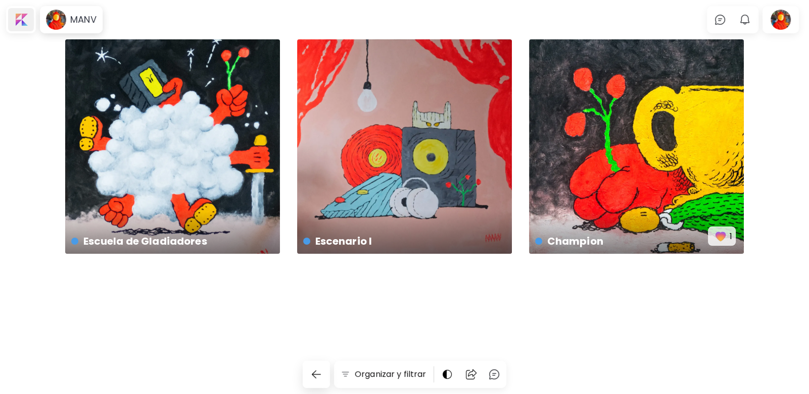
click at [19, 19] on div at bounding box center [21, 19] width 26 height 23
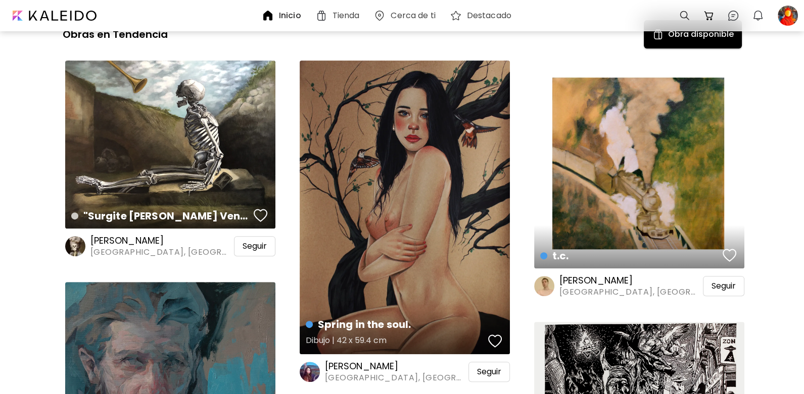
scroll to position [606, 0]
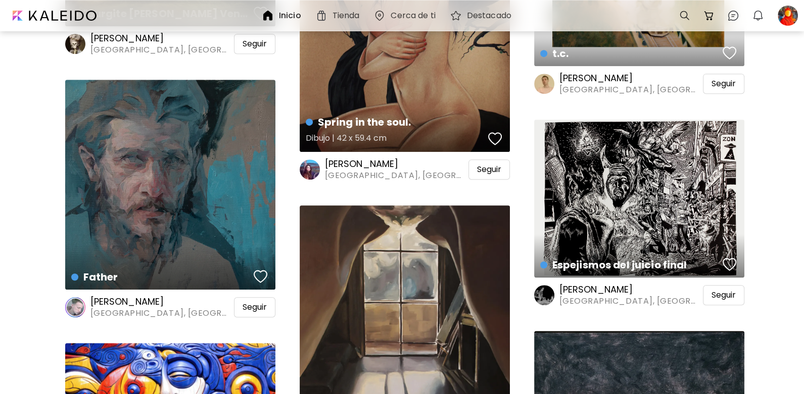
click at [388, 90] on div "Spring in the soul. Dibujo | 42 x 59.4 cm" at bounding box center [405, 5] width 210 height 294
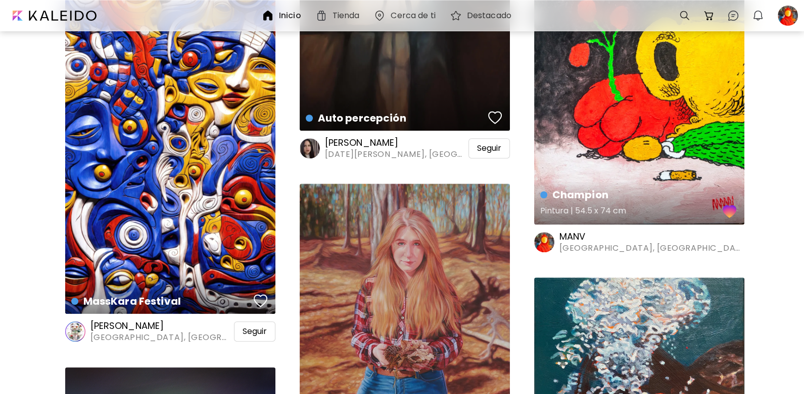
scroll to position [807, 0]
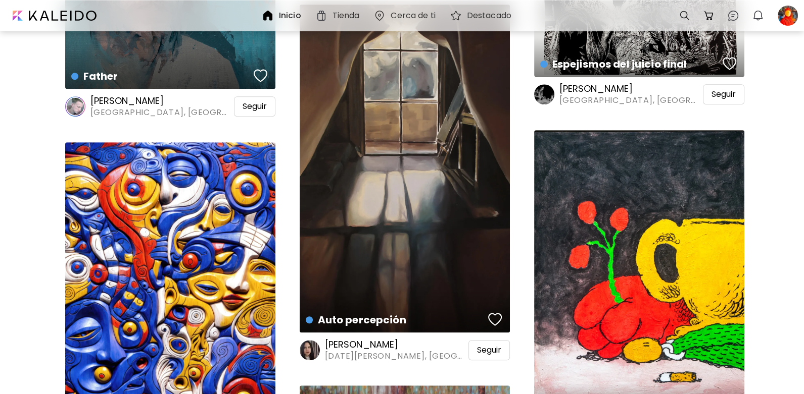
click at [375, 342] on h6 "[PERSON_NAME]" at bounding box center [395, 345] width 141 height 12
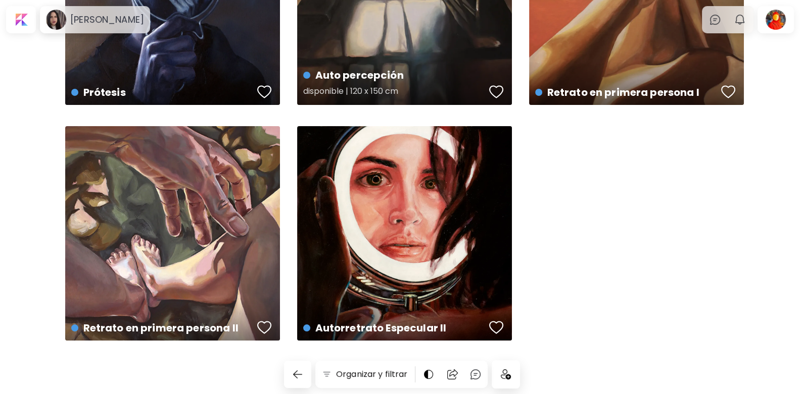
scroll to position [151, 0]
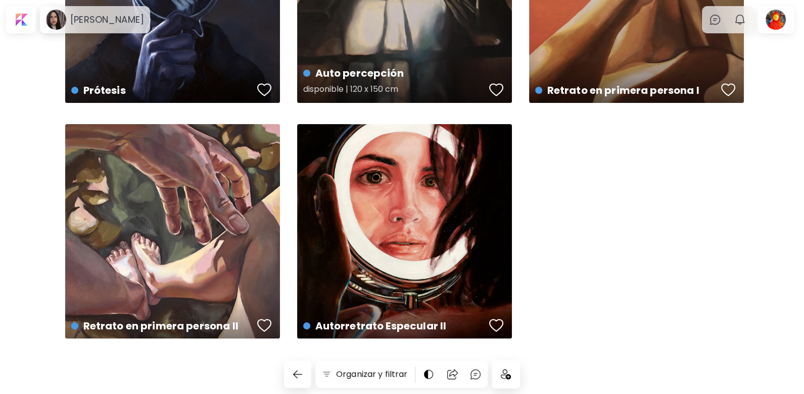
click at [443, 172] on div "Autorretrato Especular II disponible | 152.4 x 203.2 cm" at bounding box center [404, 231] width 215 height 215
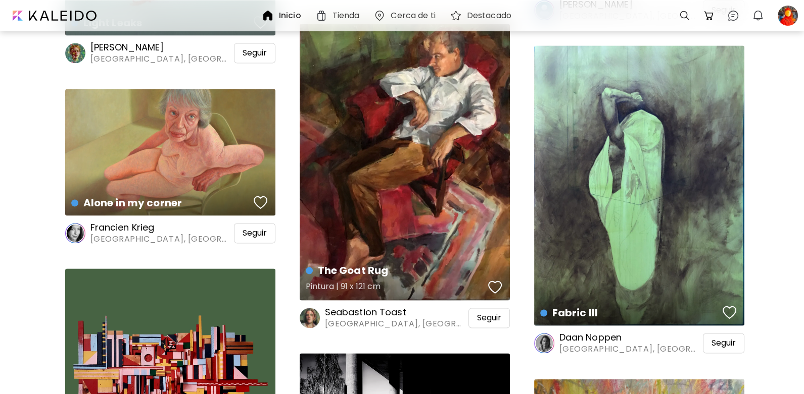
click at [437, 196] on div "The Goat Rug Pintura | 91 x 121 cm" at bounding box center [405, 162] width 210 height 276
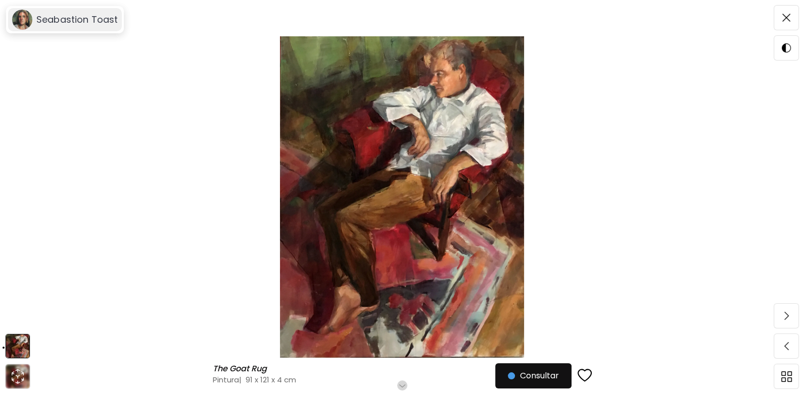
click at [38, 17] on h6 "Seabastion Toast" at bounding box center [76, 20] width 81 height 12
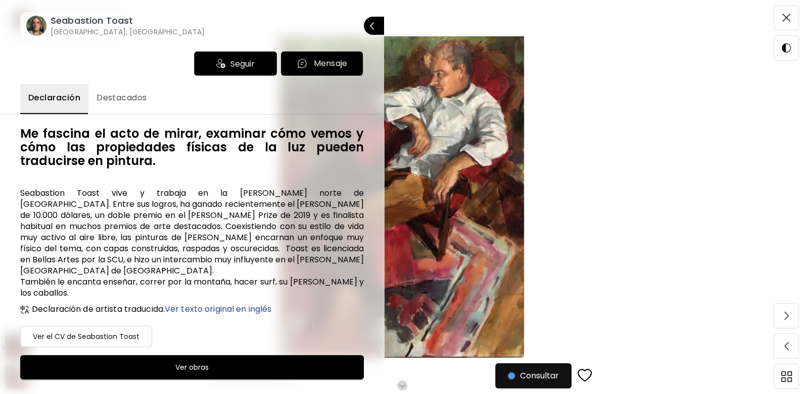
click at [126, 89] on button "Destacados" at bounding box center [121, 99] width 67 height 30
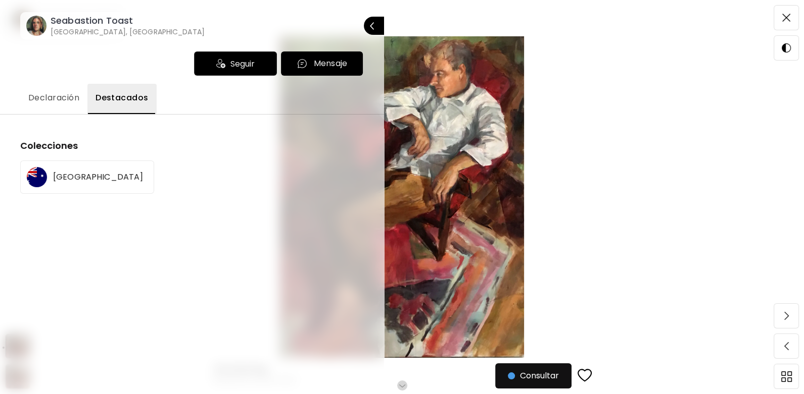
click at [59, 110] on button "Declaración" at bounding box center [53, 99] width 67 height 30
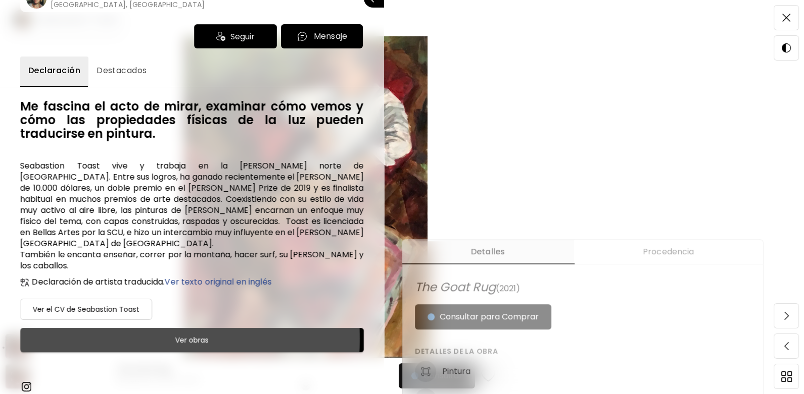
click at [166, 334] on span "Ver obras" at bounding box center [192, 340] width 318 height 12
